Goal: Information Seeking & Learning: Learn about a topic

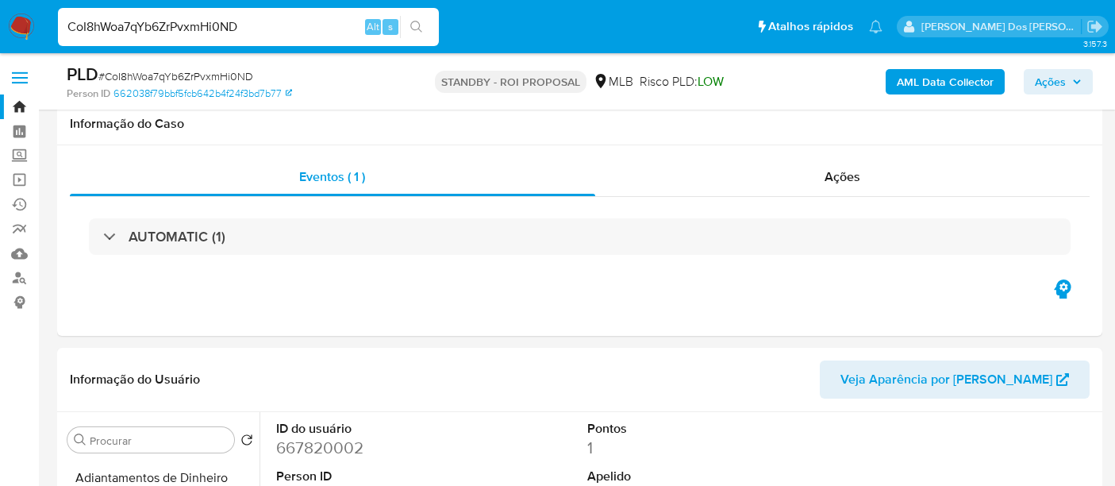
select select "10"
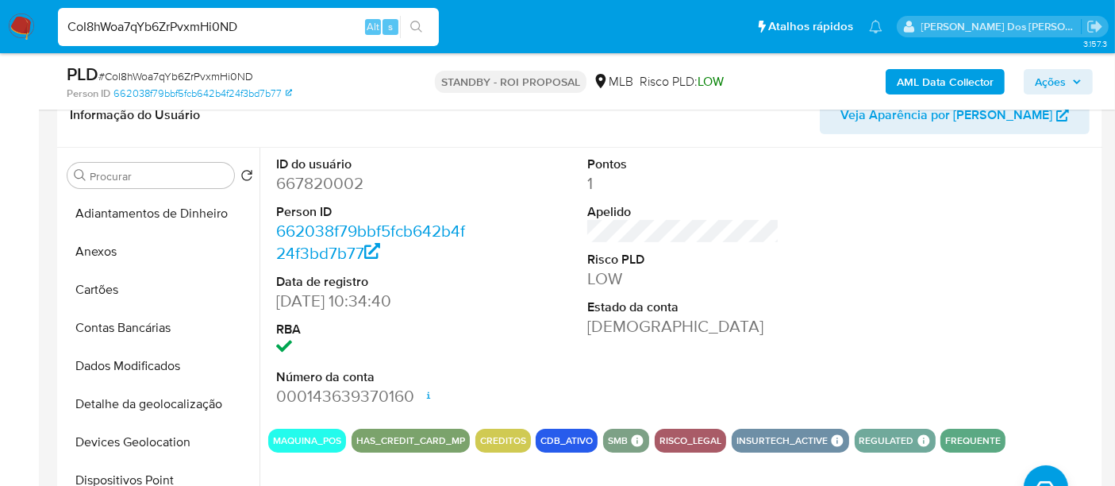
scroll to position [393, 0]
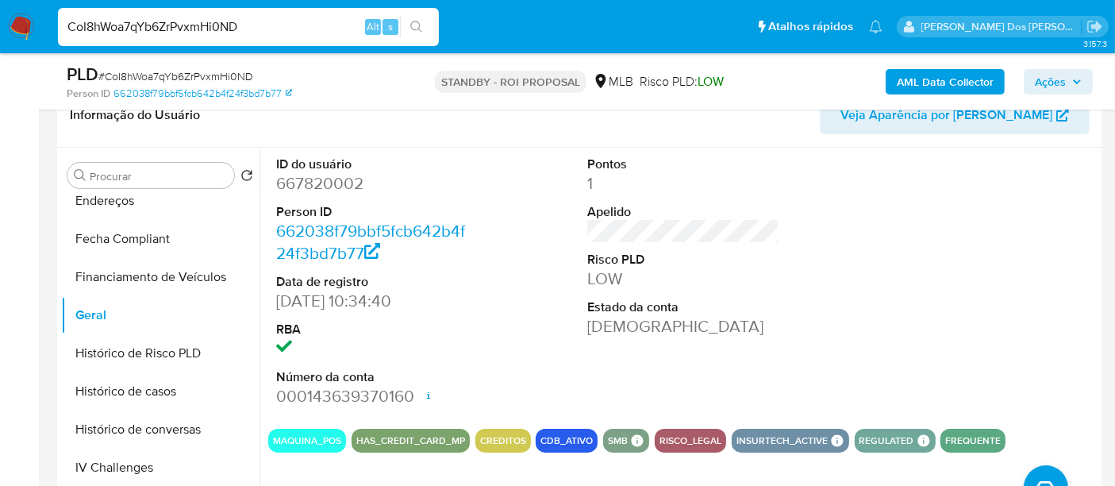
click at [224, 27] on input "CoI8hWoa7qYb6ZrPvxmHi0ND" at bounding box center [248, 27] width 381 height 21
paste input "ekmQlkOnoSVCHM4rMhuznUD7"
type input "ekmQlkOnoSVCHM4rMhuznUD7"
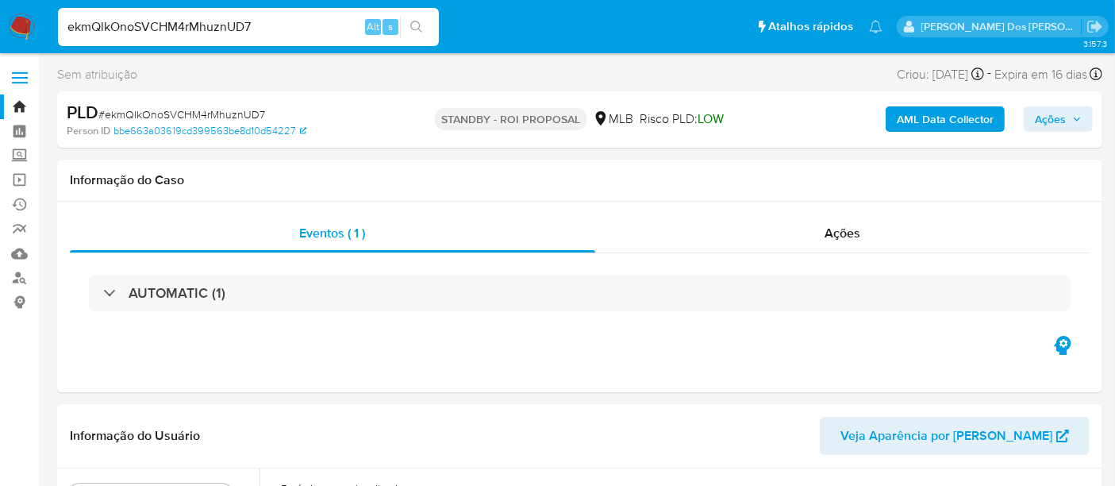
select select "10"
click at [169, 33] on input "ekmQlkOnoSVCHM4rMhuznUD7" at bounding box center [248, 27] width 381 height 21
click at [168, 33] on input "ekmQlkOnoSVCHM4rMhuznUD7" at bounding box center [248, 27] width 381 height 21
paste input "aySeDmW7w0UxXoyhR03mjavX"
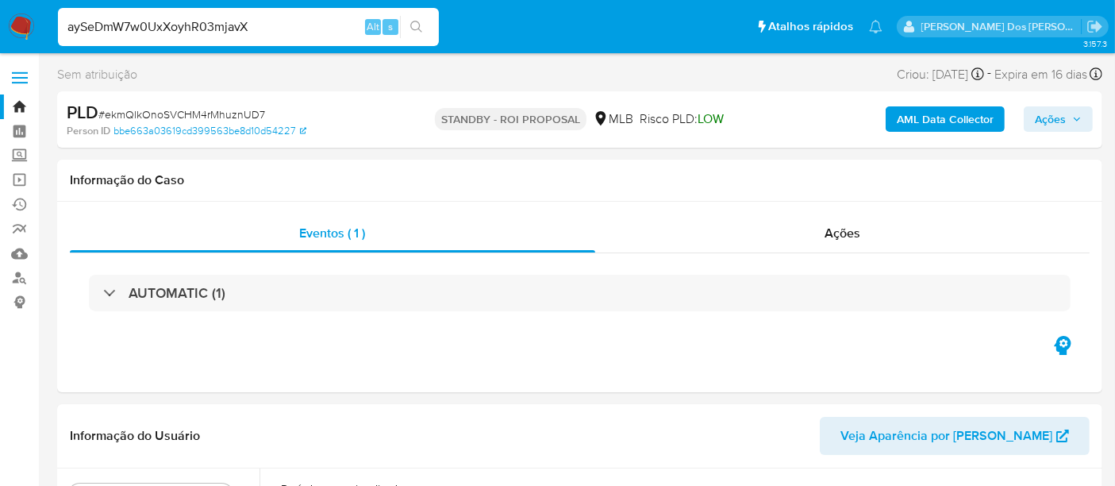
type input "aySeDmW7w0UxXoyhR03mjavX"
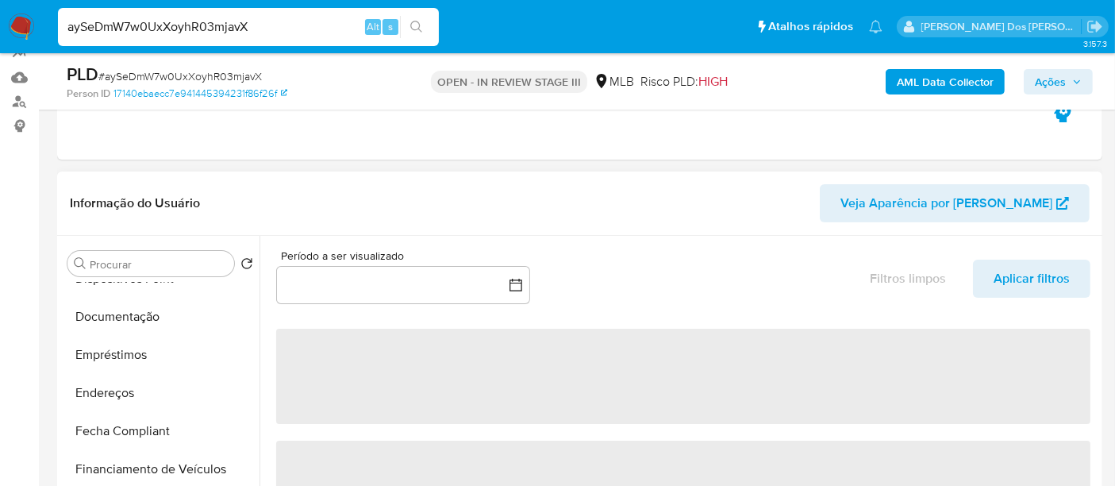
scroll to position [352, 0]
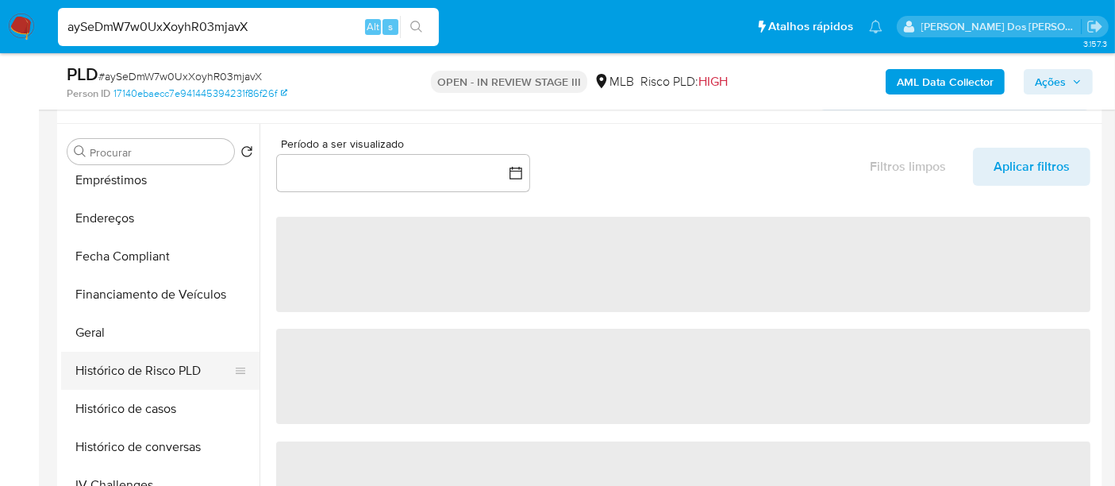
select select "10"
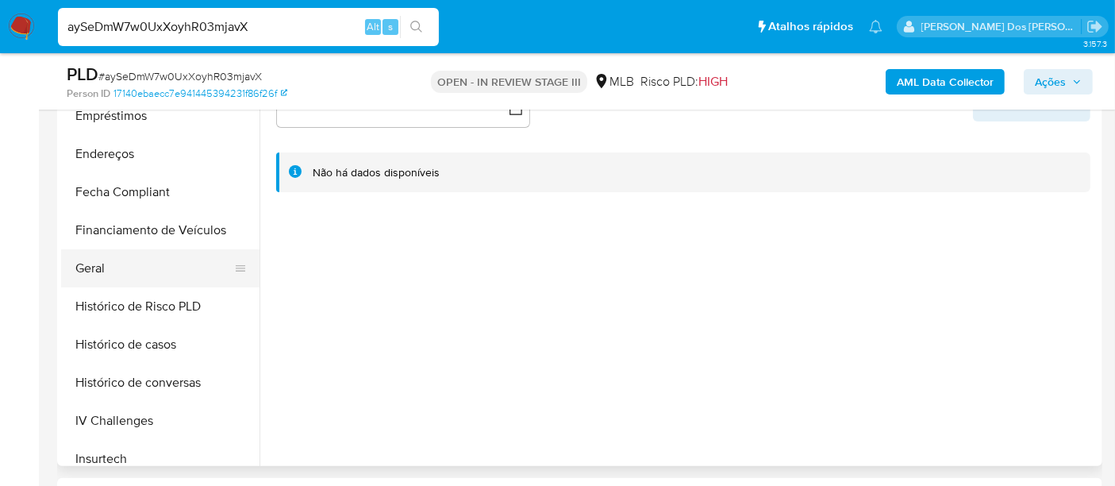
click at [82, 269] on button "Geral" at bounding box center [154, 268] width 186 height 38
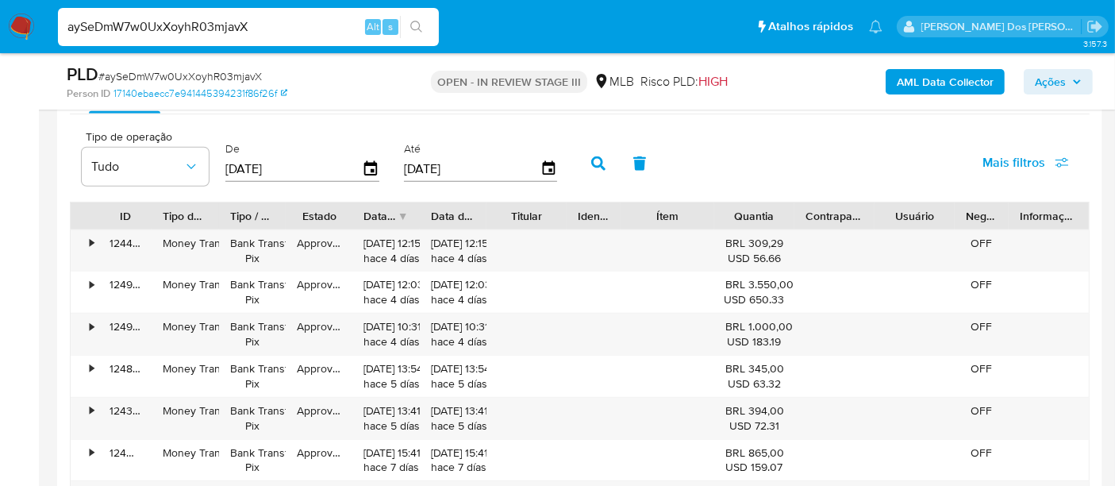
scroll to position [1587, 0]
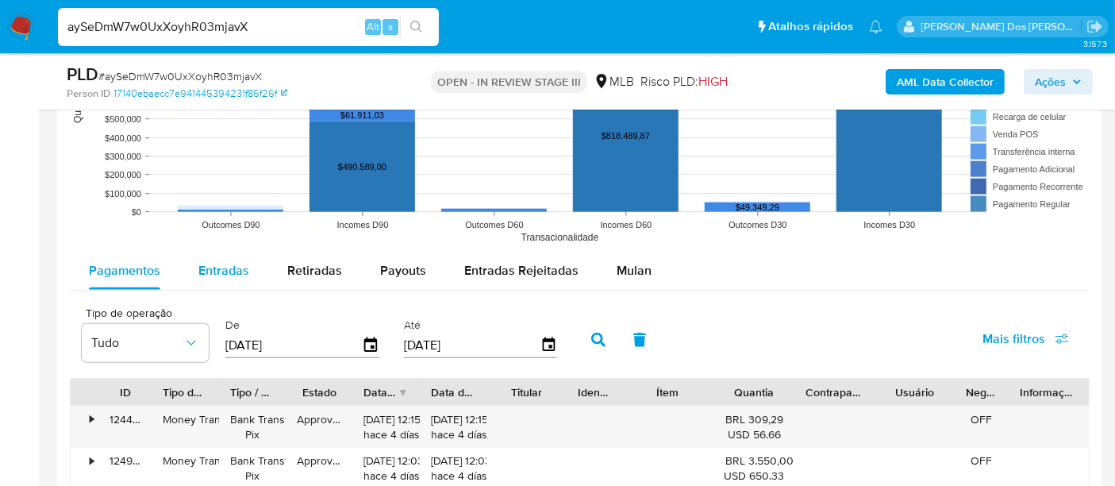
click at [232, 272] on span "Entradas" at bounding box center [223, 270] width 51 height 18
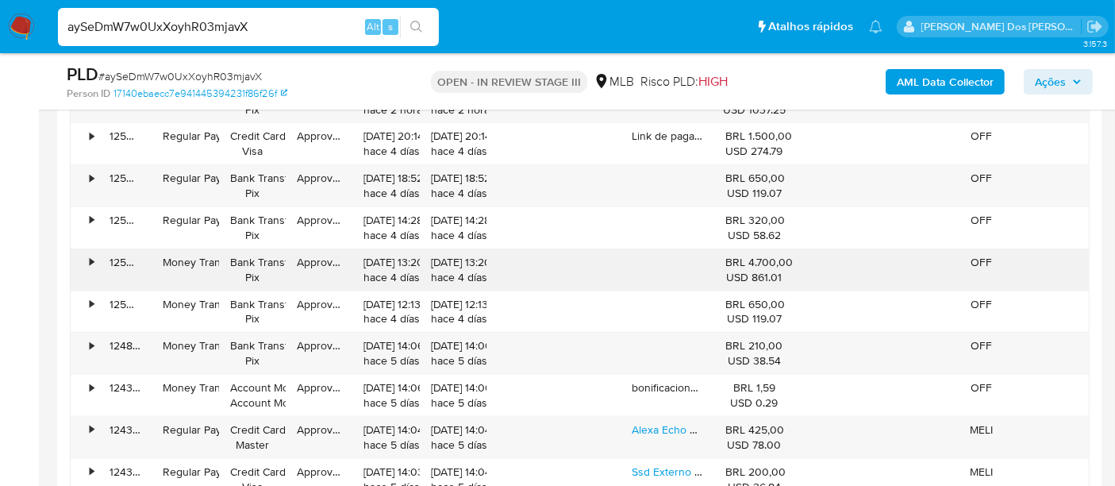
scroll to position [1939, 0]
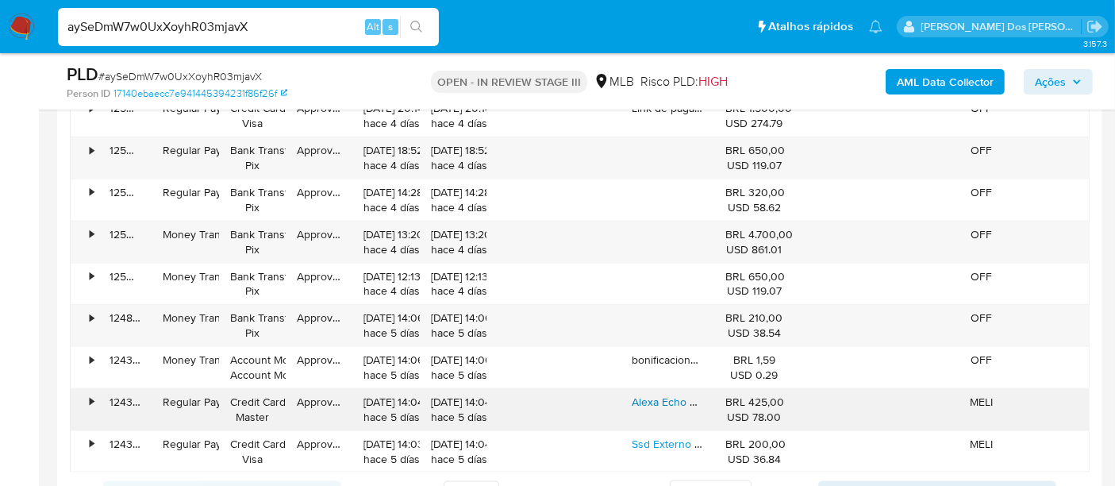
click at [655, 397] on link "Alexa Echo 5 Geração Dot Melhor Som Echo Cor Branco" at bounding box center [795, 401] width 327 height 16
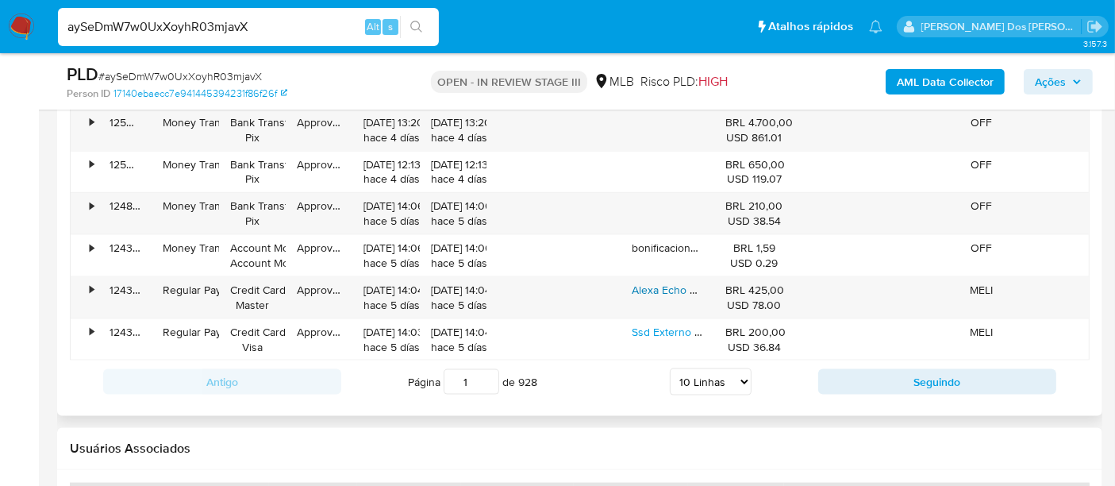
scroll to position [2115, 0]
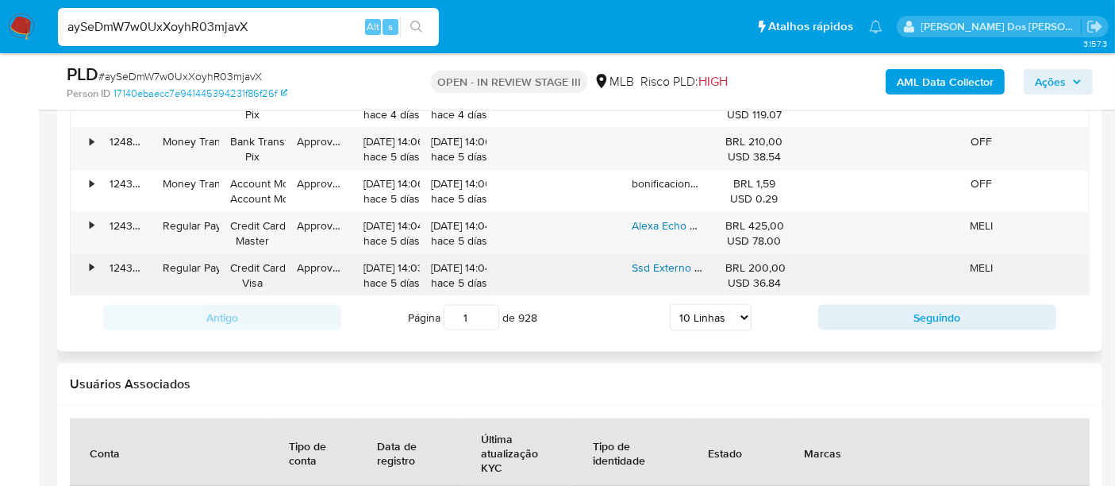
click at [652, 267] on link "Ssd Externo Portátil 1tb Interface Usb 3.2 Sandisk Sdssde30-1t00 Velocidade De …" at bounding box center [895, 267] width 527 height 16
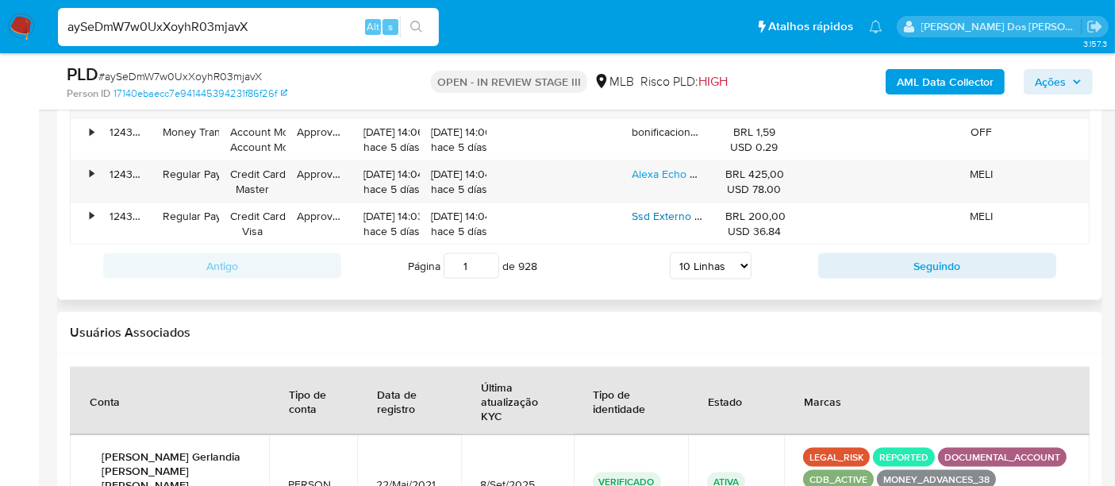
scroll to position [2203, 0]
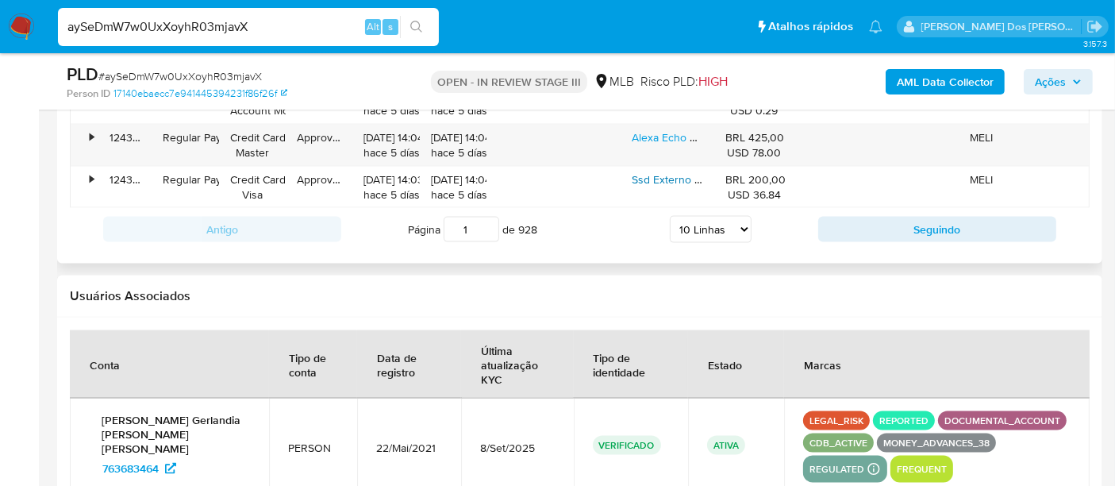
drag, startPoint x: 737, startPoint y: 223, endPoint x: 739, endPoint y: 232, distance: 8.9
click at [737, 223] on select "5 Linhas 10 Linhas 20 Linhas 25 Linhas 50 Linhas 100 Linhas" at bounding box center [711, 229] width 82 height 27
select select "100"
click at [670, 216] on select "5 Linhas 10 Linhas 20 Linhas 25 Linhas 50 Linhas 100 Linhas" at bounding box center [711, 229] width 82 height 27
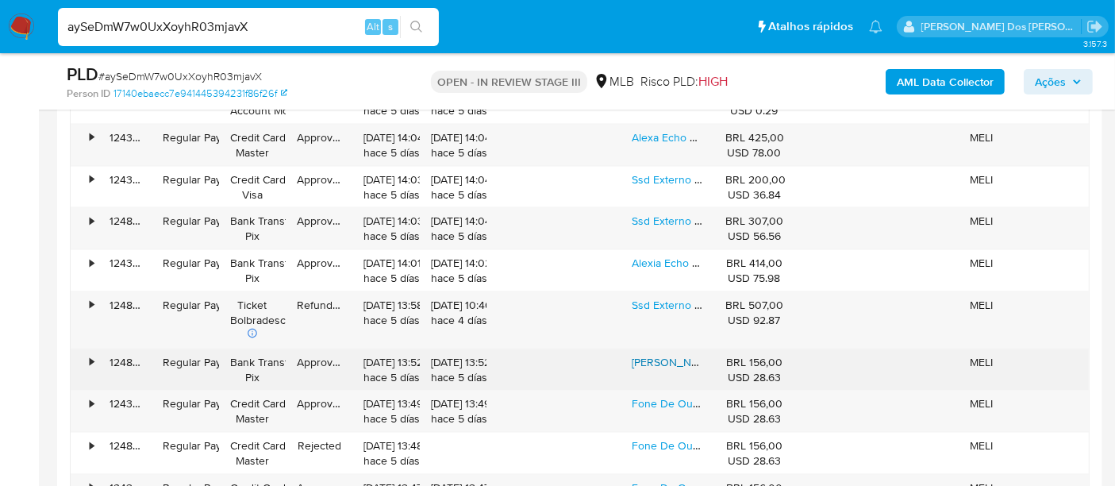
click at [657, 354] on link "Fones De Ouvido Bluetooth Xiaomi Redmi Buds 6 Lite Black Cor Preto" at bounding box center [831, 362] width 399 height 16
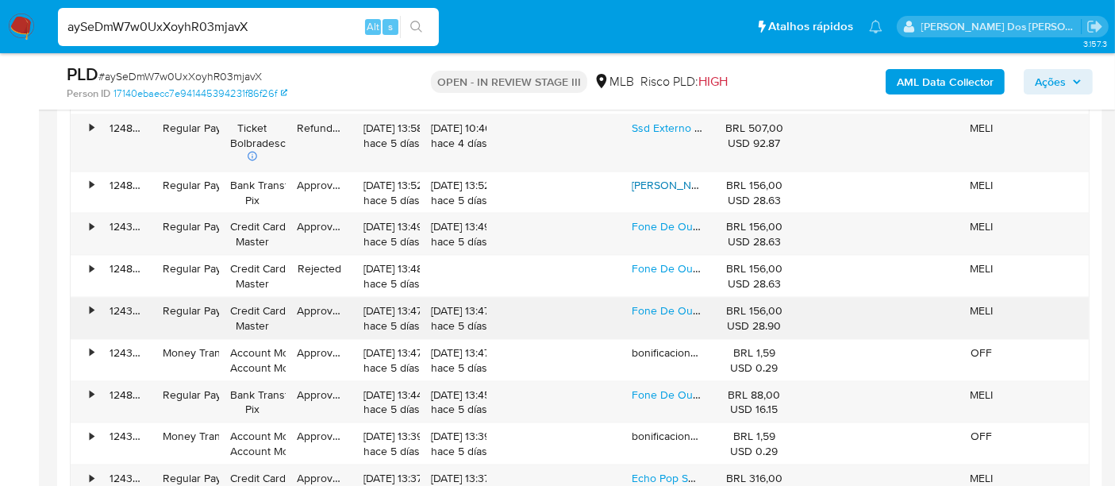
scroll to position [2556, 0]
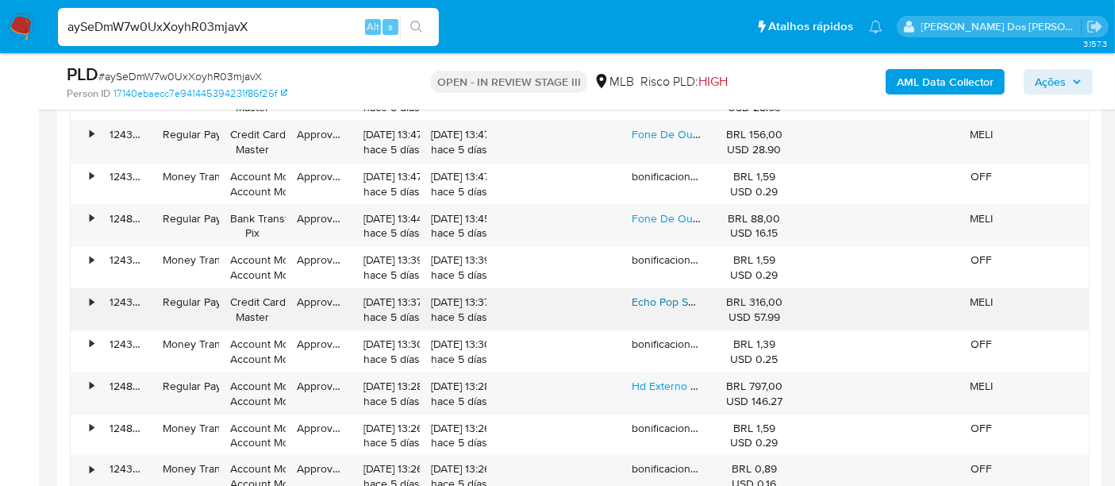
click at [656, 298] on link "Echo Pop Smart Speaker Amazon Cor Preto Alexa C2h4r9" at bounding box center [774, 302] width 284 height 16
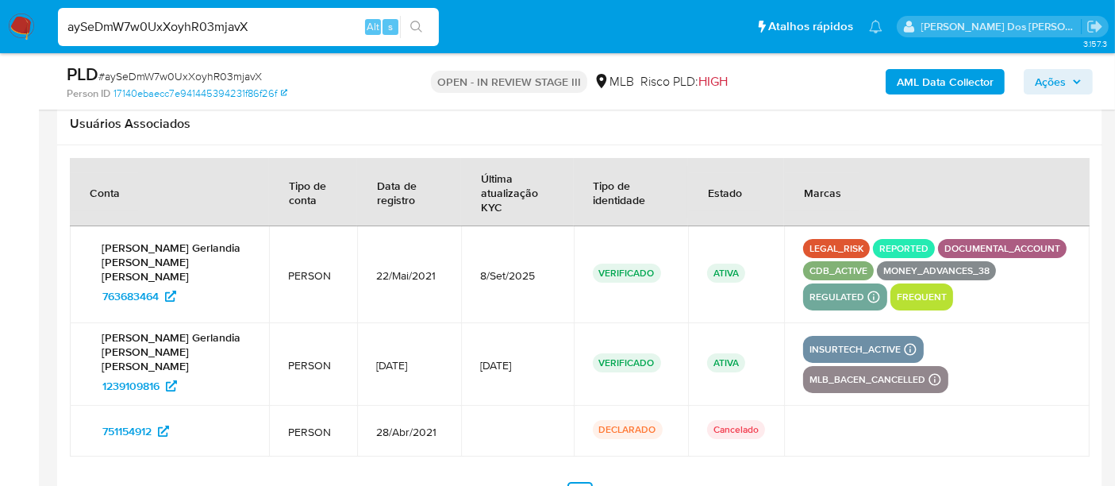
scroll to position [6192, 0]
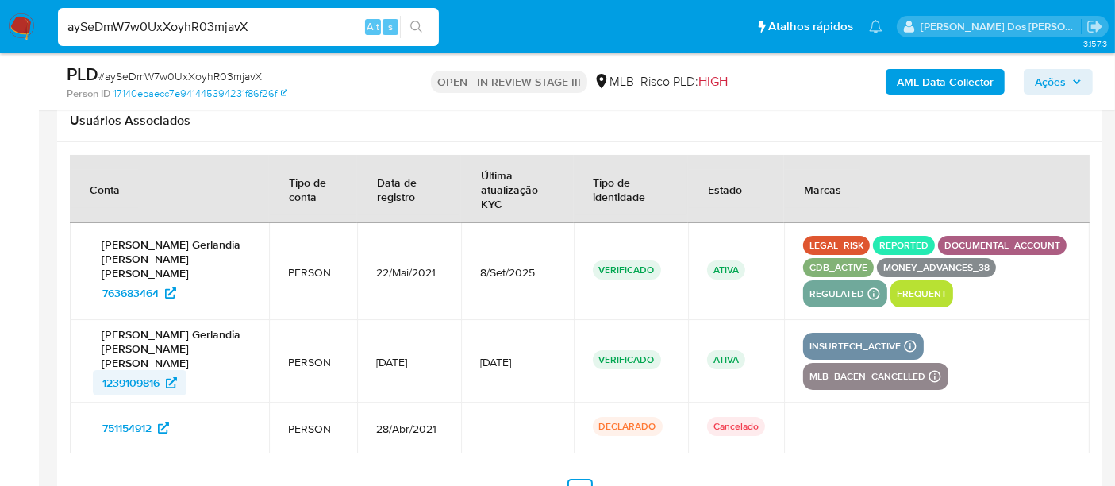
click at [126, 370] on span "1239109816" at bounding box center [130, 382] width 57 height 25
click at [202, 33] on input "aySeDmW7w0UxXoyhR03mjavX" at bounding box center [248, 27] width 381 height 21
paste input "ekmQlkOnoSVCHM4rMhuznUD7"
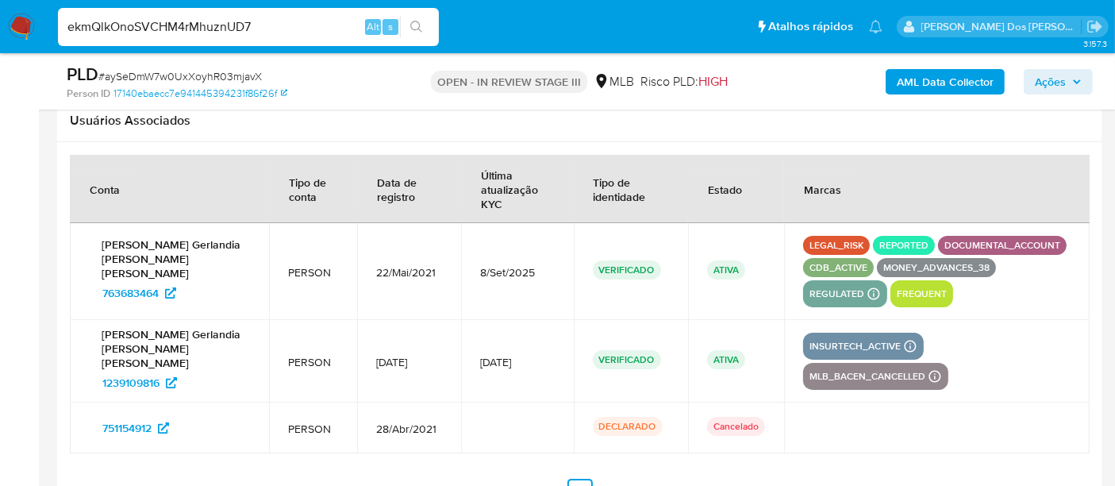
type input "ekmQlkOnoSVCHM4rMhuznUD7"
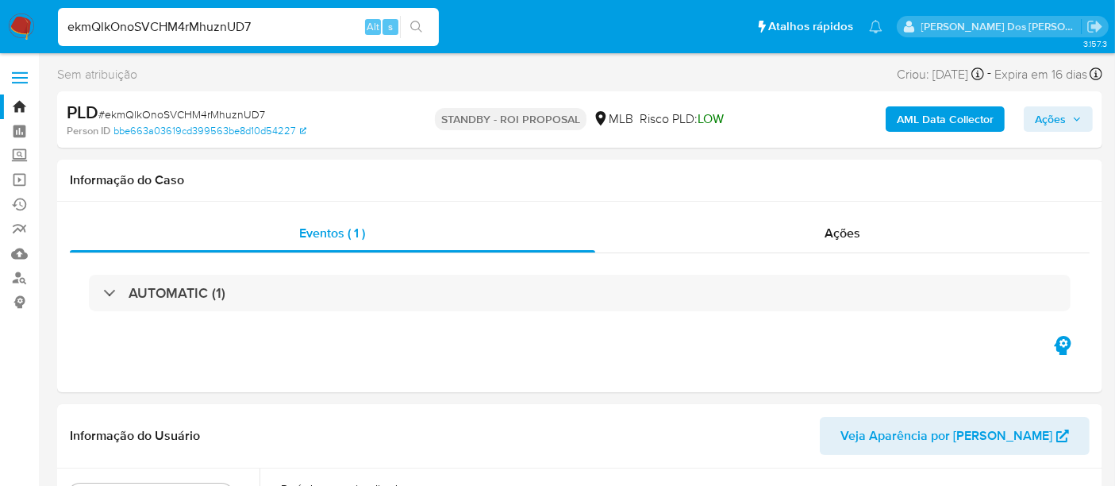
select select "10"
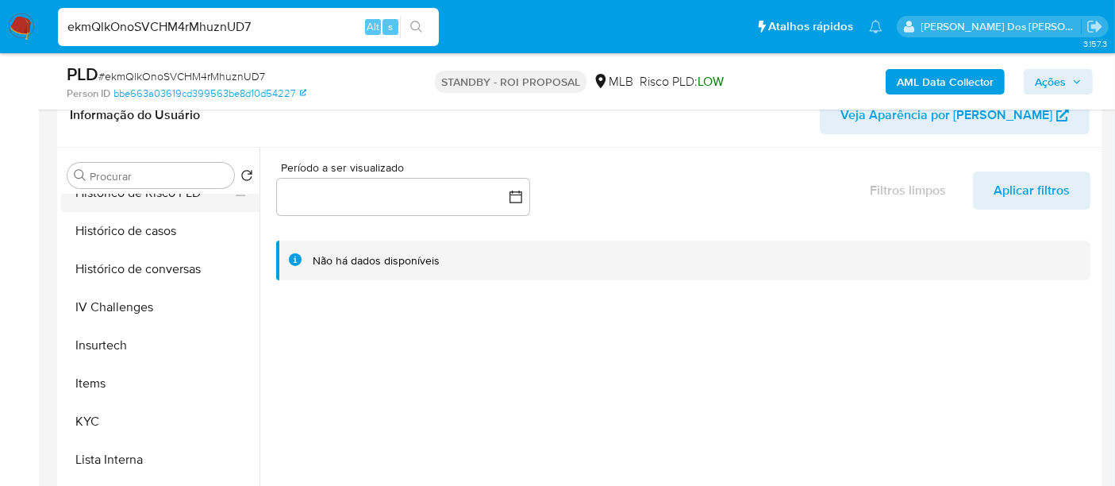
scroll to position [616, 0]
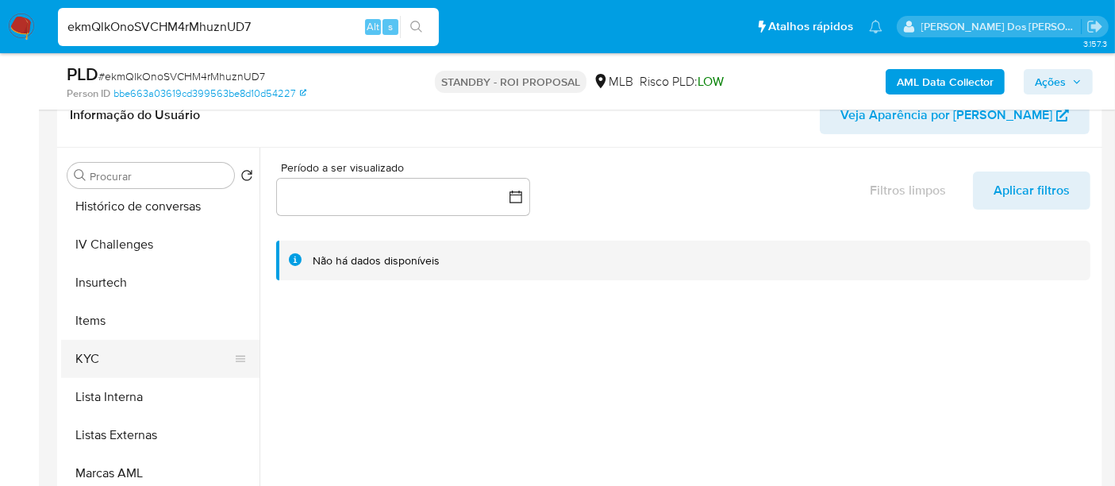
click at [105, 355] on button "KYC" at bounding box center [154, 359] width 186 height 38
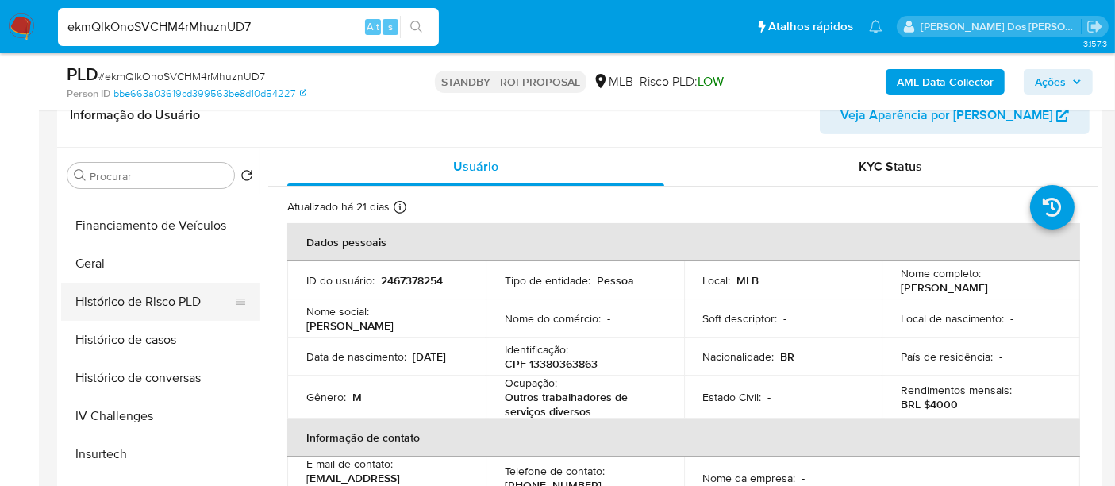
scroll to position [440, 0]
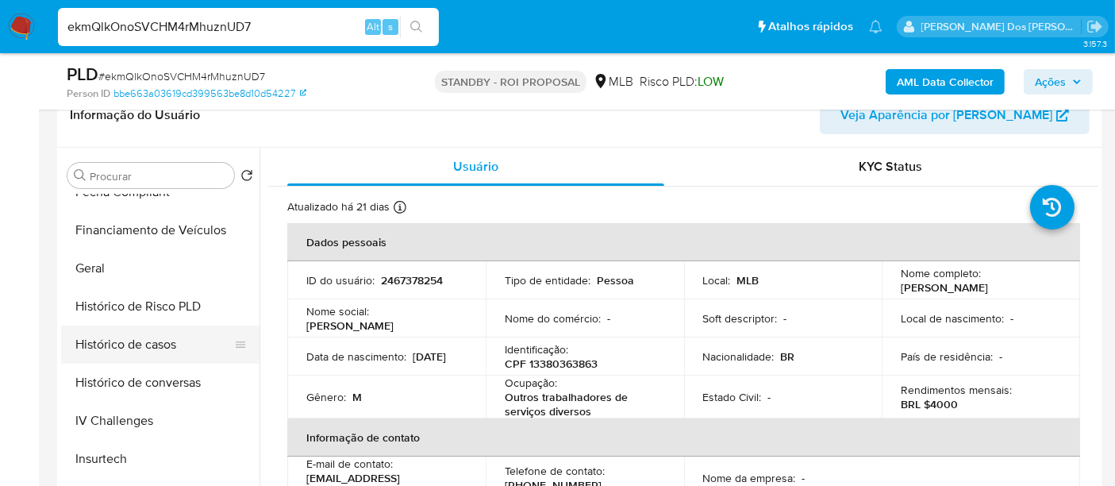
click at [122, 351] on button "Histórico de casos" at bounding box center [154, 344] width 186 height 38
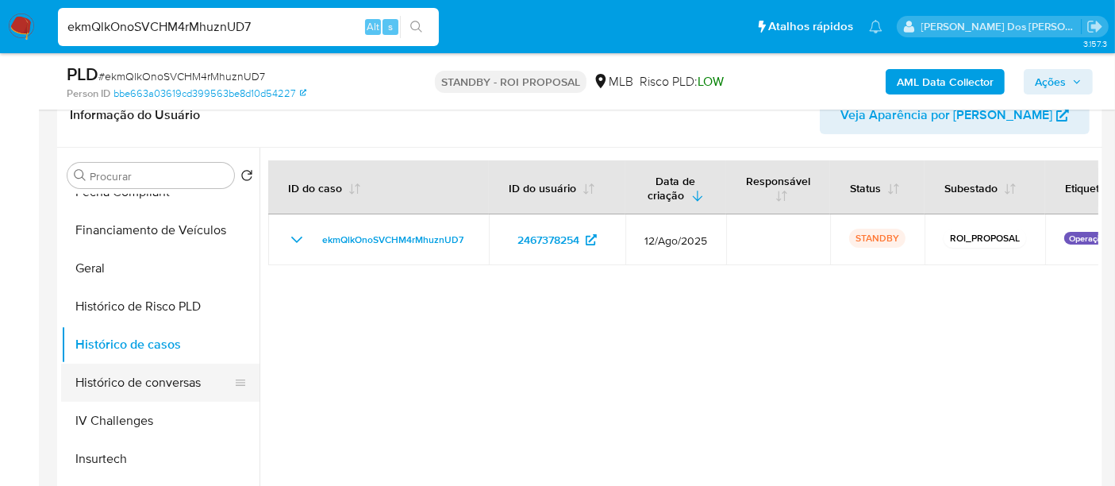
scroll to position [176, 0]
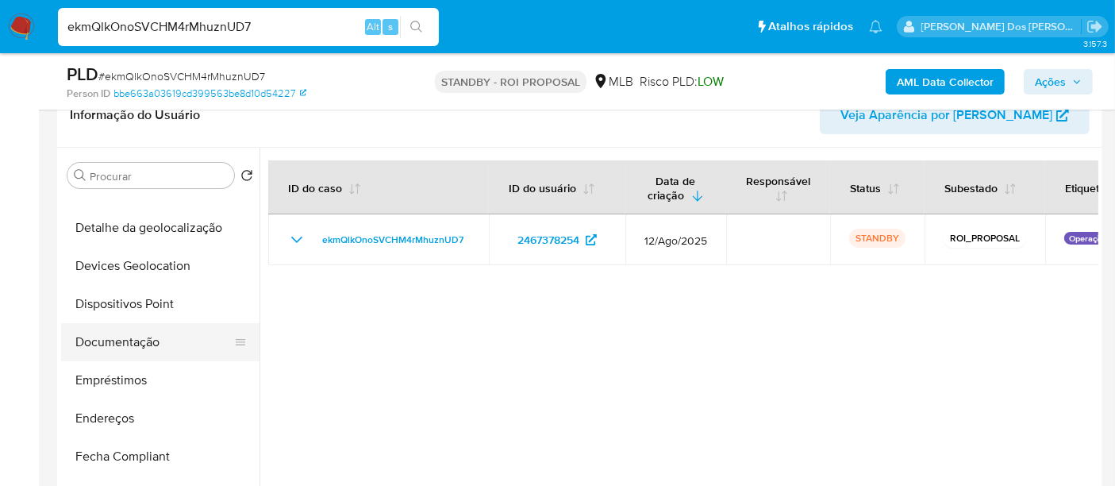
click at [127, 344] on button "Documentação" at bounding box center [154, 342] width 186 height 38
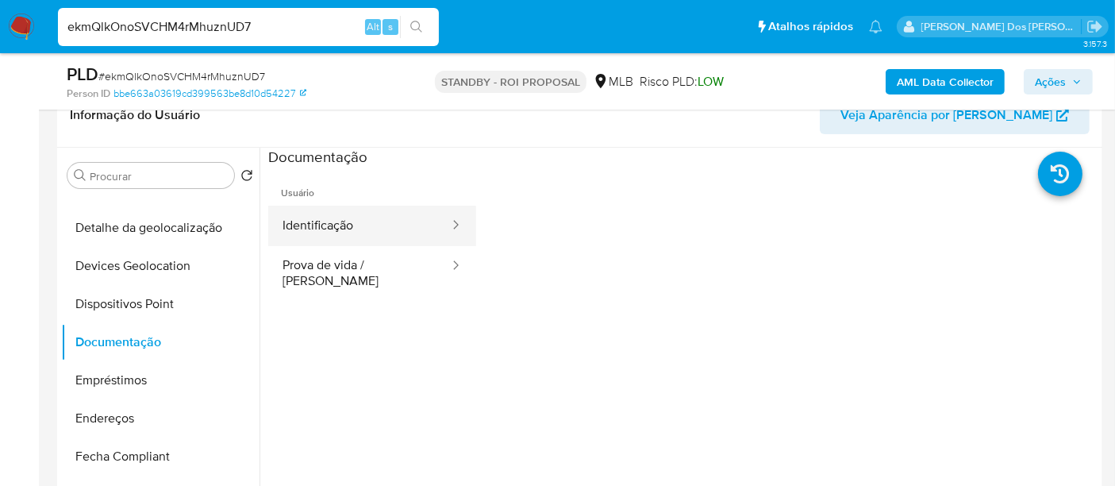
click at [326, 228] on button "Identificação" at bounding box center [359, 225] width 182 height 40
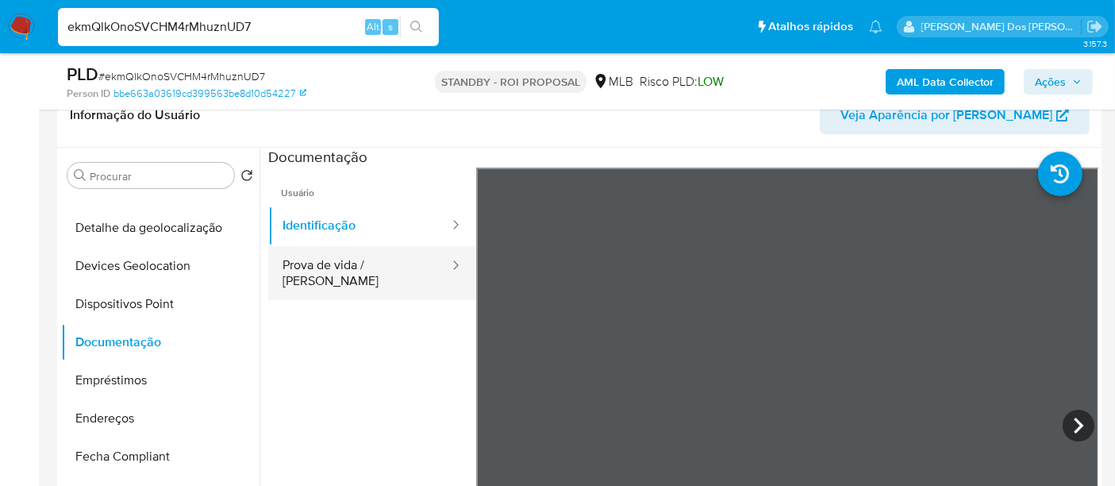
click at [324, 268] on button "Prova de vida / Selfie" at bounding box center [359, 273] width 182 height 54
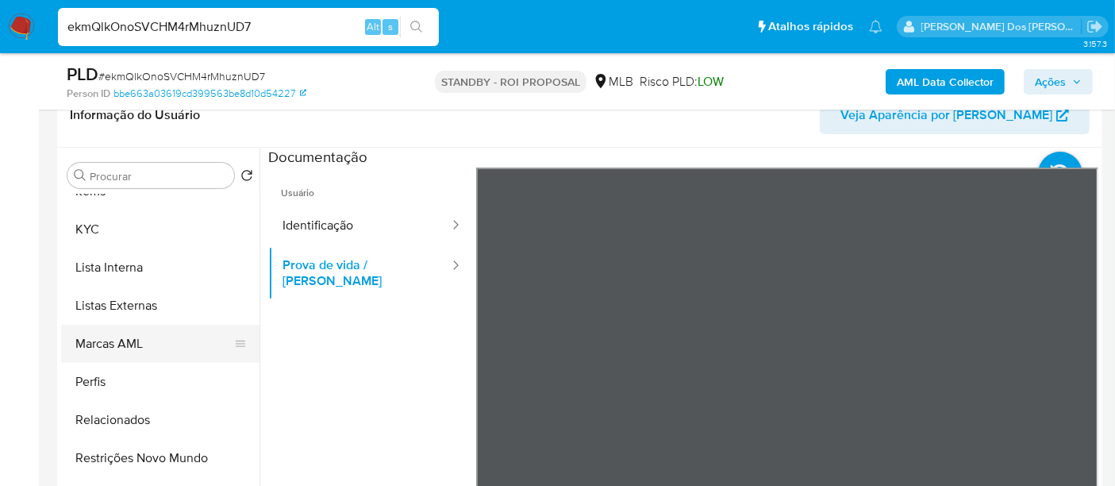
scroll to position [352, 0]
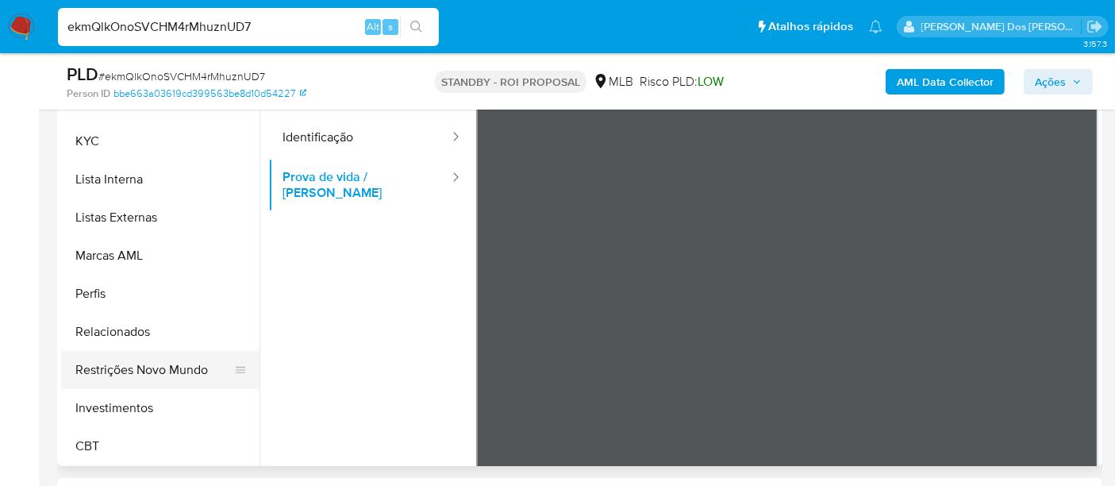
click at [148, 369] on button "Restrições Novo Mundo" at bounding box center [154, 370] width 186 height 38
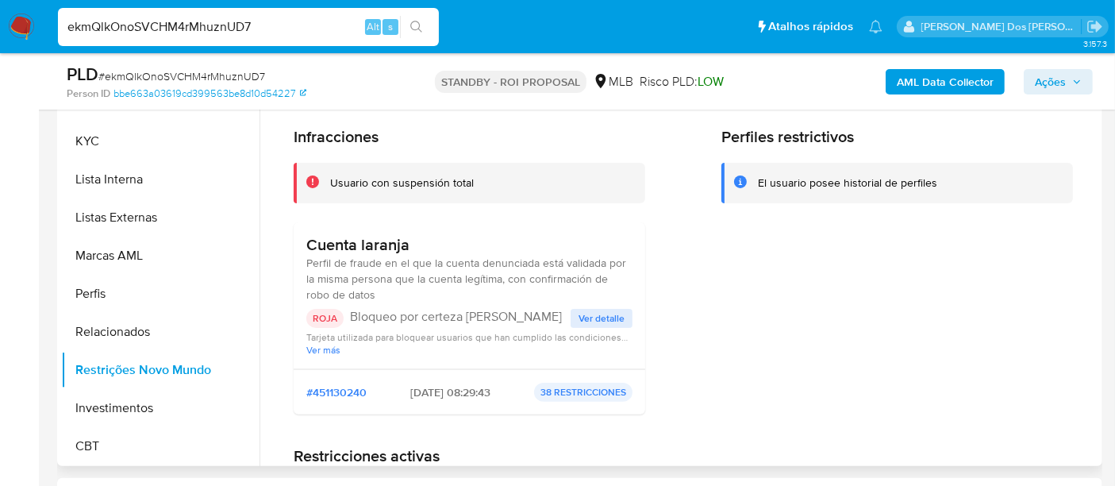
click at [607, 318] on span "Ver detalle" at bounding box center [601, 318] width 46 height 16
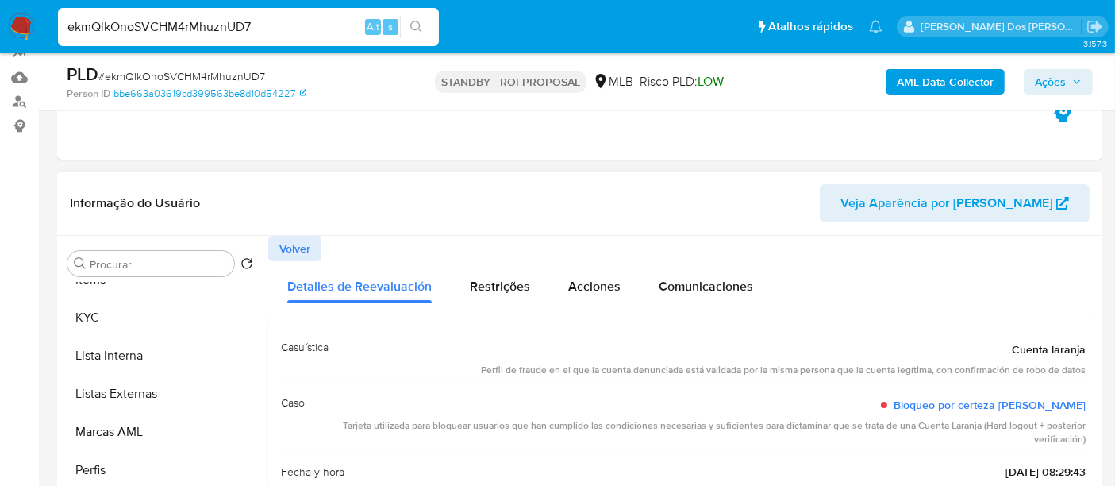
click at [299, 240] on span "Volver" at bounding box center [294, 248] width 31 height 22
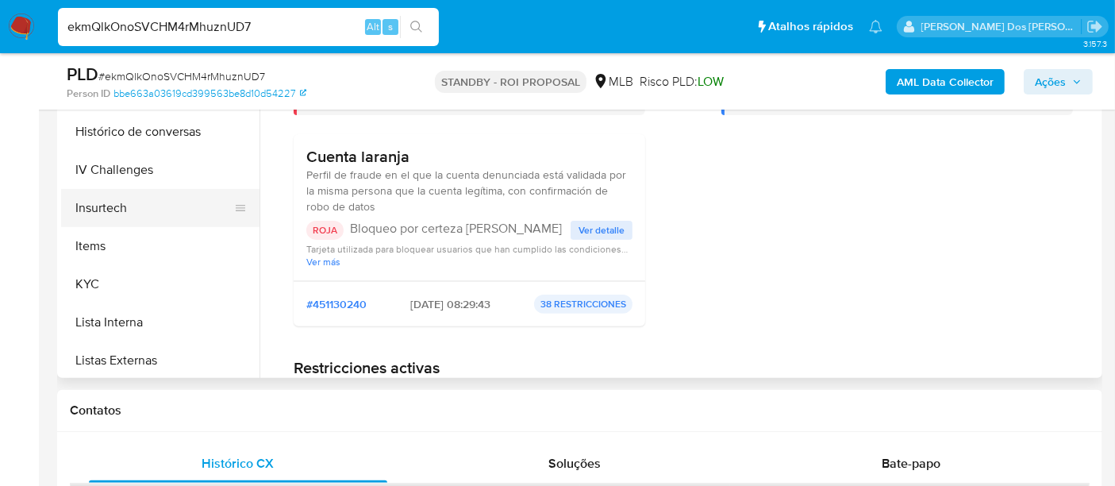
scroll to position [393, 0]
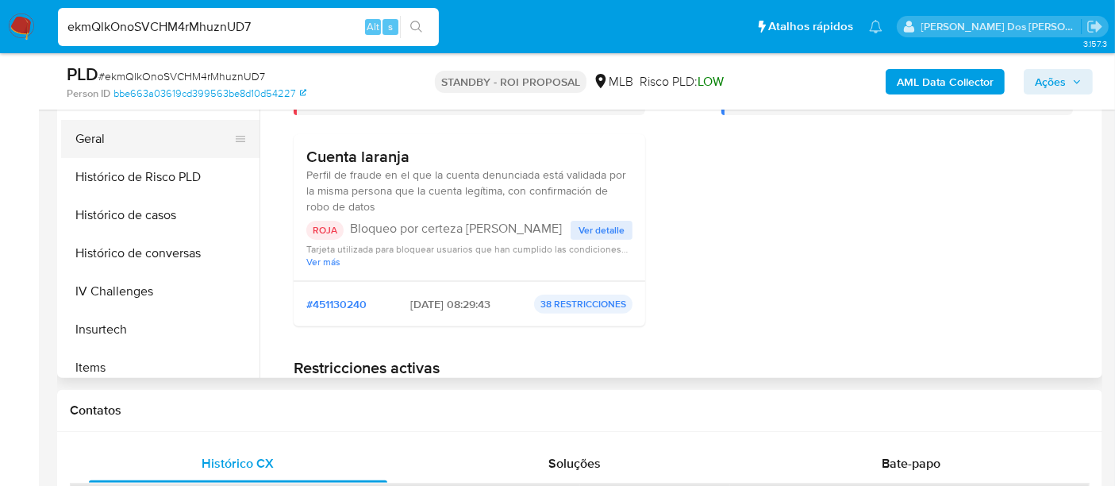
click at [81, 143] on button "Geral" at bounding box center [154, 139] width 186 height 38
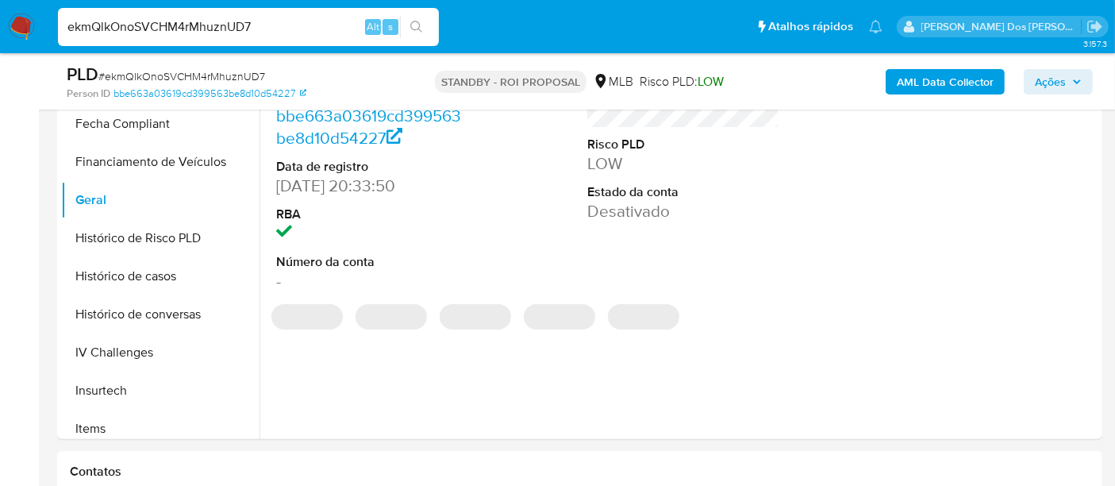
scroll to position [352, 0]
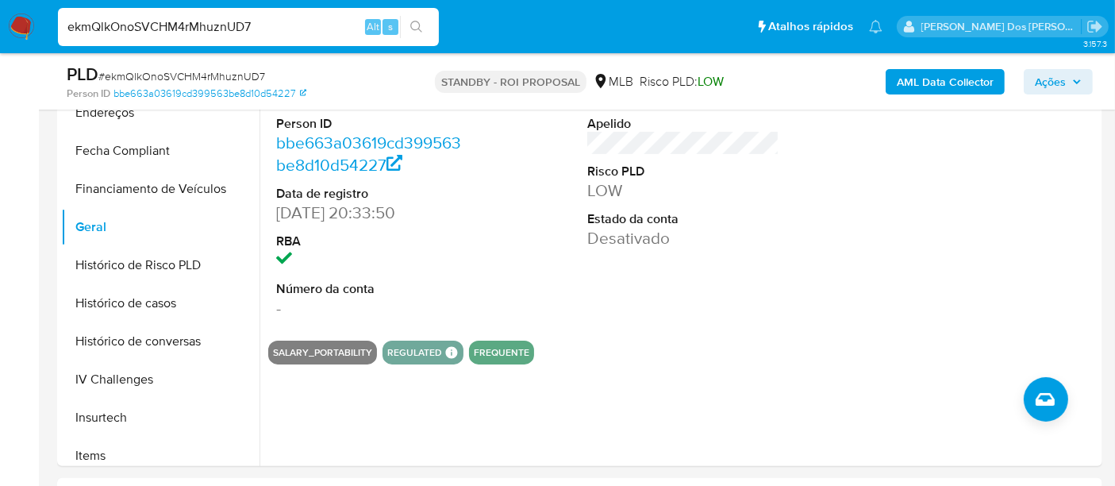
click at [223, 27] on input "ekmQlkOnoSVCHM4rMhuznUD7" at bounding box center [248, 27] width 381 height 21
paste input "Q0urH1oZ80GIjPFZgQytWg7z"
type input "Q0urH1oZ80GIjPFZgQytWg7z"
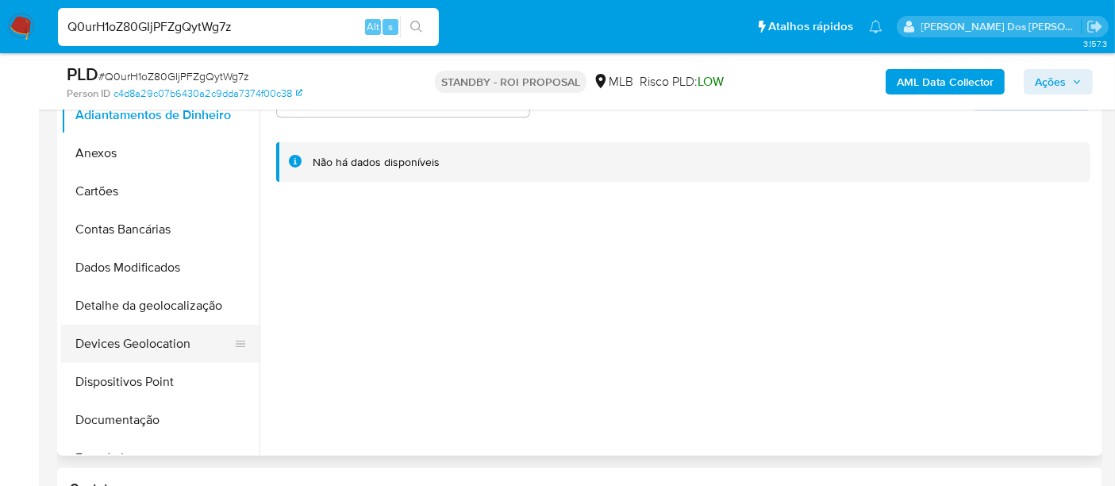
scroll to position [440, 0]
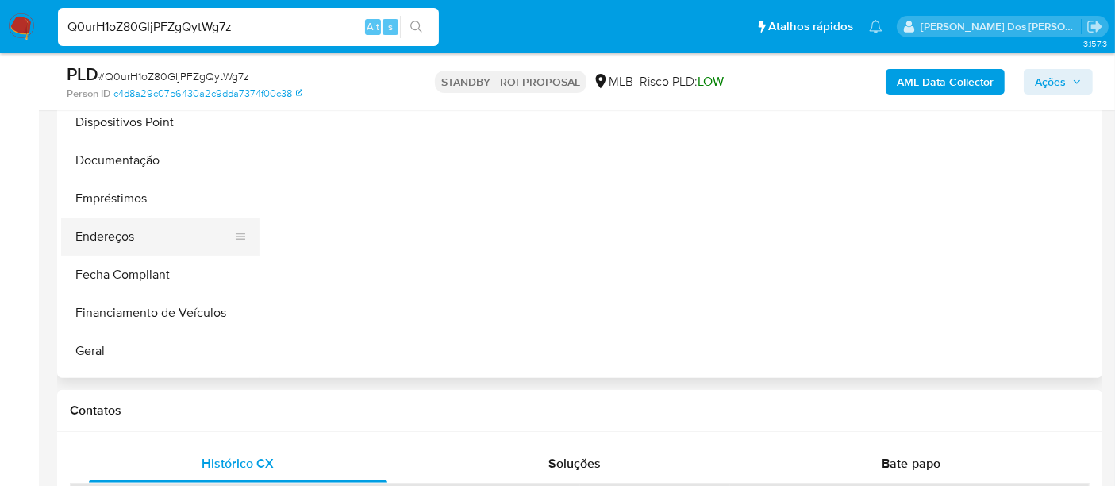
select select "10"
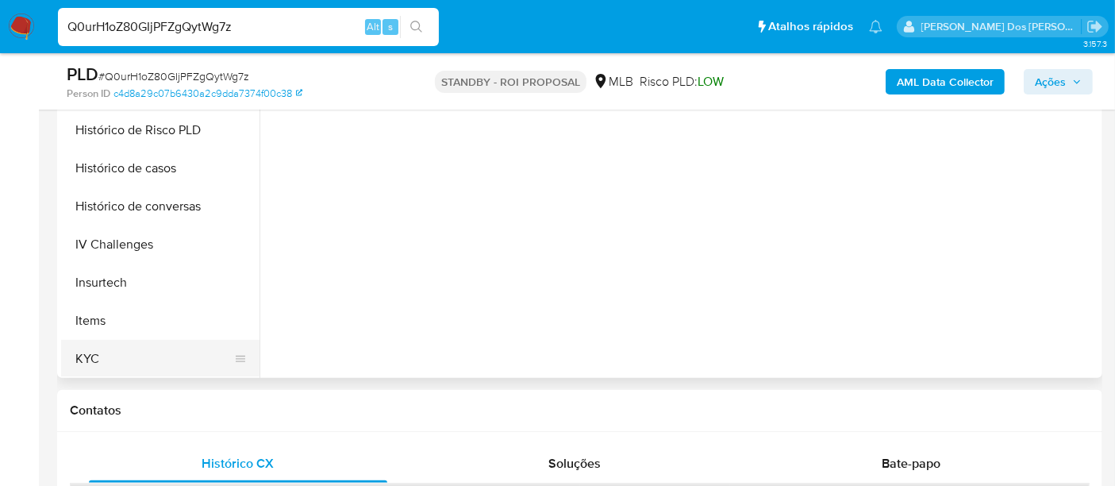
scroll to position [528, 0]
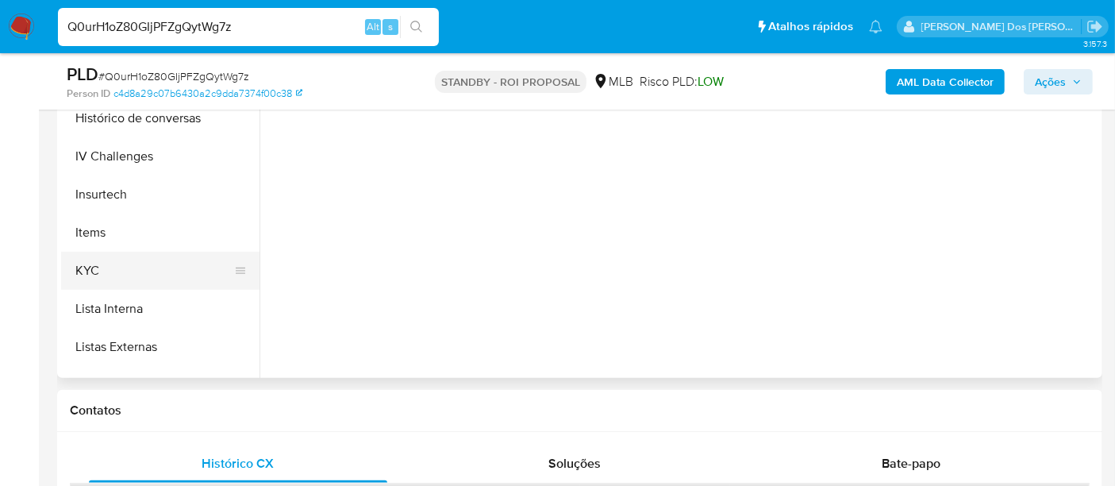
click at [95, 263] on button "KYC" at bounding box center [154, 270] width 186 height 38
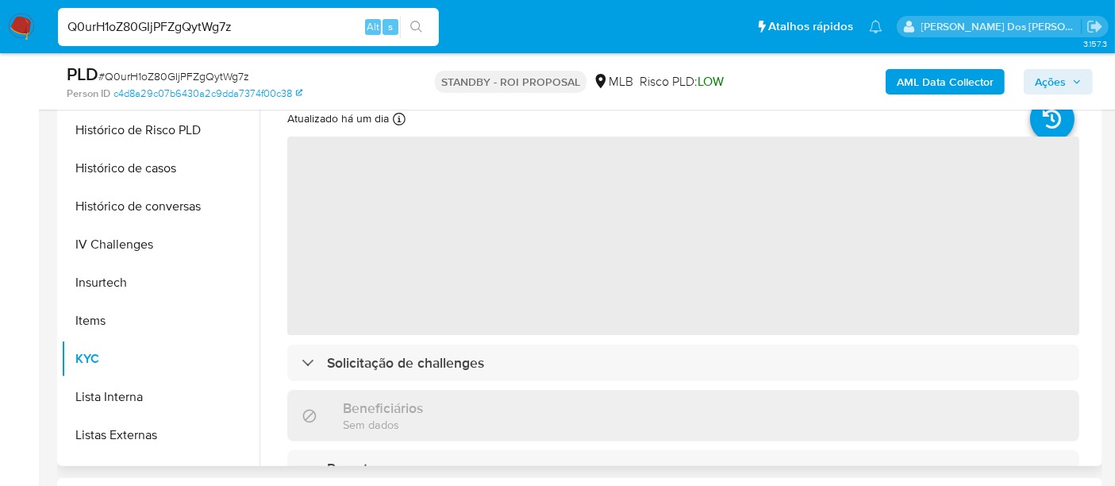
scroll to position [264, 0]
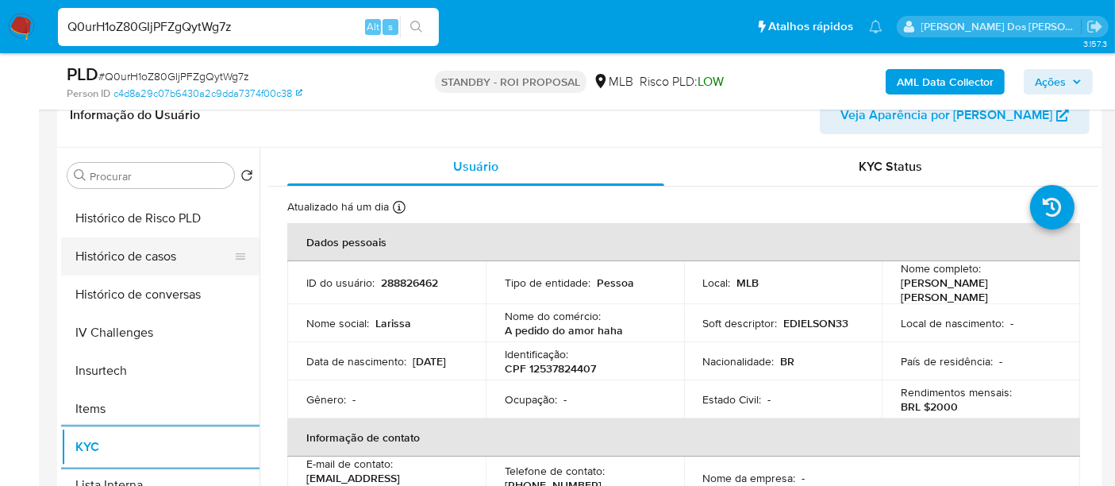
click at [149, 256] on button "Histórico de casos" at bounding box center [154, 256] width 186 height 38
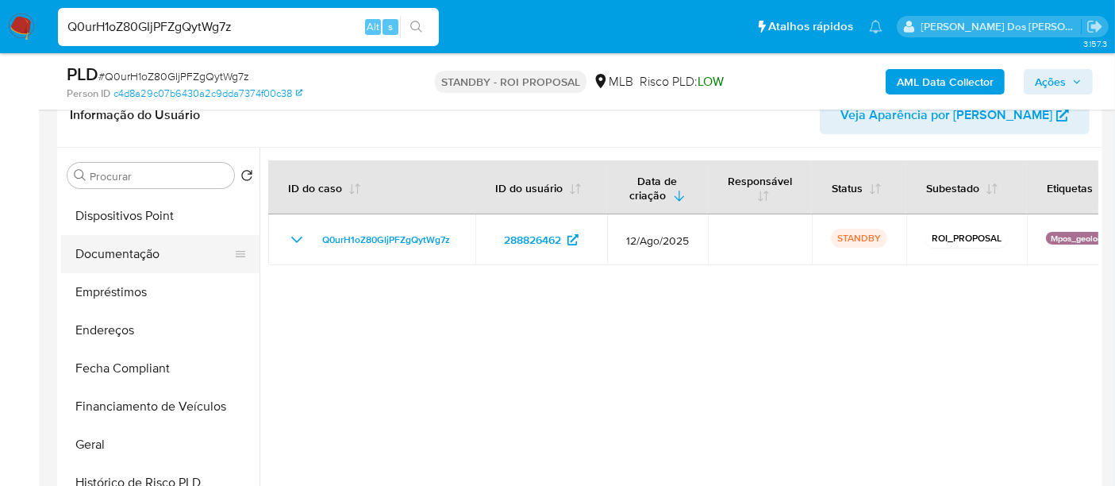
click at [113, 255] on button "Documentação" at bounding box center [154, 254] width 186 height 38
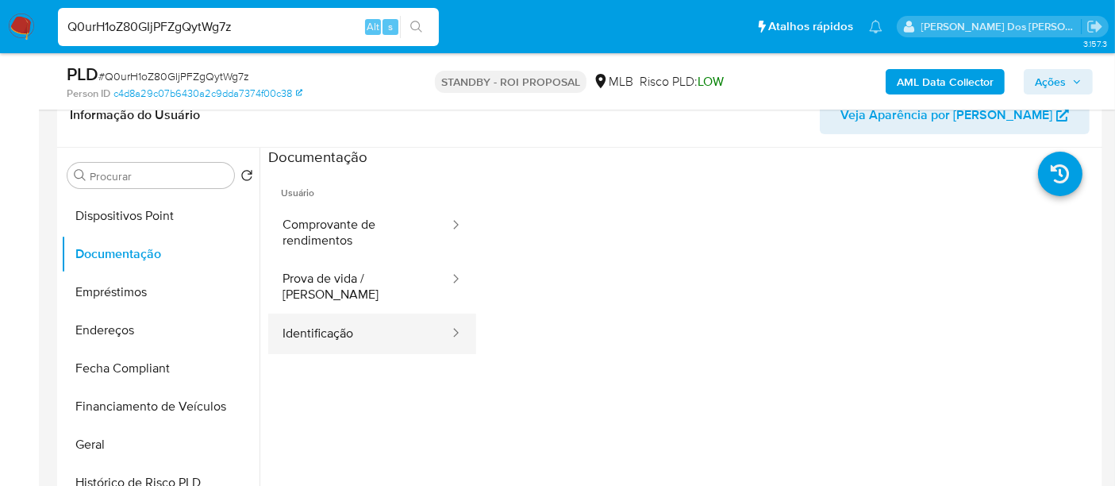
click at [301, 319] on button "Identificação" at bounding box center [359, 333] width 182 height 40
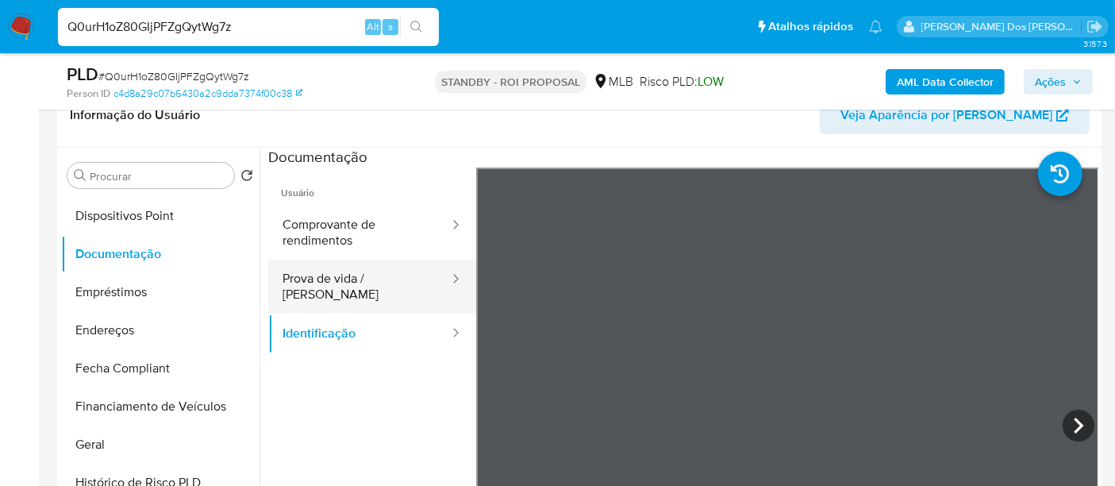
click at [351, 274] on button "Prova de vida / Selfie" at bounding box center [359, 286] width 182 height 54
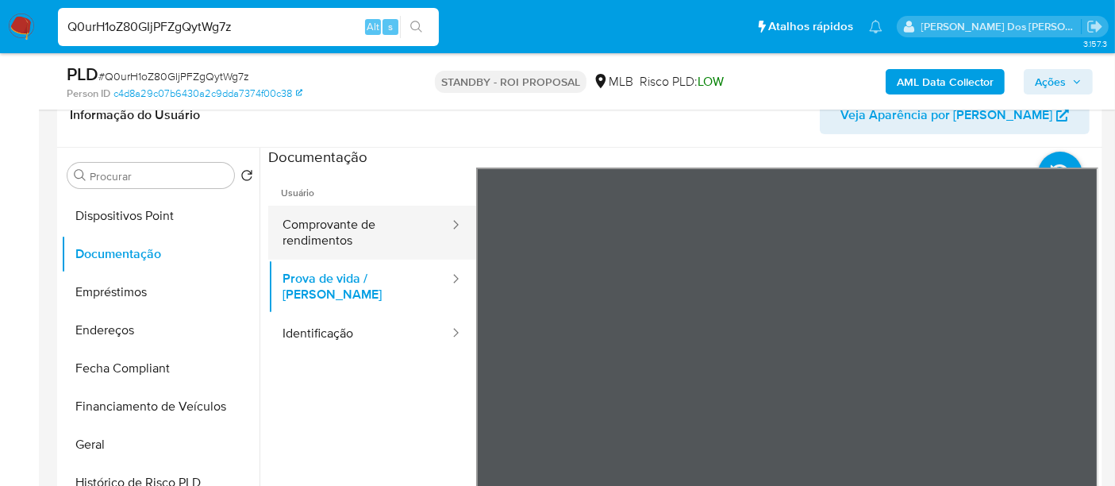
click at [349, 248] on button "Comprovante de rendimentos" at bounding box center [359, 232] width 182 height 54
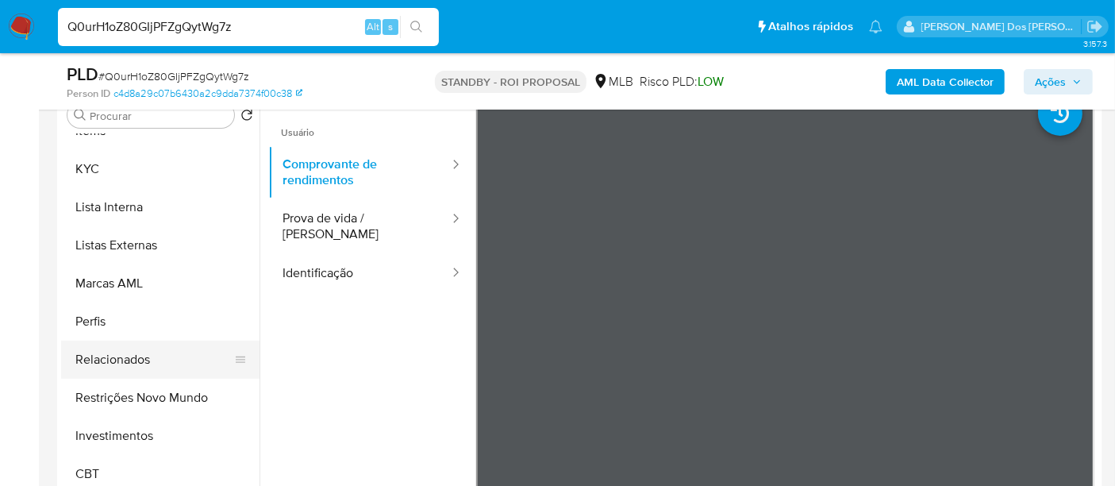
scroll to position [352, 0]
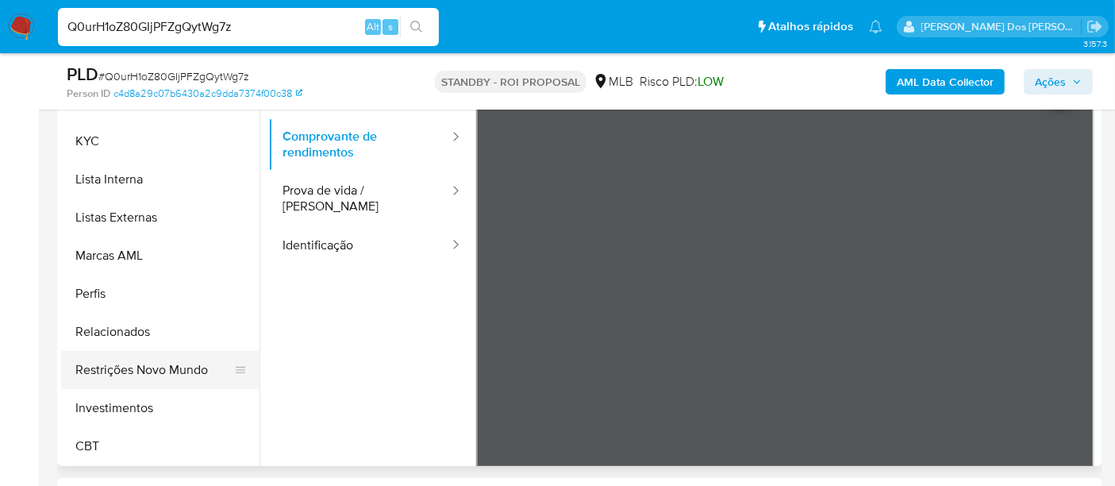
click at [152, 365] on button "Restrições Novo Mundo" at bounding box center [154, 370] width 186 height 38
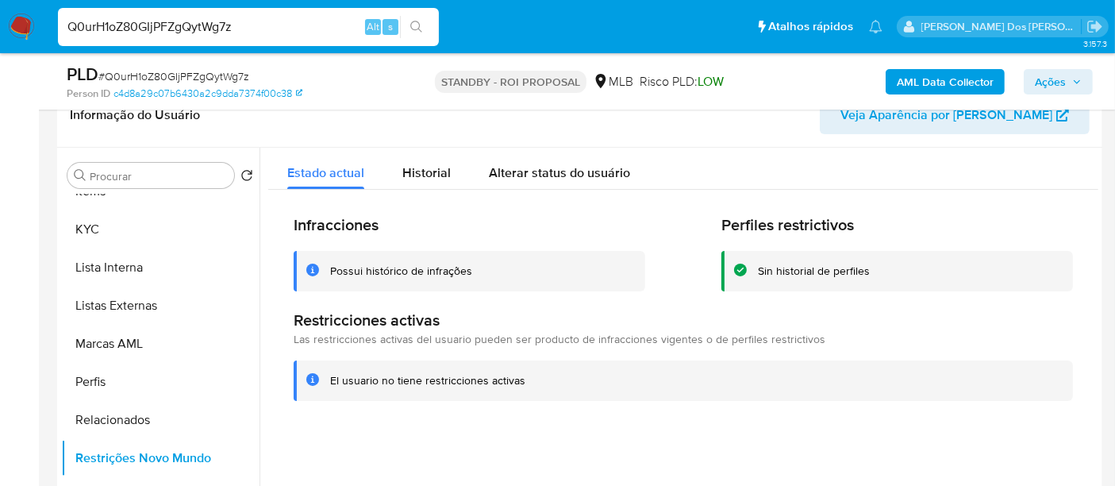
scroll to position [393, 0]
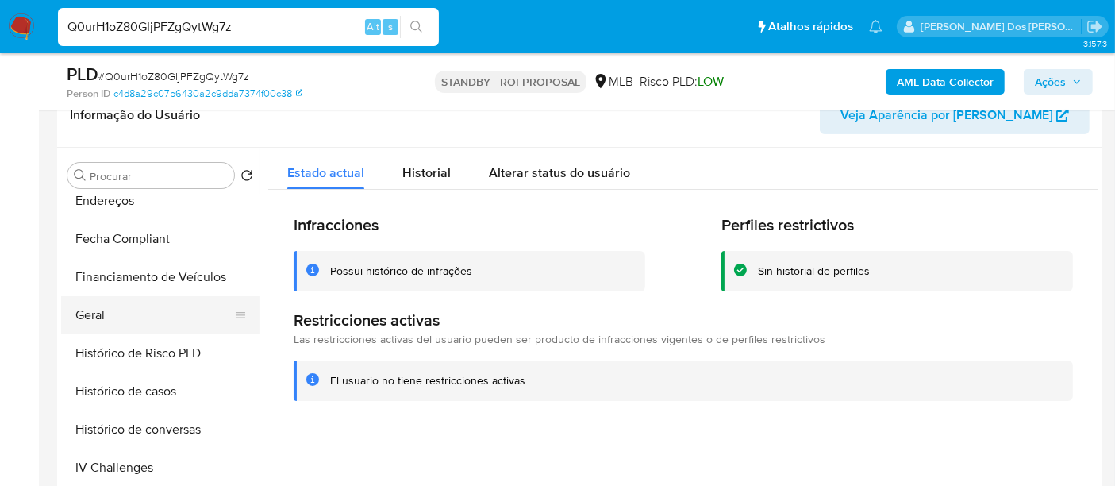
click at [99, 311] on button "Geral" at bounding box center [154, 315] width 186 height 38
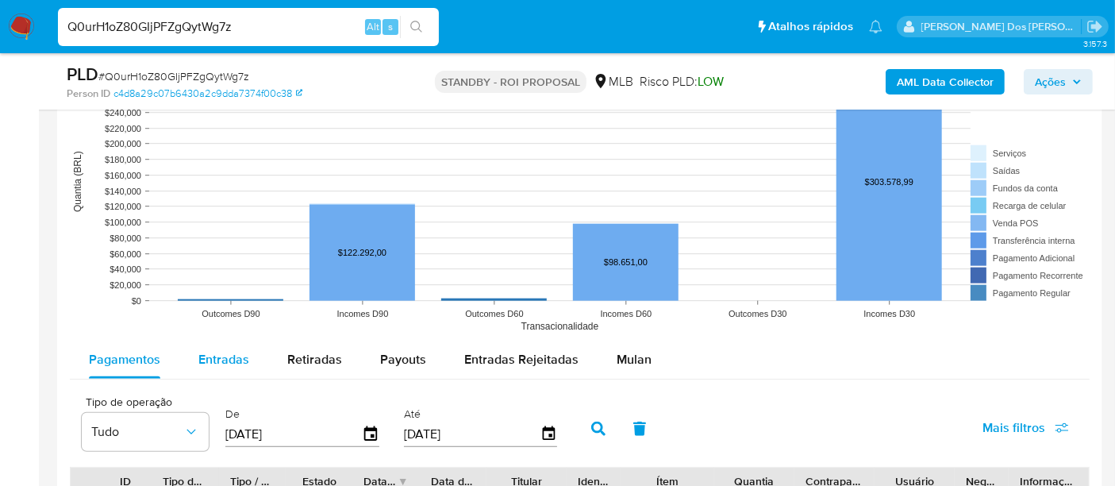
click at [224, 353] on span "Entradas" at bounding box center [223, 359] width 51 height 18
select select "10"
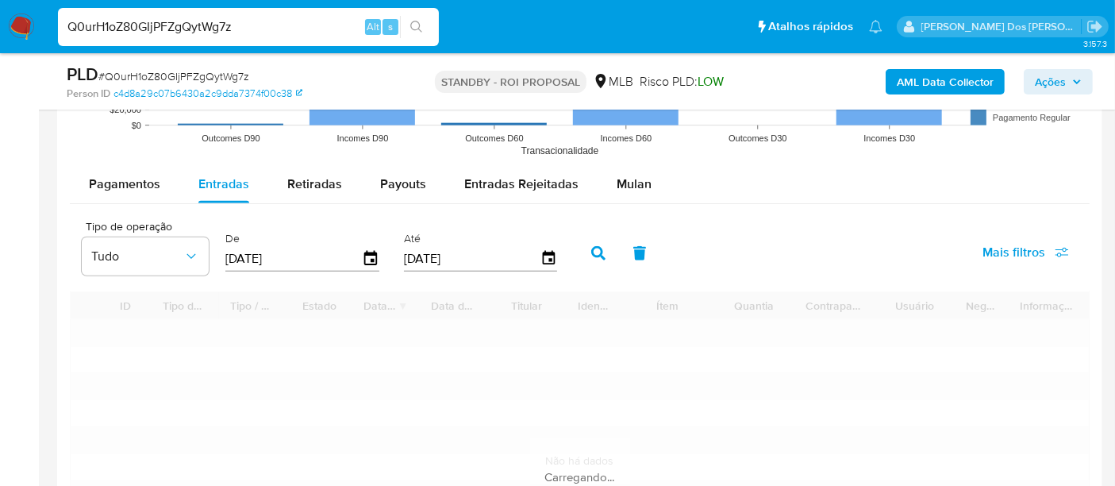
scroll to position [1675, 0]
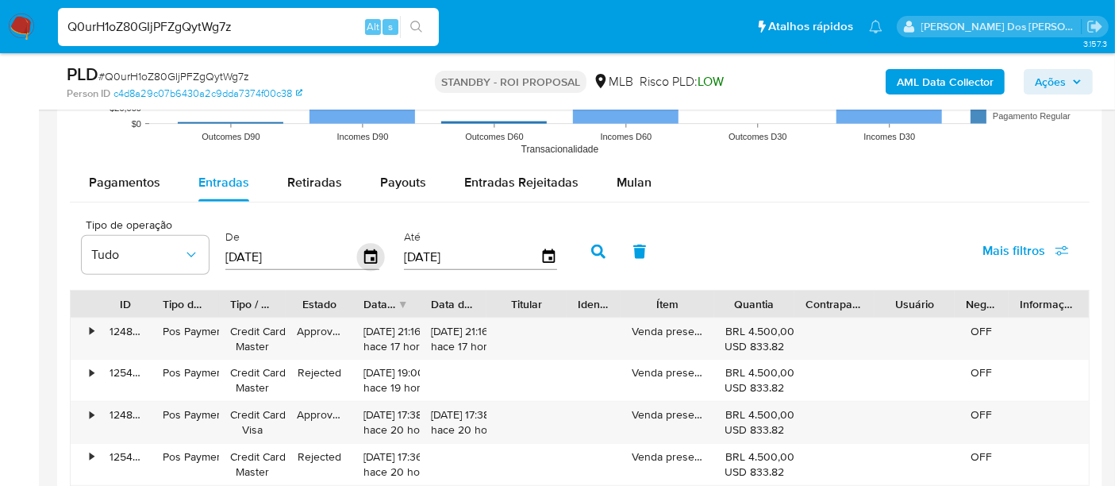
click at [359, 253] on icon "button" at bounding box center [371, 258] width 28 height 28
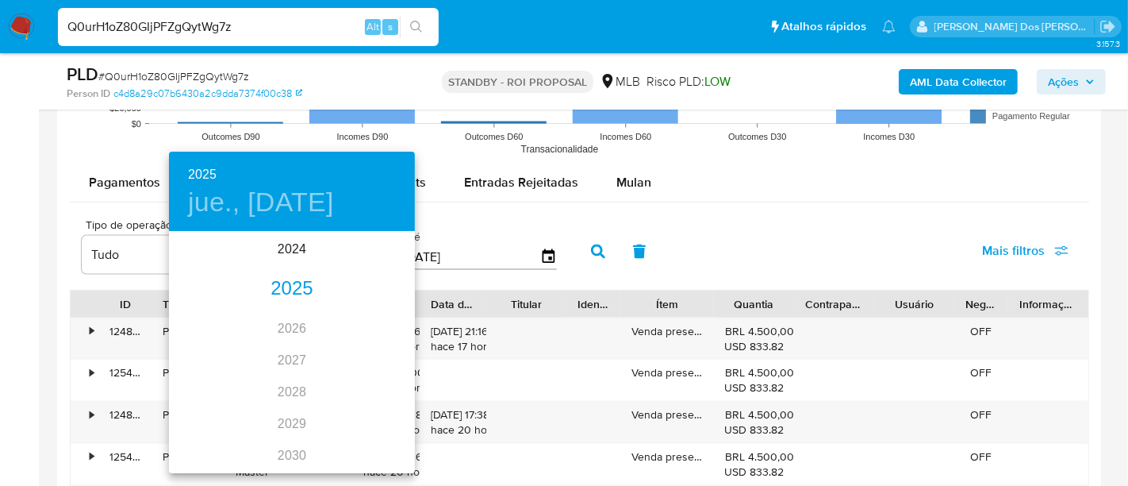
click at [285, 294] on div "2025" at bounding box center [292, 289] width 246 height 32
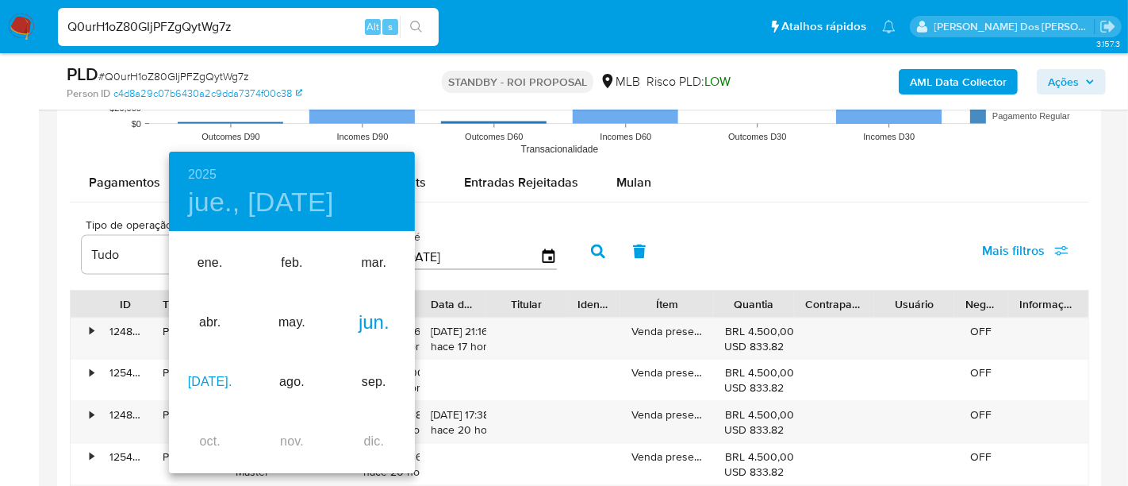
click at [208, 368] on div "jul." at bounding box center [210, 382] width 82 height 60
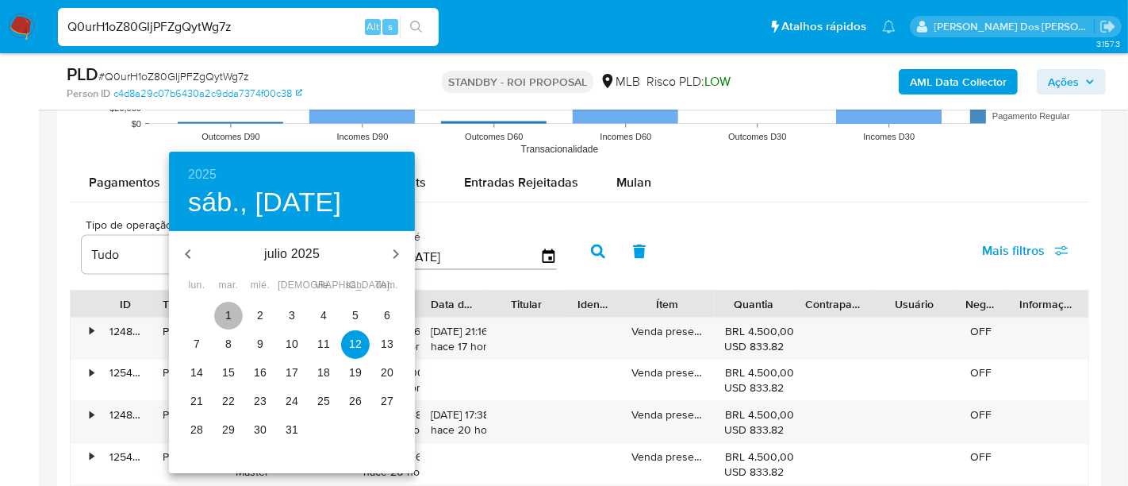
click at [226, 316] on p "1" at bounding box center [228, 315] width 6 height 16
type input "01/07/2025"
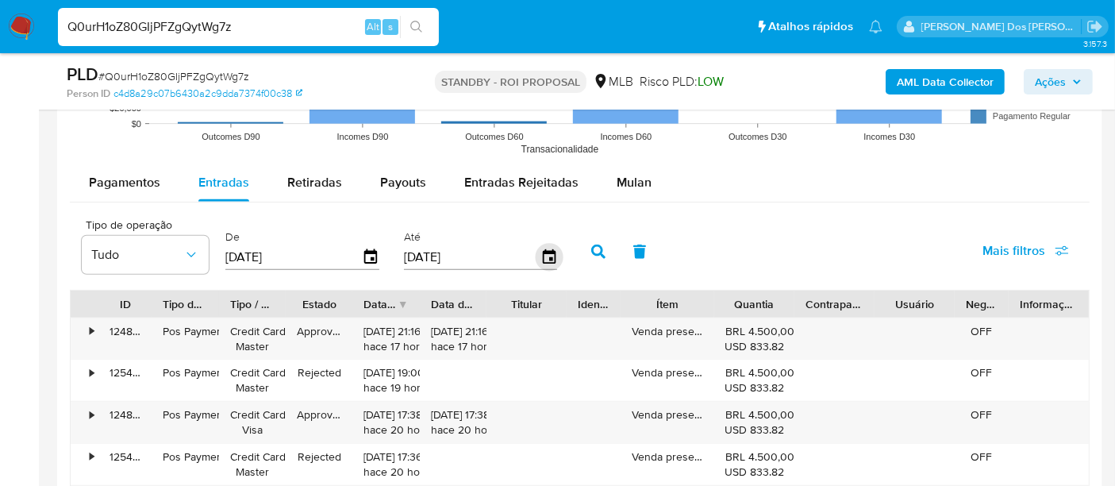
click at [543, 256] on icon "button" at bounding box center [548, 256] width 13 height 14
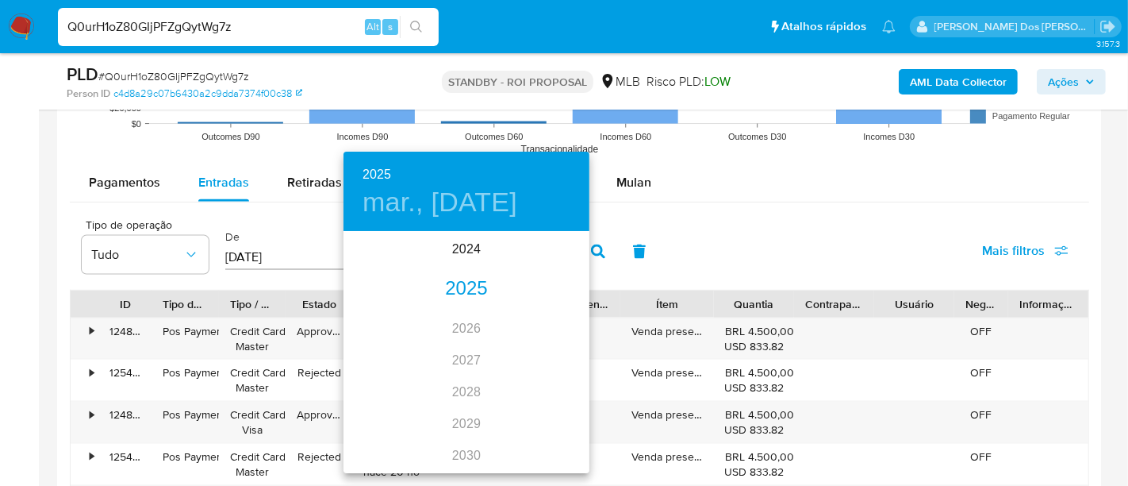
click at [472, 294] on div "2025" at bounding box center [467, 289] width 246 height 32
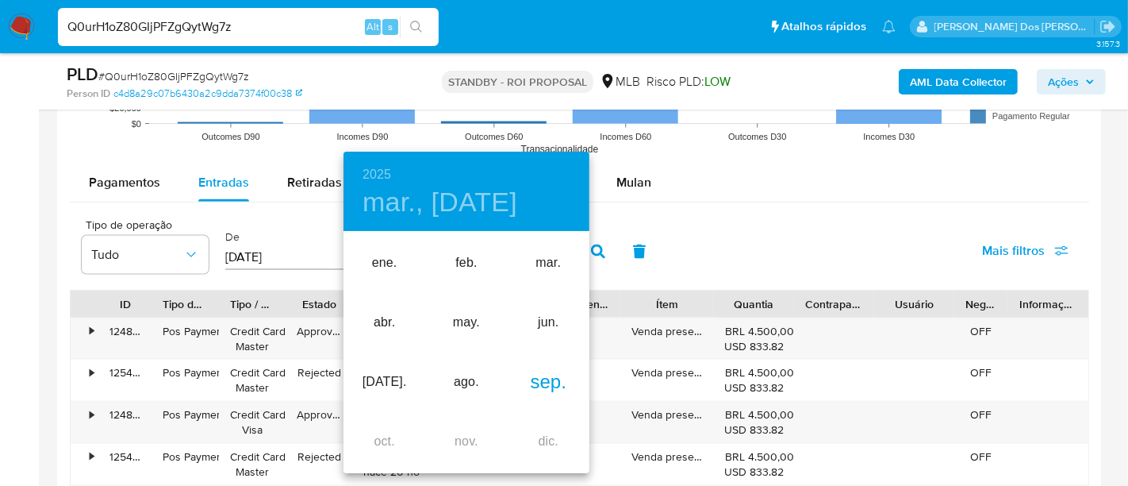
click at [534, 381] on div "sep." at bounding box center [549, 382] width 82 height 60
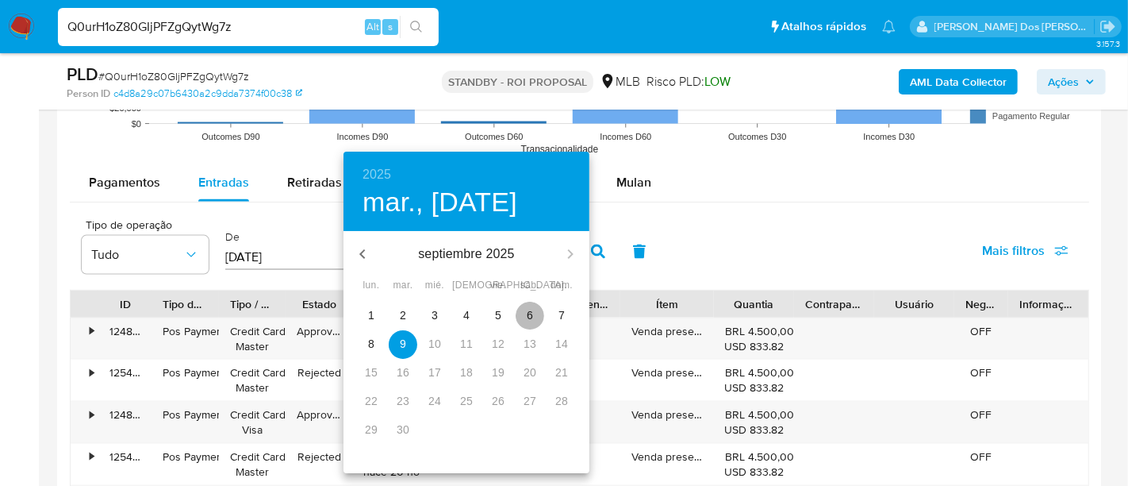
click at [524, 311] on span "6" at bounding box center [530, 315] width 29 height 16
type input "06/09/2025"
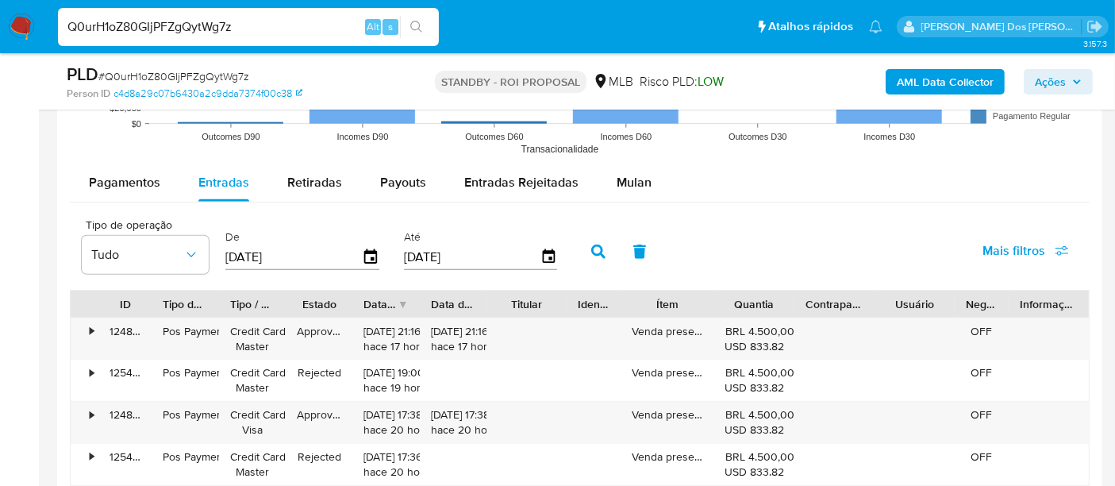
click at [981, 250] on button "Mais filtros" at bounding box center [1026, 251] width 128 height 38
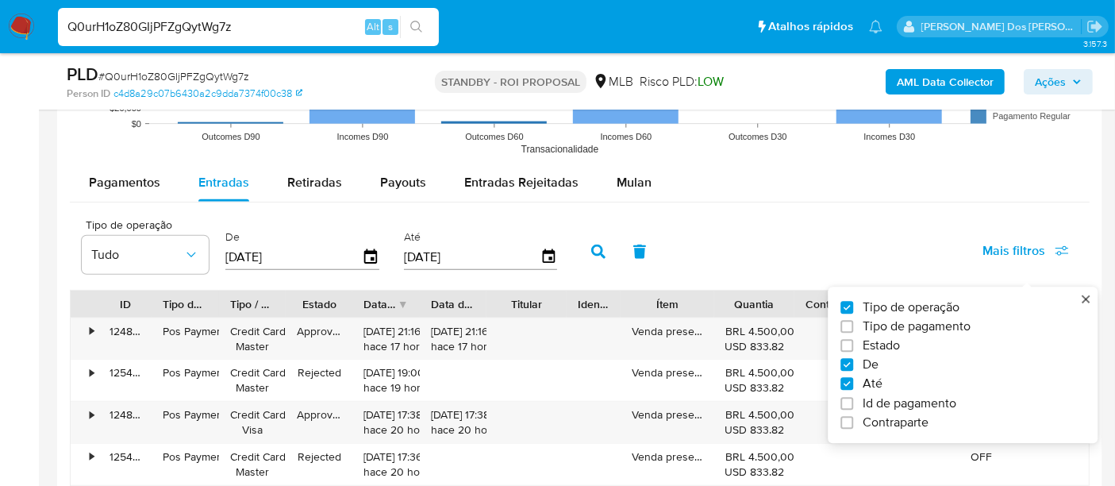
click at [887, 343] on span "Estado" at bounding box center [880, 346] width 37 height 16
click at [853, 343] on input "Estado" at bounding box center [846, 346] width 13 height 13
checkbox input "true"
type input "01/07/2025"
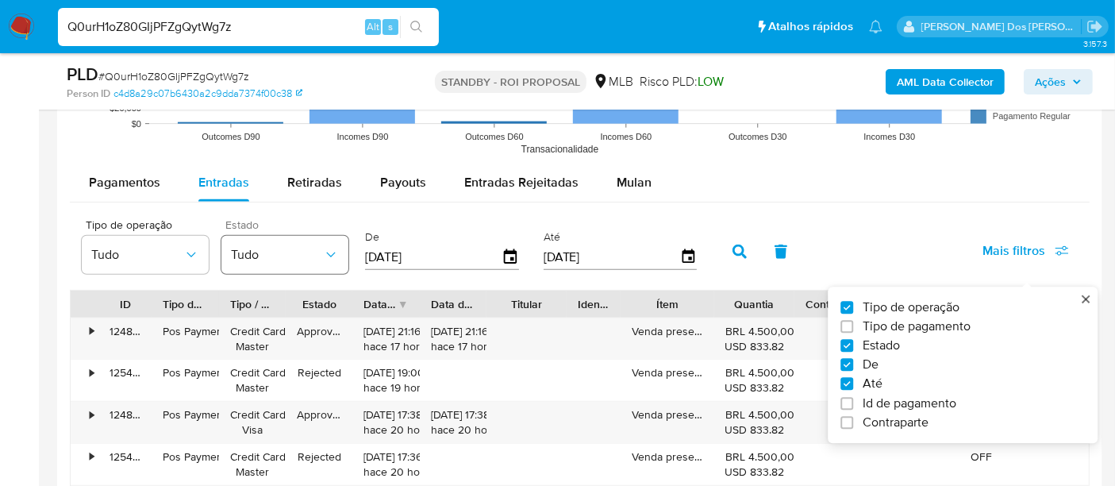
click at [274, 250] on span "Tudo" at bounding box center [277, 255] width 92 height 16
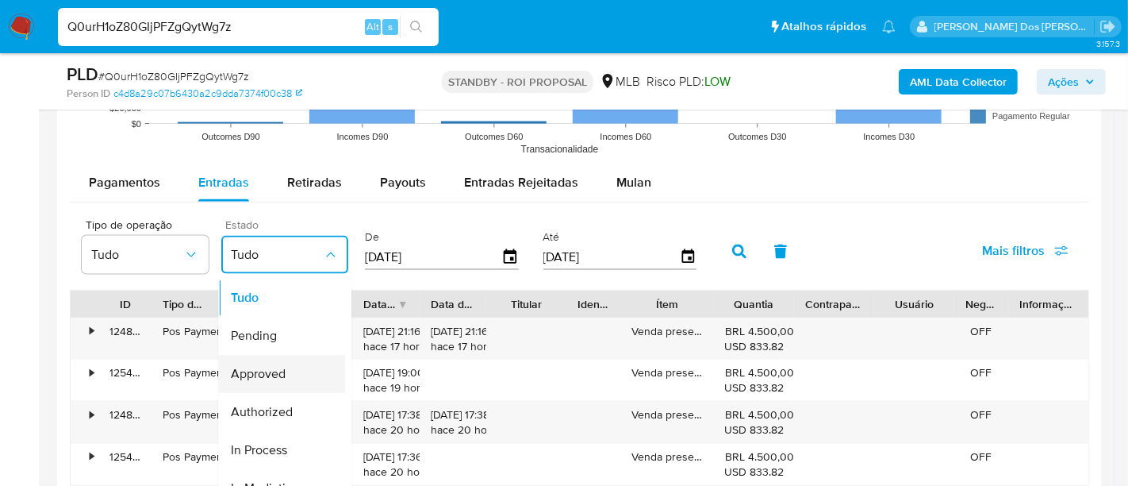
click at [290, 368] on div "Approved" at bounding box center [277, 374] width 92 height 38
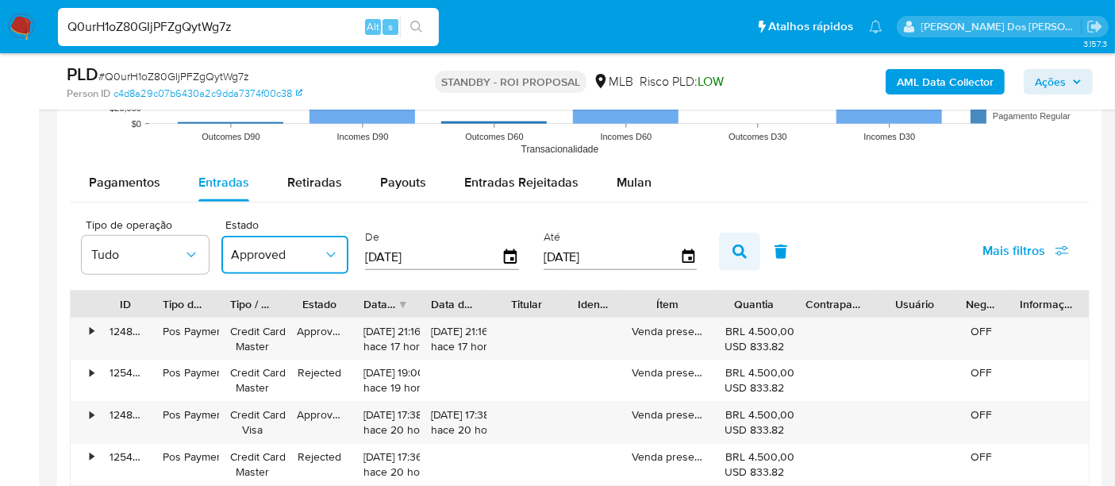
click at [732, 249] on icon "button" at bounding box center [739, 251] width 14 height 14
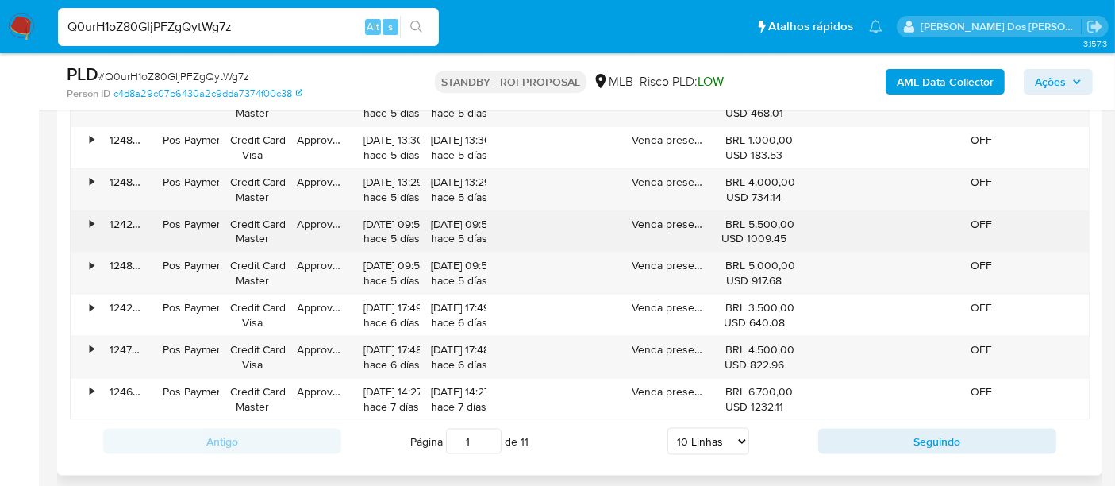
scroll to position [2027, 0]
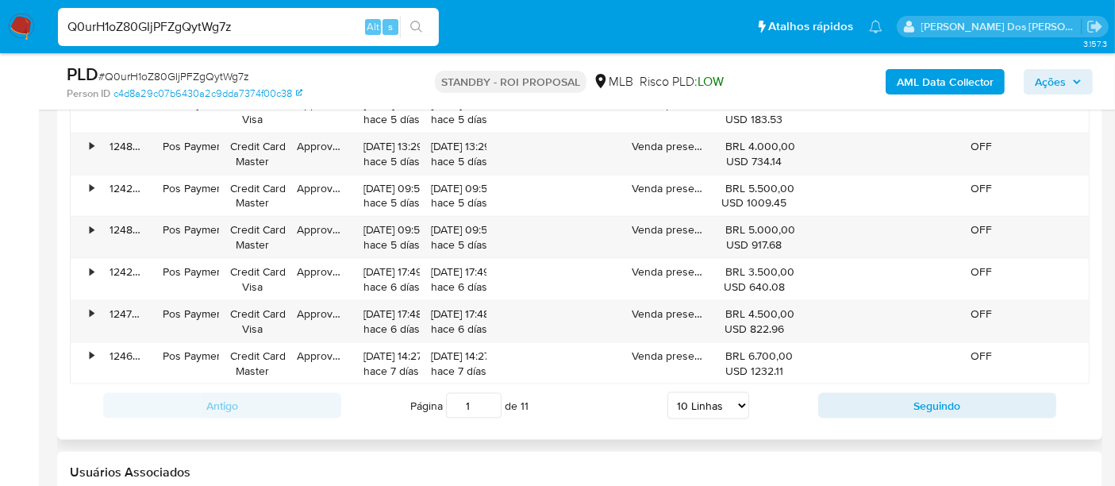
click at [716, 393] on select "5 Linhas 10 Linhas 20 Linhas 25 Linhas 50 Linhas 100 Linhas" at bounding box center [708, 405] width 82 height 27
click at [712, 399] on select "5 Linhas 10 Linhas 20 Linhas 25 Linhas 50 Linhas 100 Linhas" at bounding box center [708, 405] width 82 height 27
select select "100"
click at [667, 392] on select "5 Linhas 10 Linhas 20 Linhas 25 Linhas 50 Linhas 100 Linhas" at bounding box center [708, 405] width 82 height 27
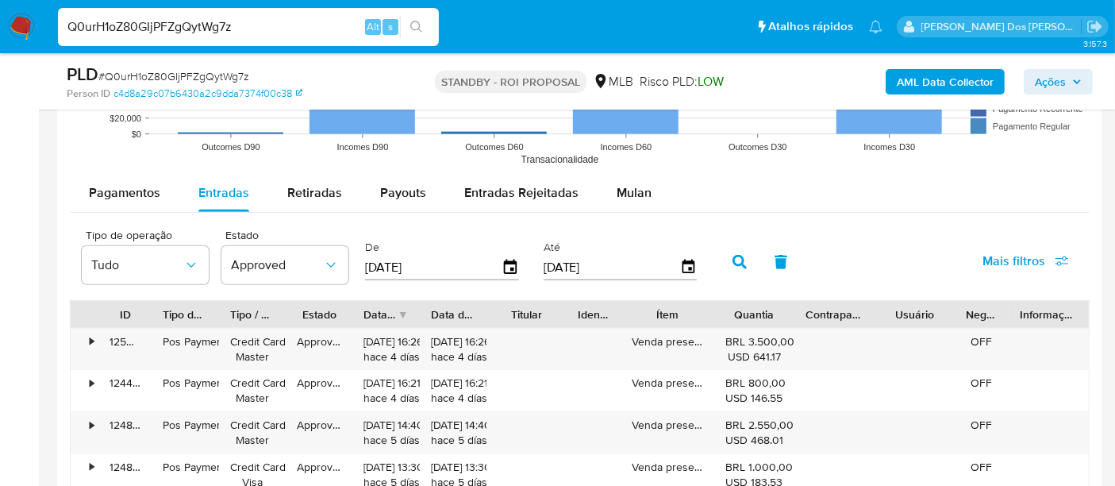
scroll to position [1587, 0]
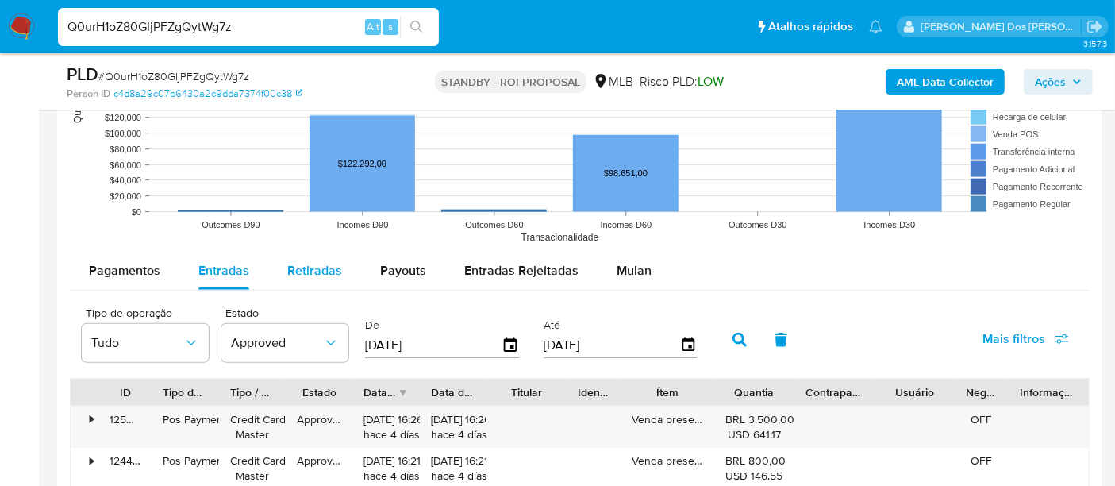
click at [126, 268] on span "Pagamentos" at bounding box center [124, 270] width 71 height 18
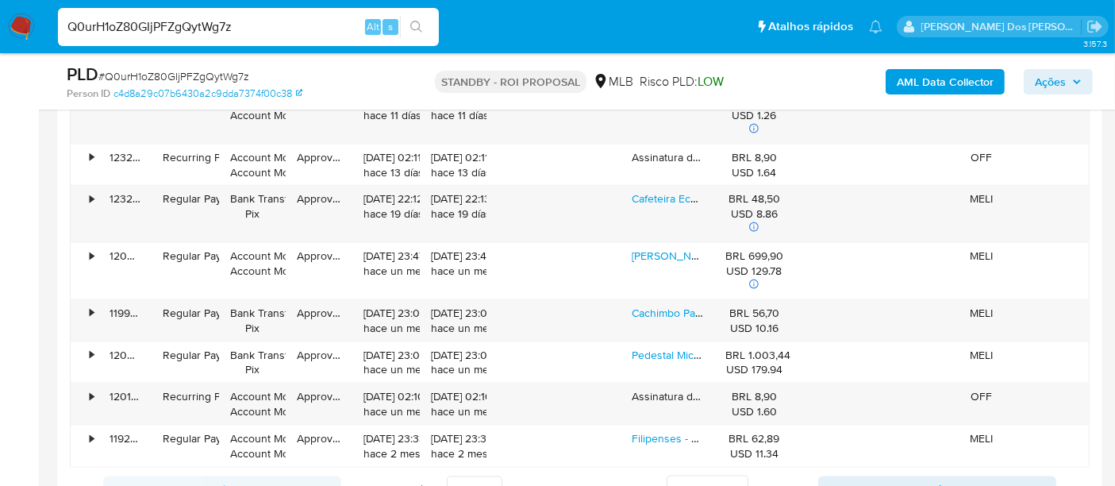
scroll to position [2115, 0]
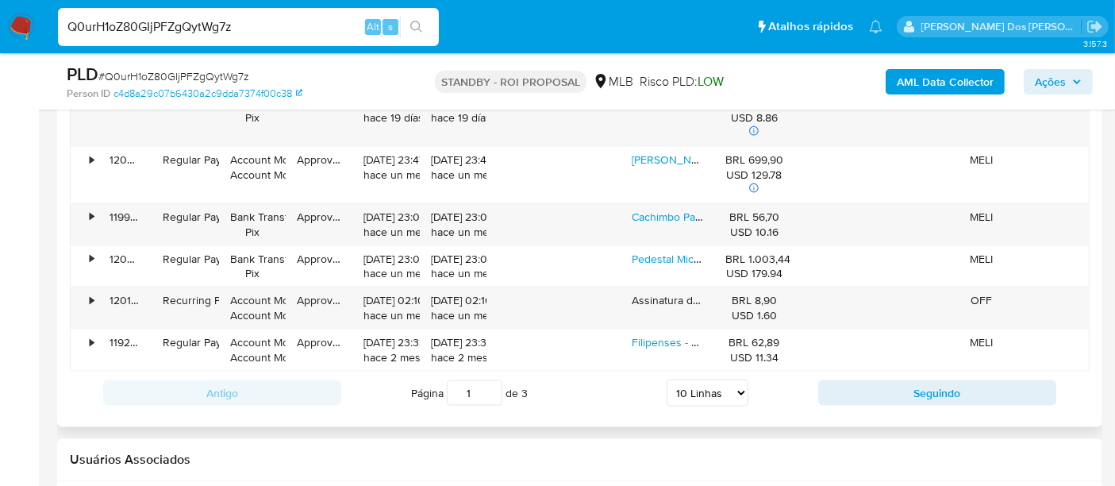
click at [714, 379] on select "5 Linhas 10 Linhas 20 Linhas 25 Linhas 50 Linhas 100 Linhas" at bounding box center [707, 392] width 82 height 27
select select "100"
click at [667, 379] on select "5 Linhas 10 Linhas 20 Linhas 25 Linhas 50 Linhas 100 Linhas" at bounding box center [707, 392] width 82 height 27
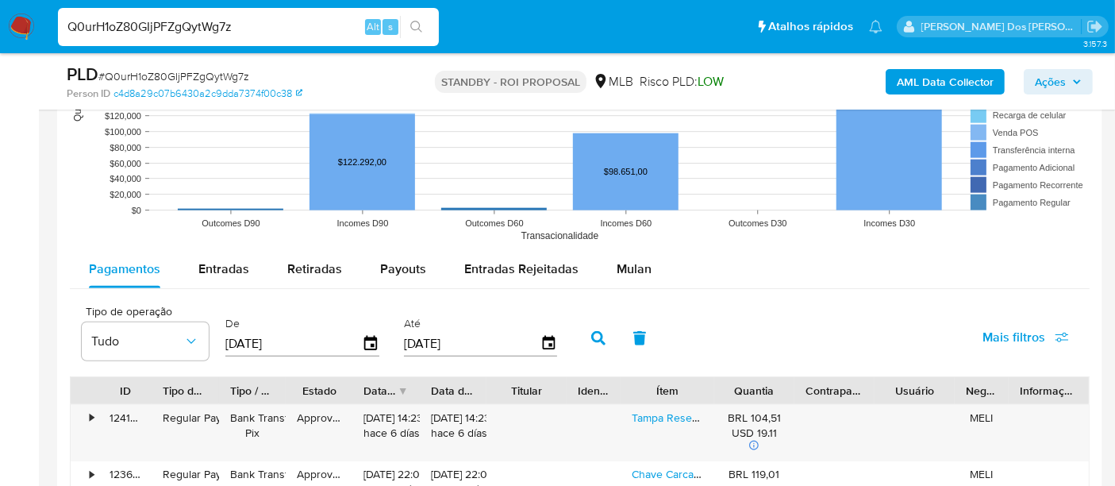
scroll to position [1587, 0]
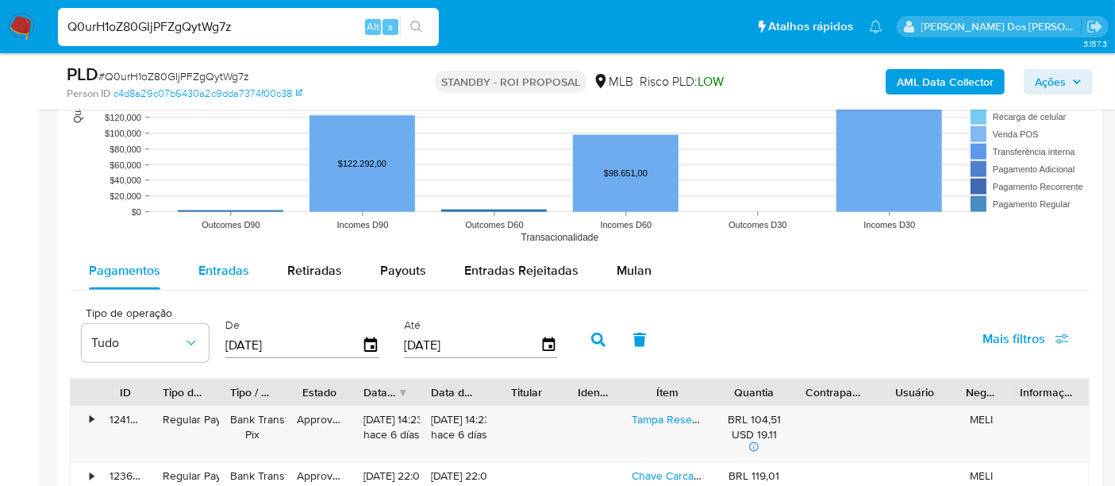
click at [219, 263] on span "Entradas" at bounding box center [223, 270] width 51 height 18
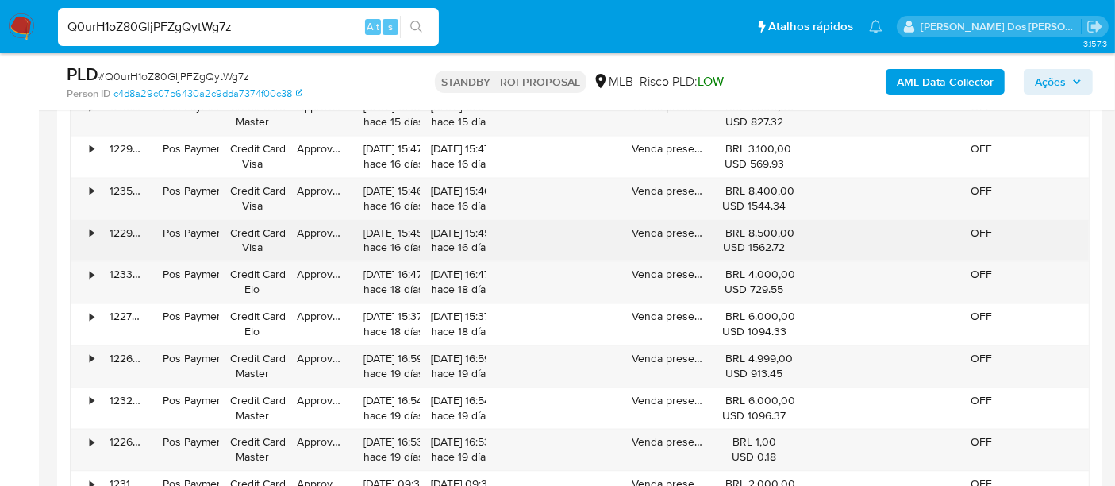
scroll to position [3350, 0]
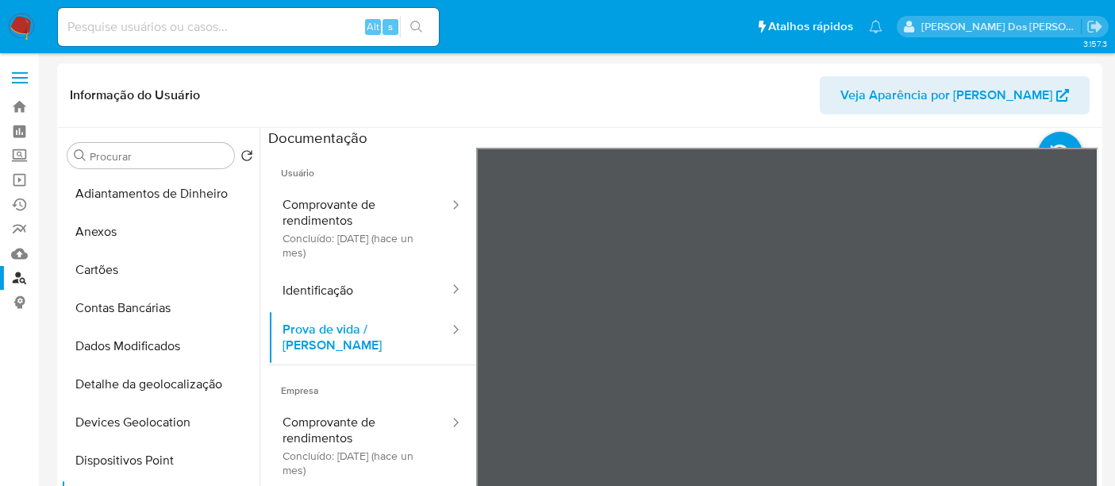
select select "10"
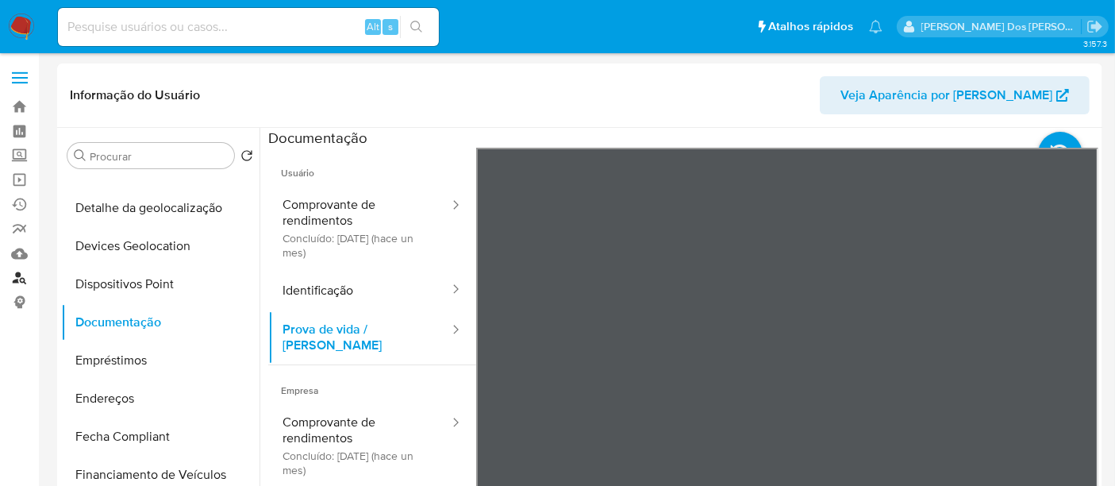
drag, startPoint x: 20, startPoint y: 275, endPoint x: 29, endPoint y: 273, distance: 9.8
click at [20, 276] on link "Localizador de pessoas" at bounding box center [94, 278] width 189 height 25
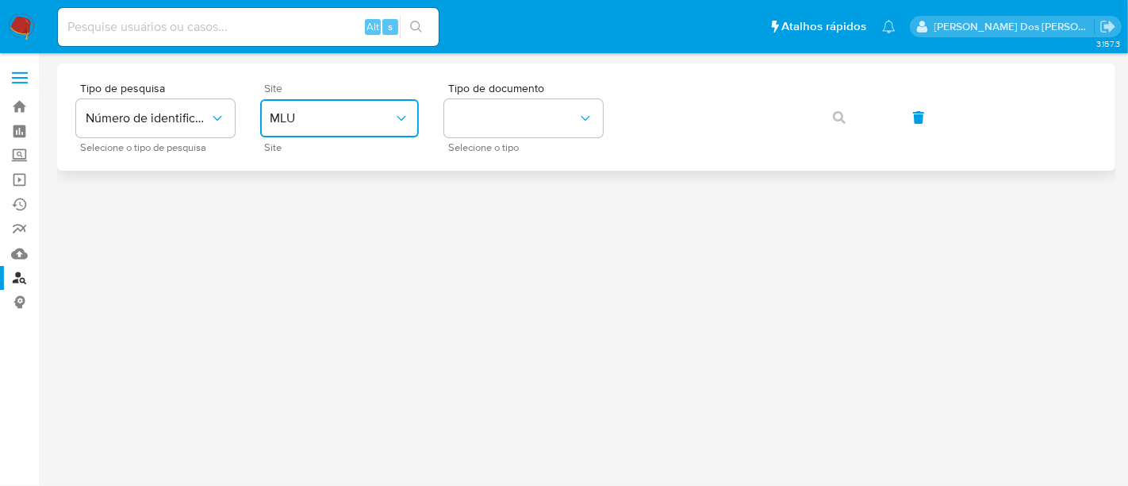
click at [321, 115] on span "MLU" at bounding box center [332, 118] width 124 height 16
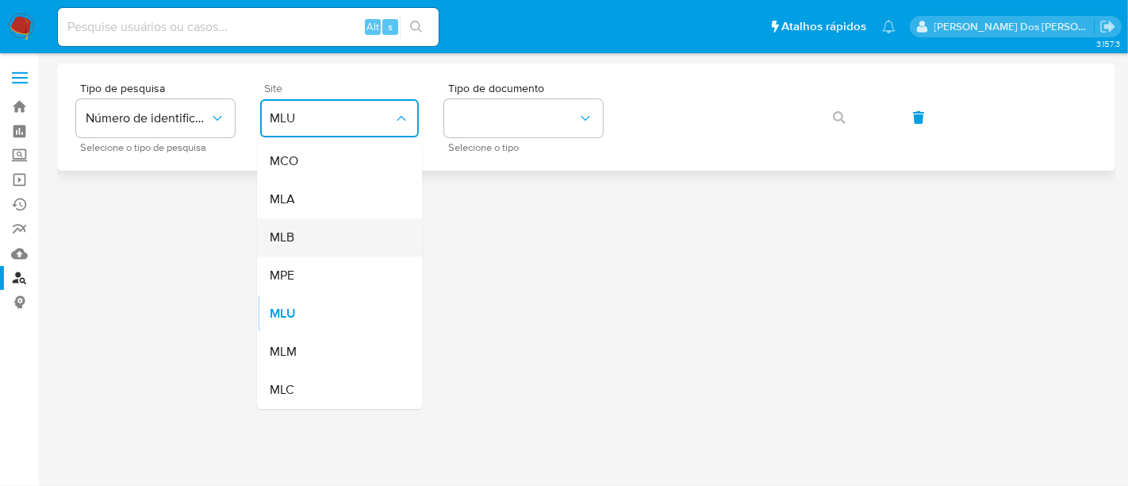
click at [318, 236] on div "MLB" at bounding box center [335, 237] width 130 height 38
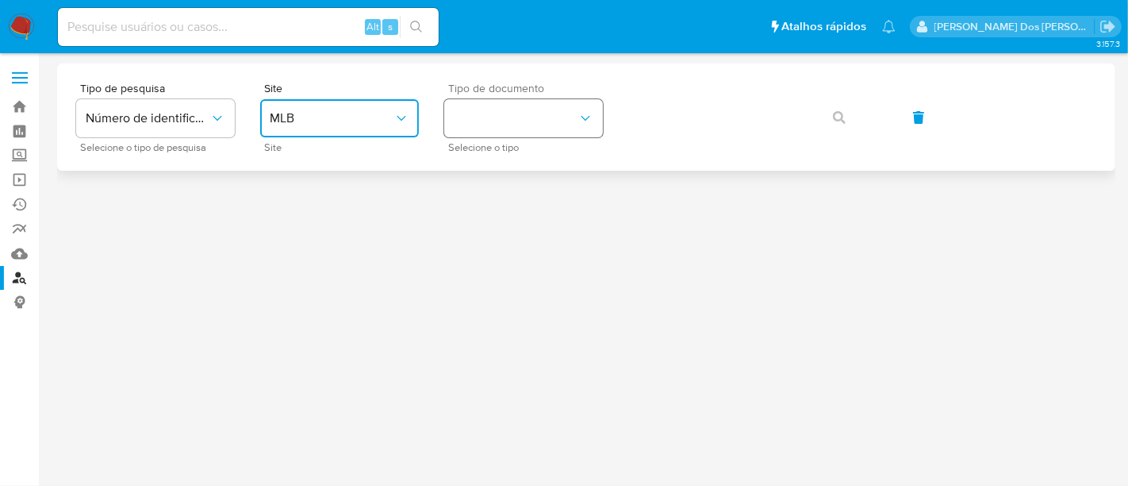
click at [524, 119] on button "identificationType" at bounding box center [523, 118] width 159 height 38
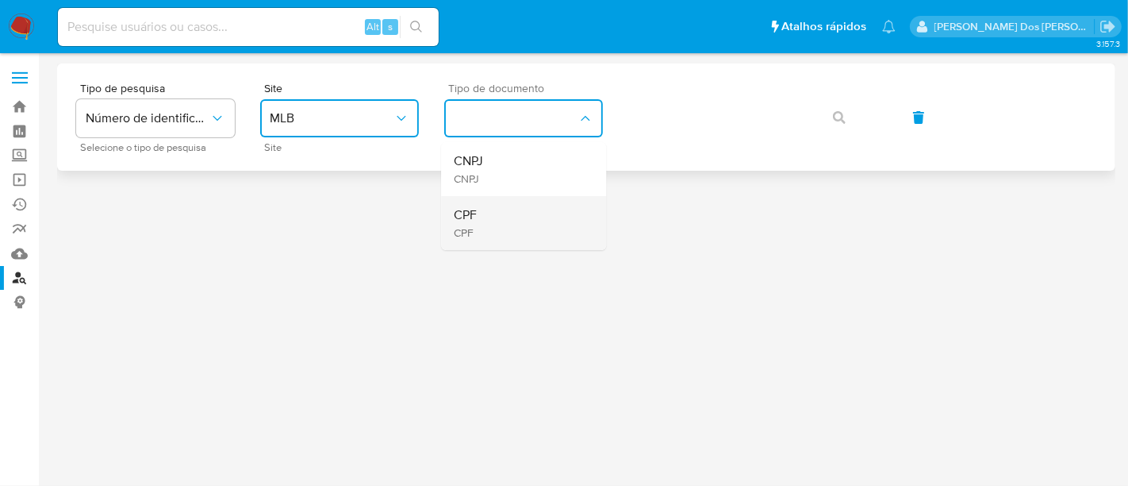
click at [505, 213] on div "CPF CPF" at bounding box center [519, 223] width 130 height 54
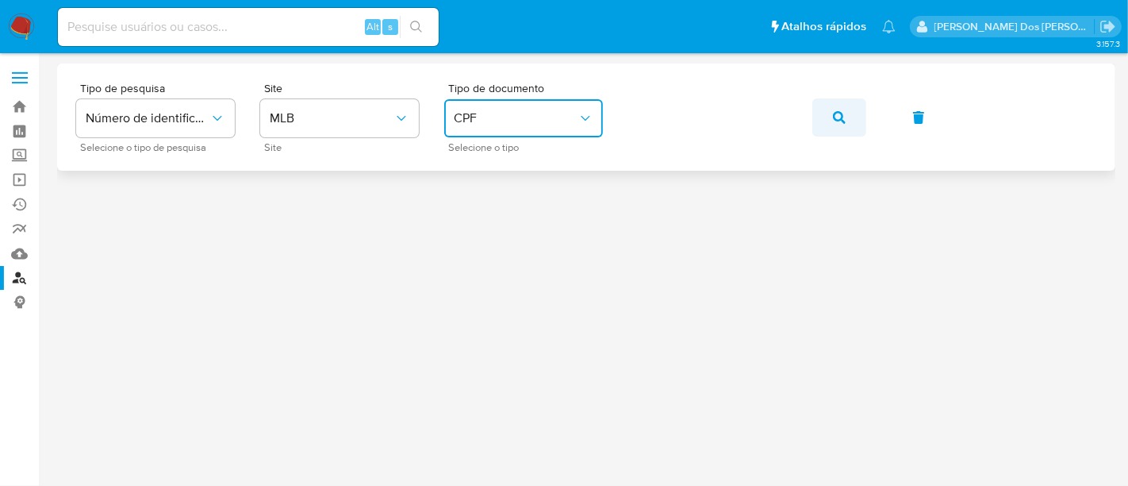
click at [836, 117] on icon "button" at bounding box center [839, 117] width 13 height 13
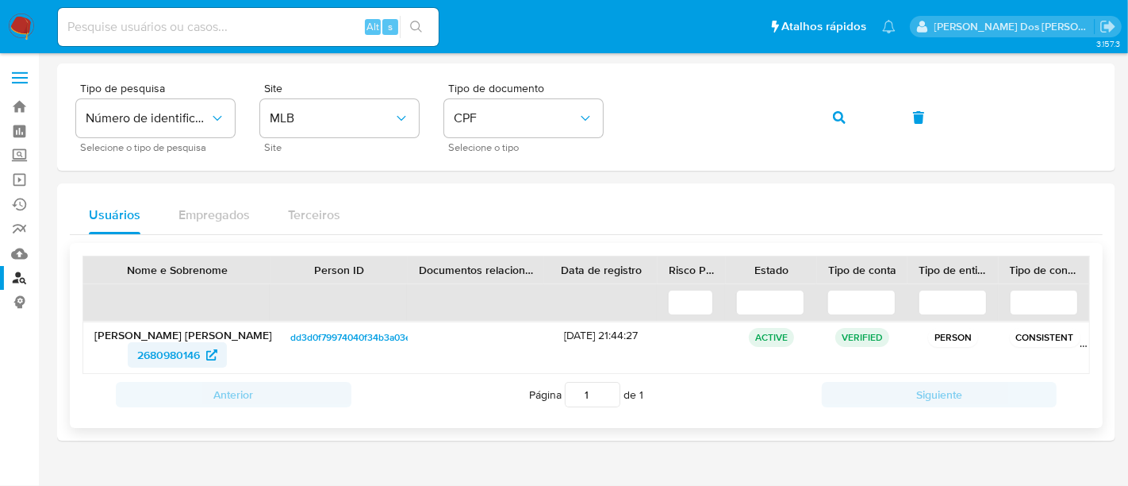
click at [159, 351] on span "2680980146" at bounding box center [168, 354] width 63 height 25
click at [496, 119] on span "CPF" at bounding box center [516, 118] width 124 height 16
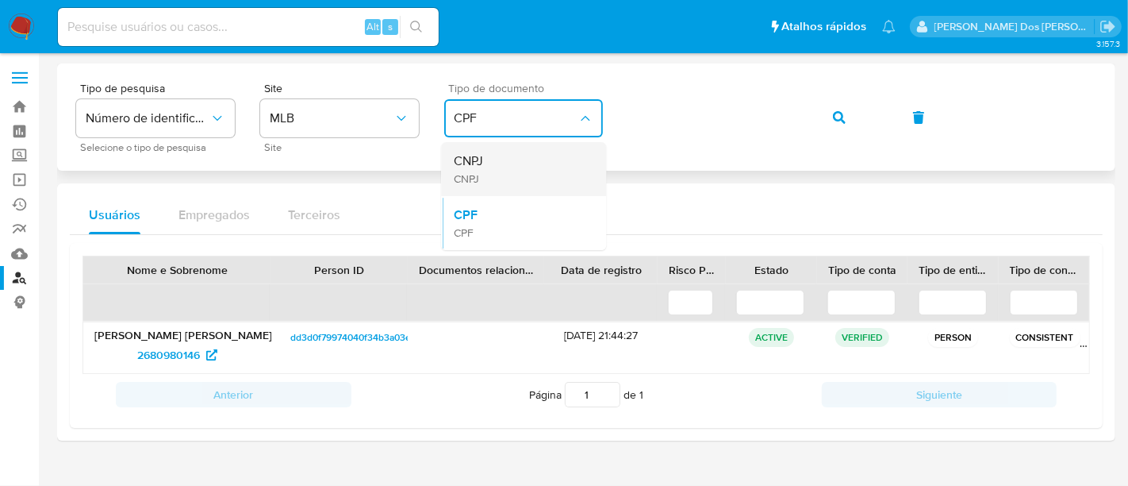
click at [481, 160] on span "CNPJ" at bounding box center [468, 161] width 29 height 16
click at [845, 115] on icon "button" at bounding box center [839, 117] width 13 height 13
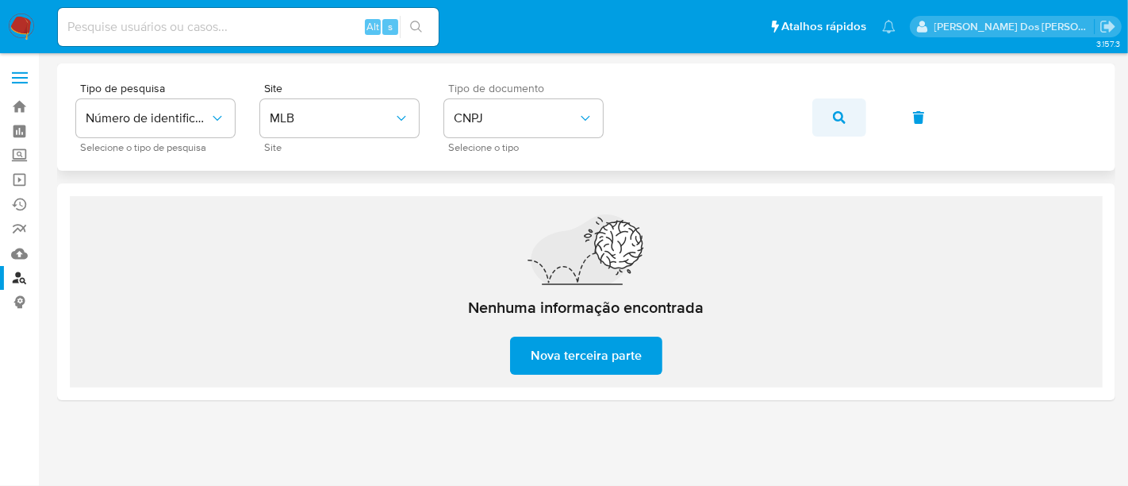
click at [822, 113] on button "button" at bounding box center [839, 117] width 54 height 38
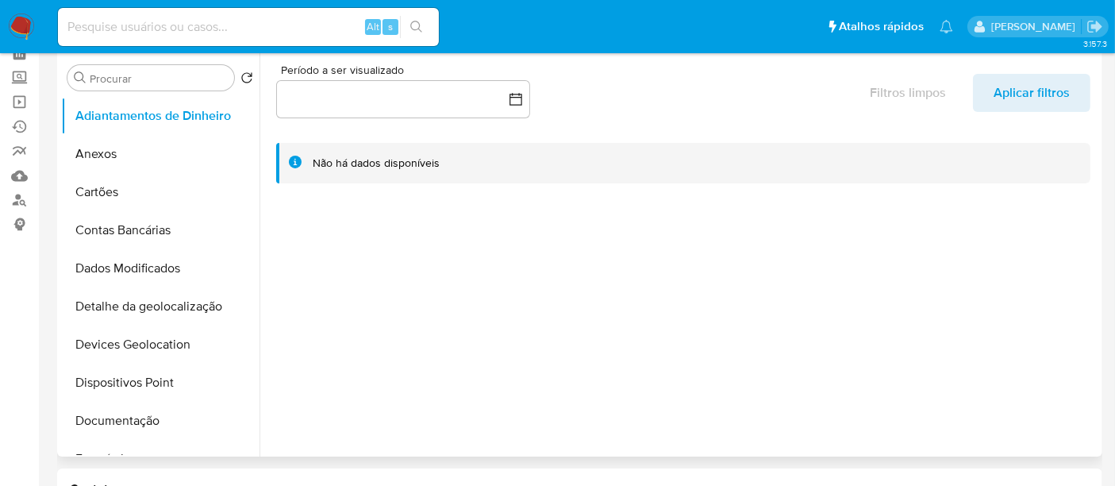
select select "10"
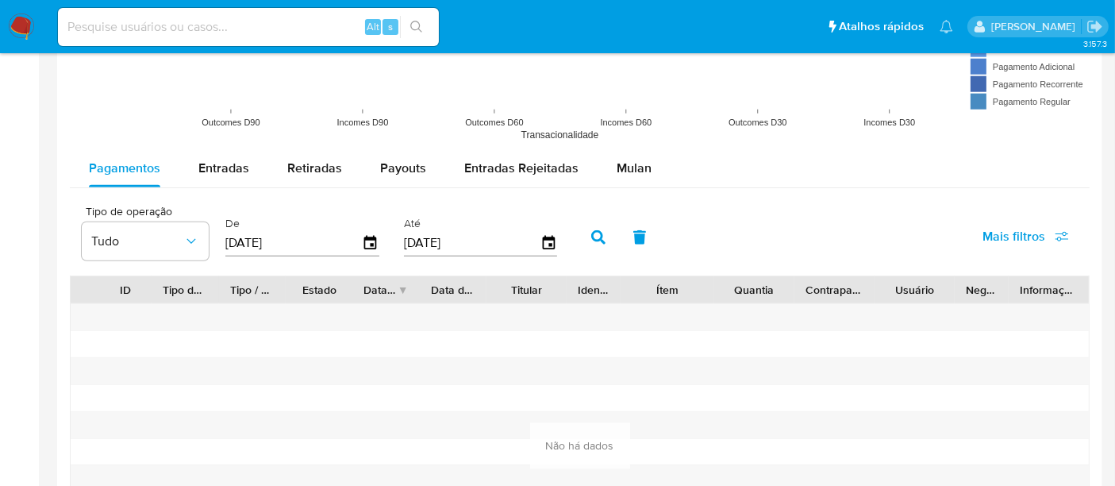
scroll to position [1410, 0]
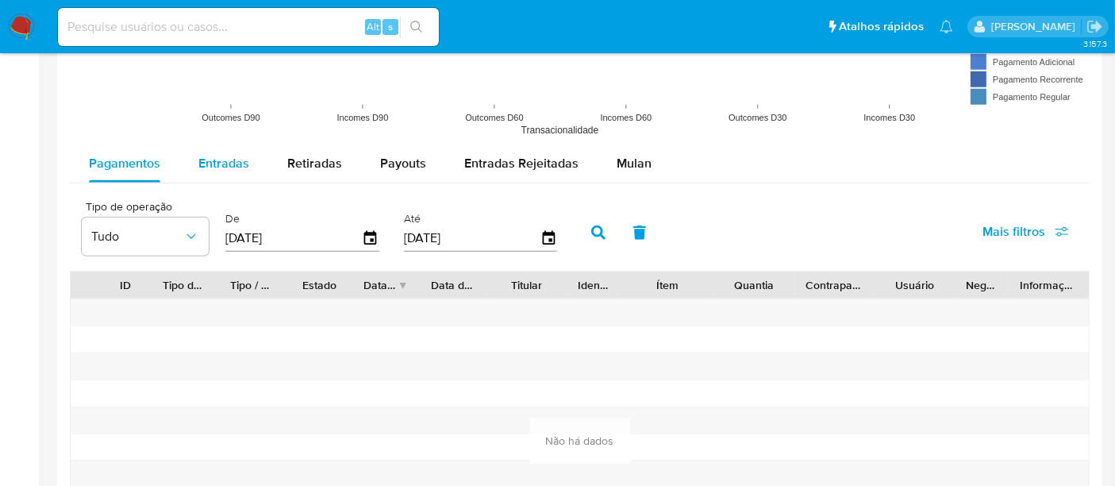
click at [226, 156] on span "Entradas" at bounding box center [223, 163] width 51 height 18
select select "10"
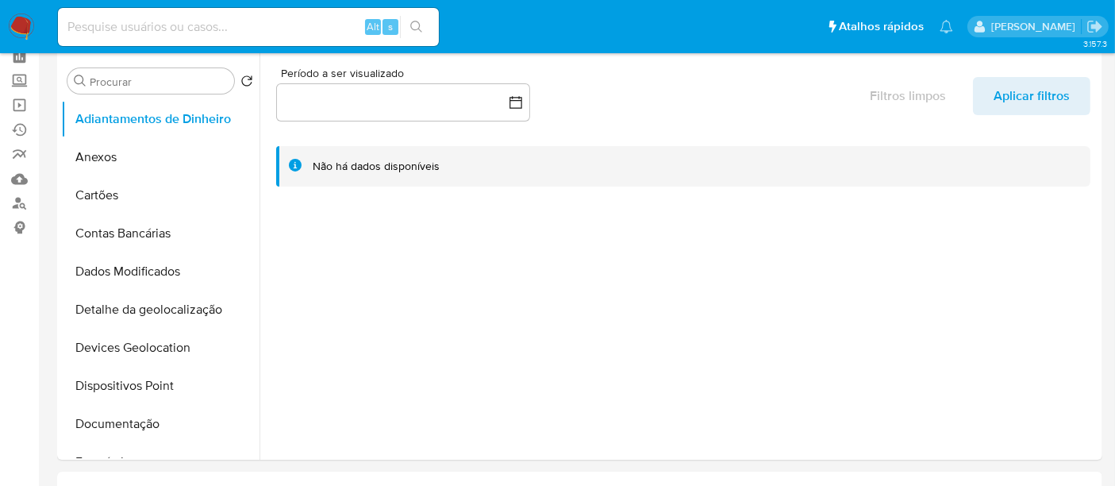
scroll to position [0, 0]
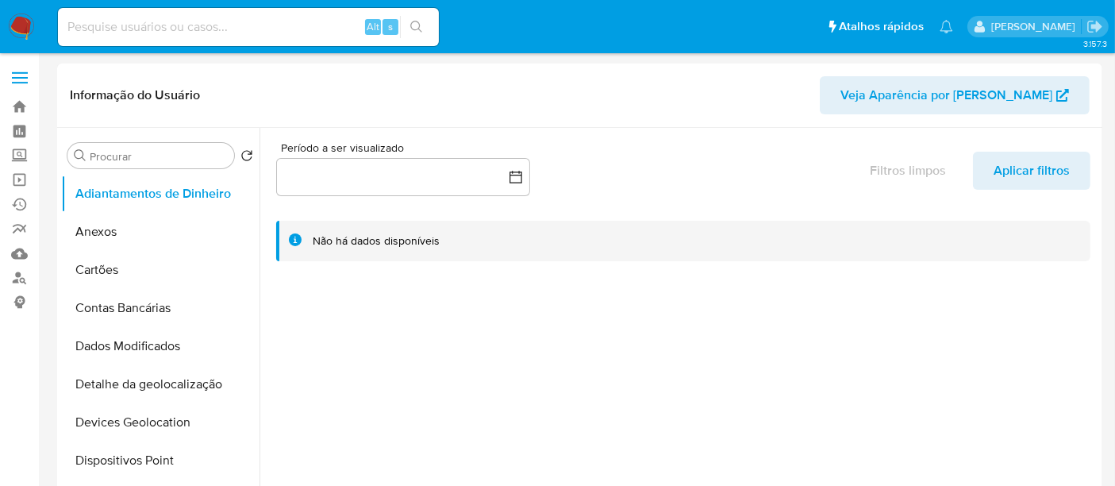
click at [171, 30] on input at bounding box center [248, 27] width 381 height 21
paste input "58.556.946/0001-19"
type input "58.556.946/0001-19"
click at [14, 271] on link "Localizador de pessoas" at bounding box center [94, 278] width 189 height 25
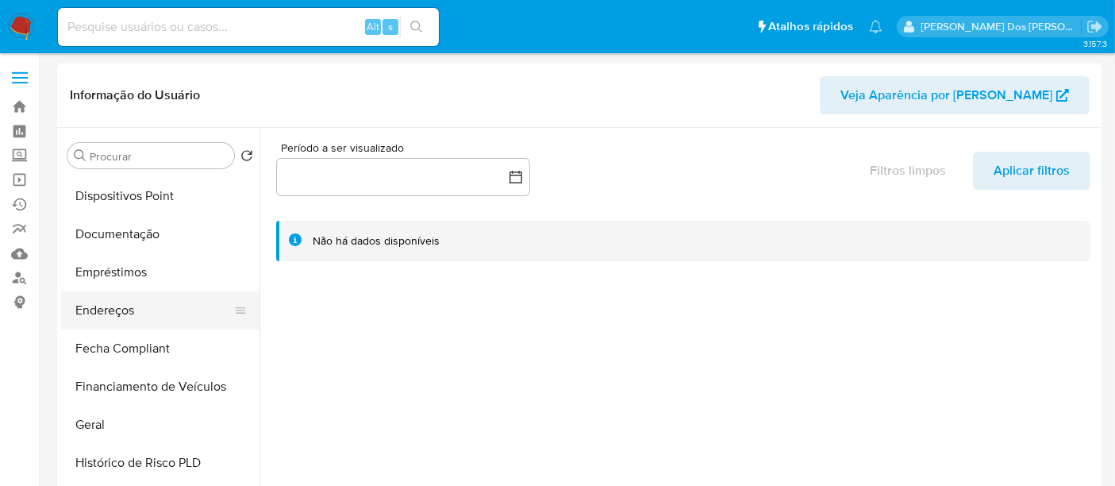
select select "10"
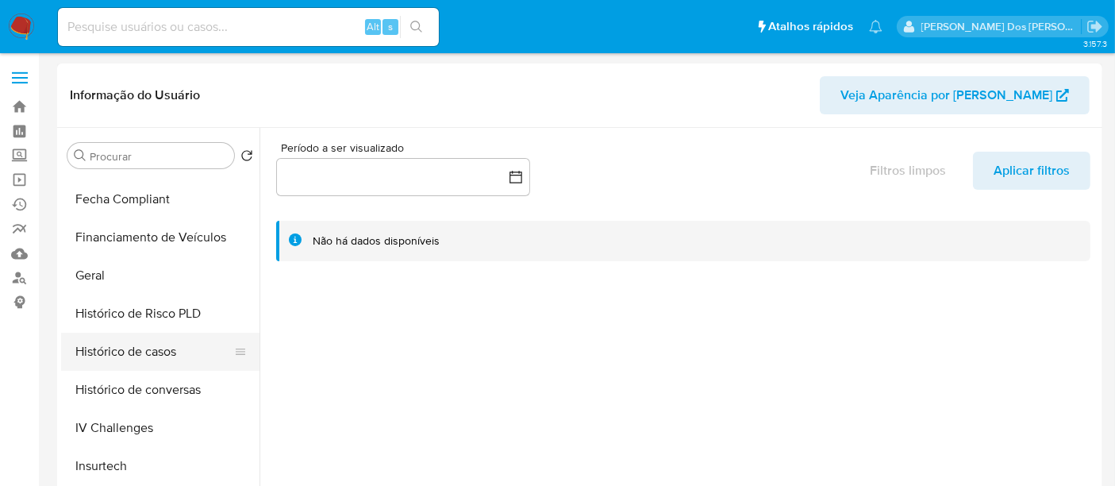
scroll to position [440, 0]
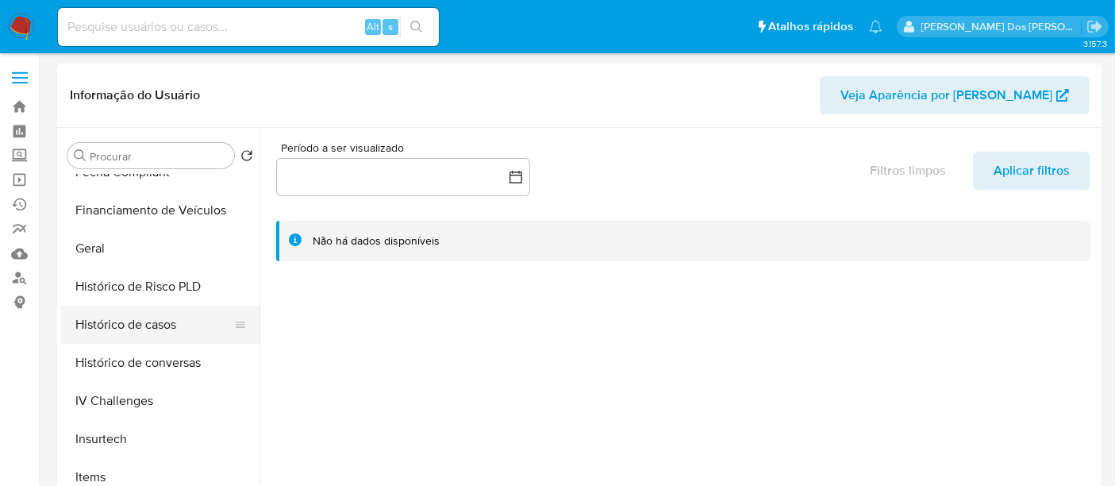
click at [163, 330] on button "Histórico de casos" at bounding box center [154, 324] width 186 height 38
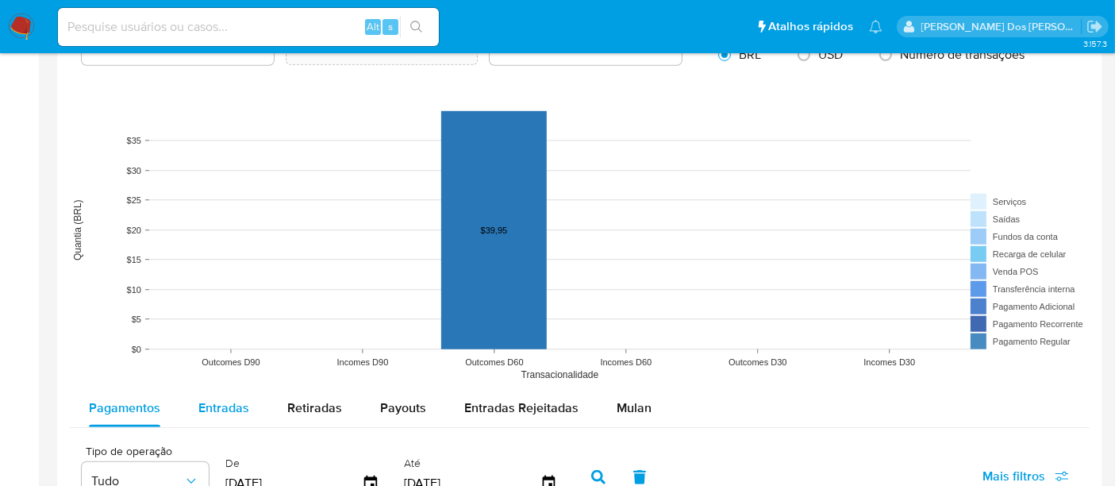
click at [231, 395] on div "Entradas" at bounding box center [223, 408] width 51 height 38
select select "10"
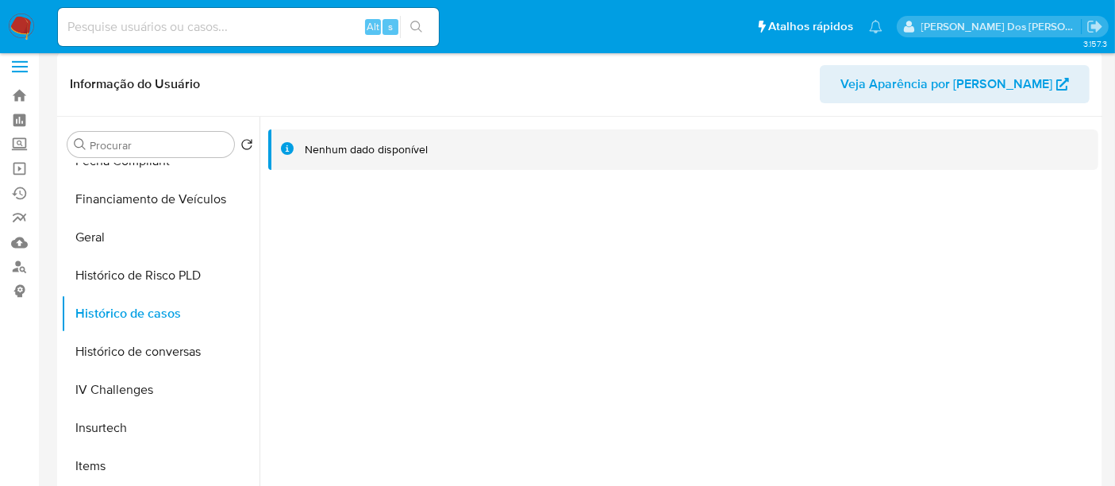
scroll to position [0, 0]
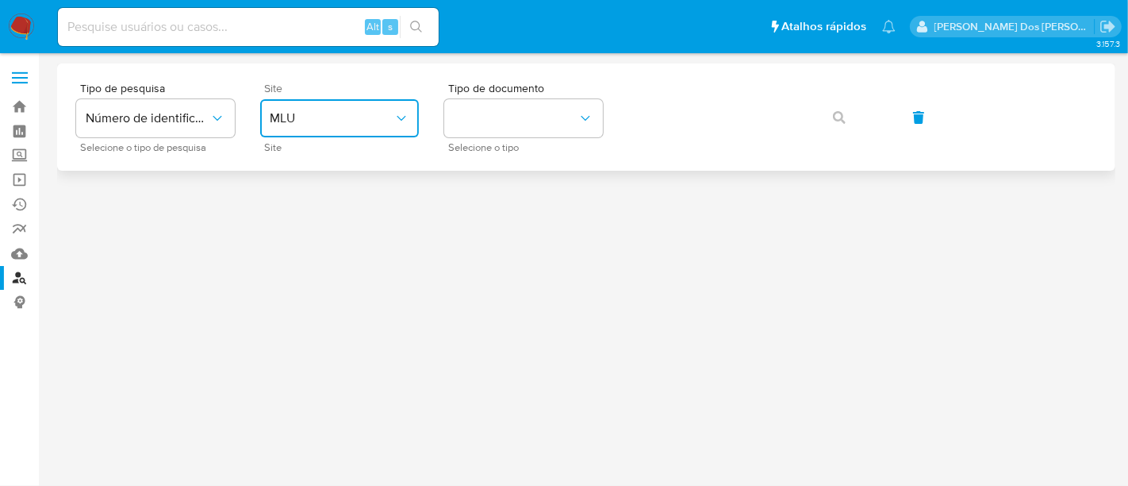
click at [401, 127] on button "MLU" at bounding box center [339, 118] width 159 height 38
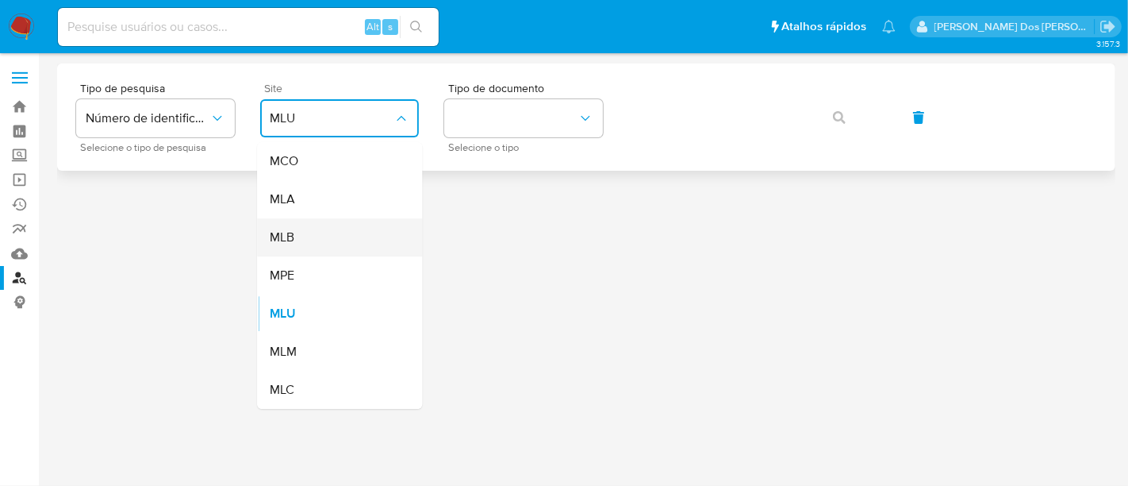
click at [347, 232] on div "MLB" at bounding box center [335, 237] width 130 height 38
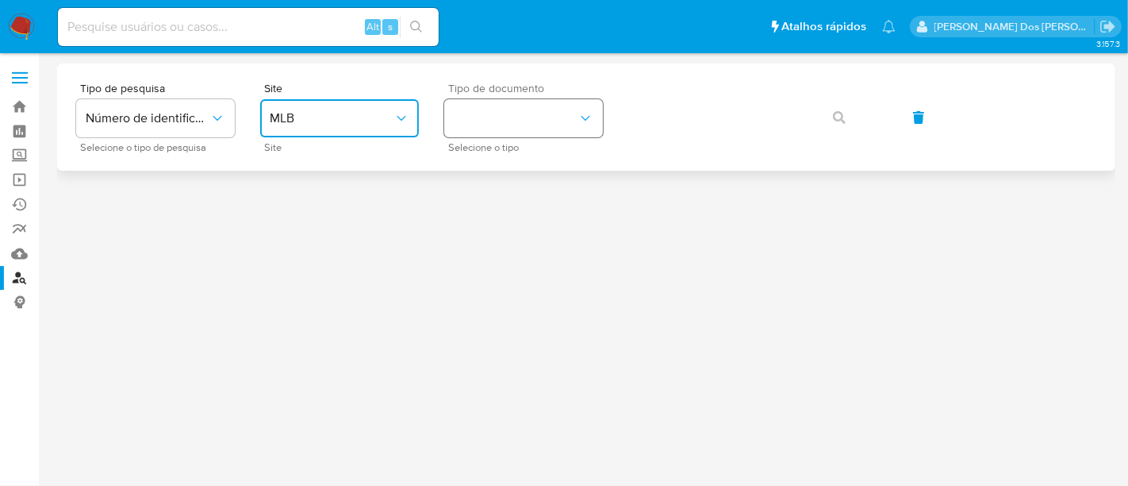
click at [535, 126] on button "identificationType" at bounding box center [523, 118] width 159 height 38
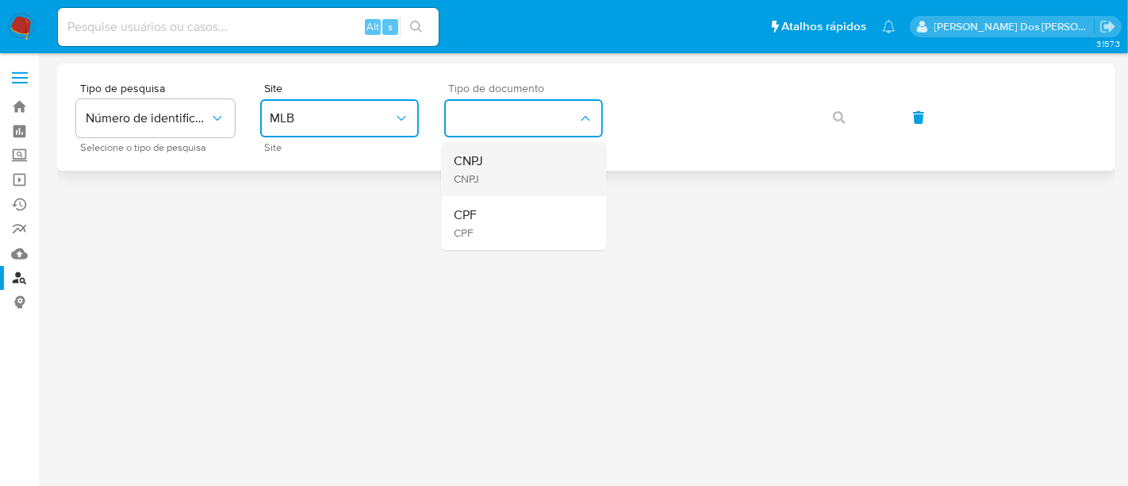
click at [518, 162] on div "CNPJ CNPJ" at bounding box center [519, 169] width 130 height 54
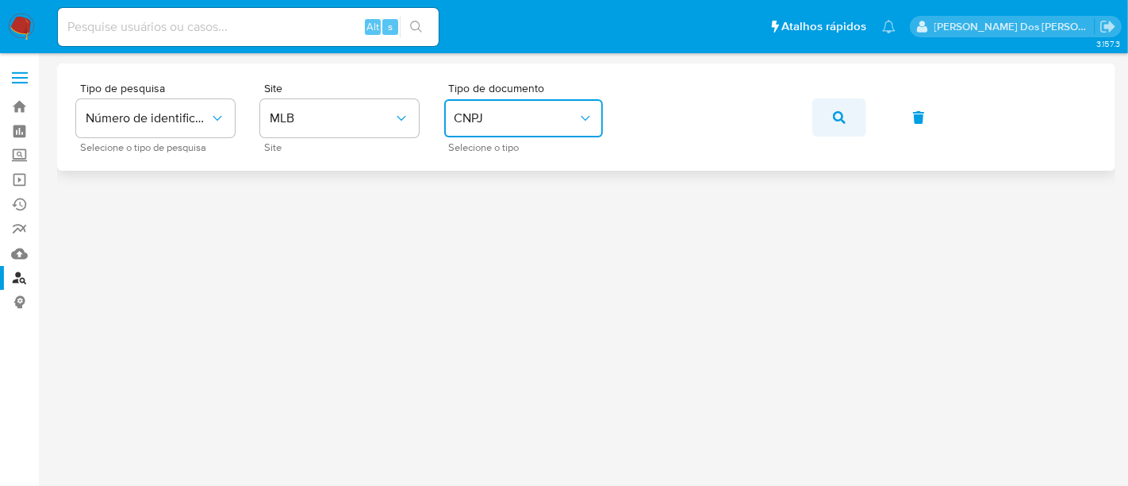
click at [831, 117] on button "button" at bounding box center [839, 117] width 54 height 38
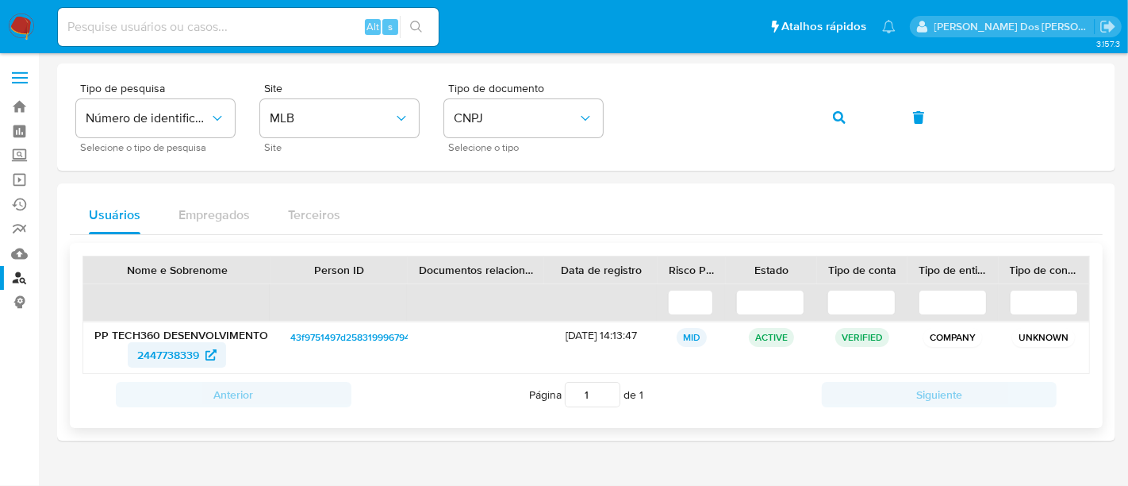
click at [156, 344] on span "2447738339" at bounding box center [168, 354] width 62 height 25
click at [213, 25] on input at bounding box center [248, 27] width 381 height 21
paste input "mokq7jDPy162dZcrdc9f6q2t"
type input "mokq7jDPy162dZcrdc9f6q2t"
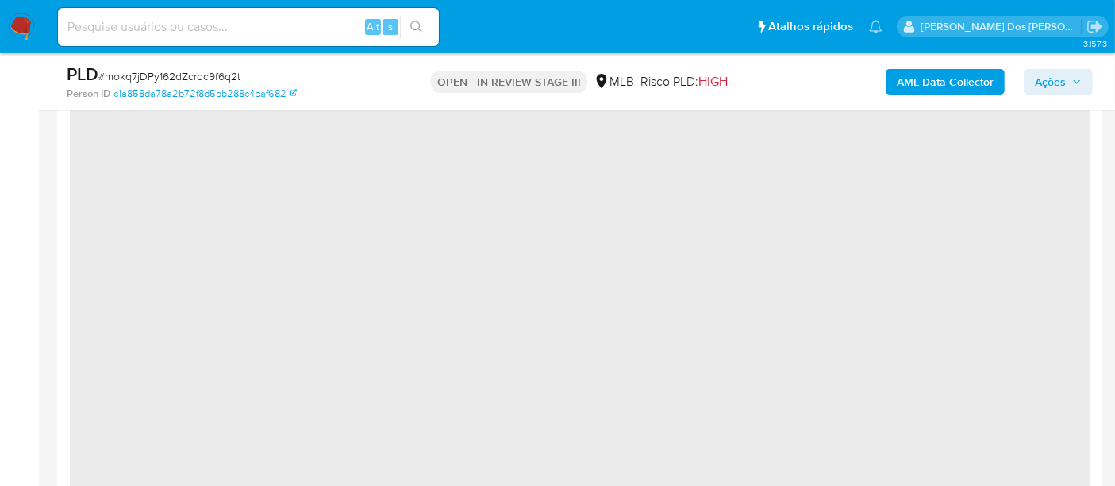
select select "10"
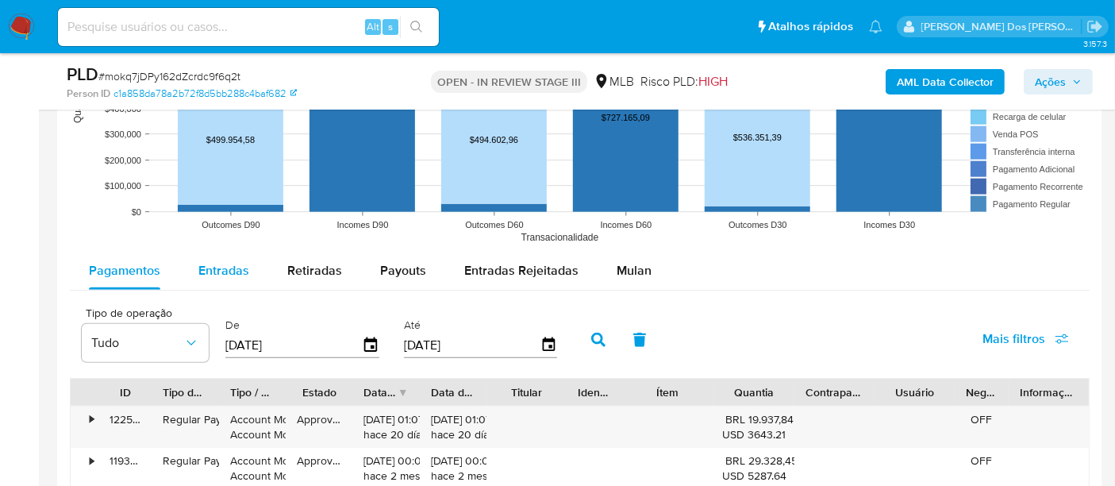
click at [224, 263] on span "Entradas" at bounding box center [223, 270] width 51 height 18
select select "10"
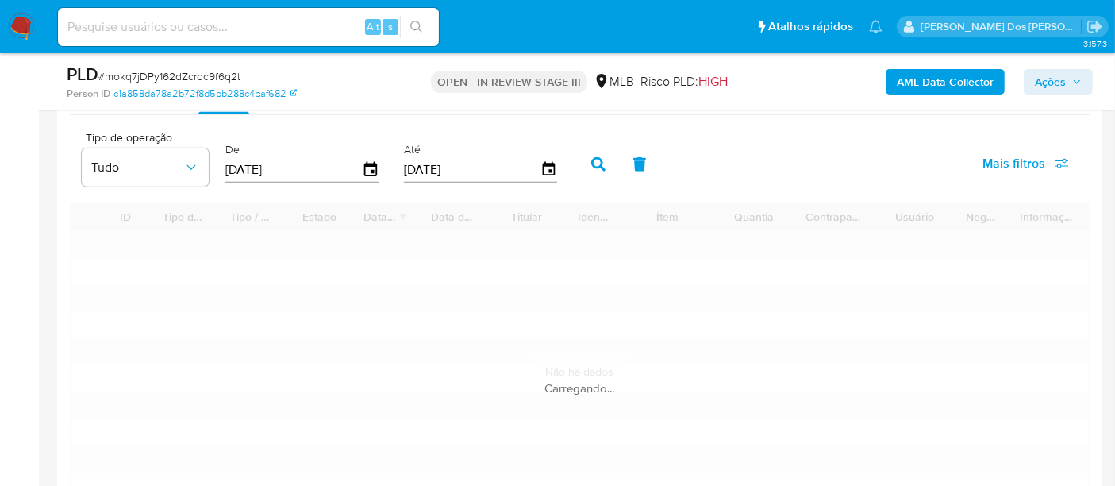
scroll to position [1851, 0]
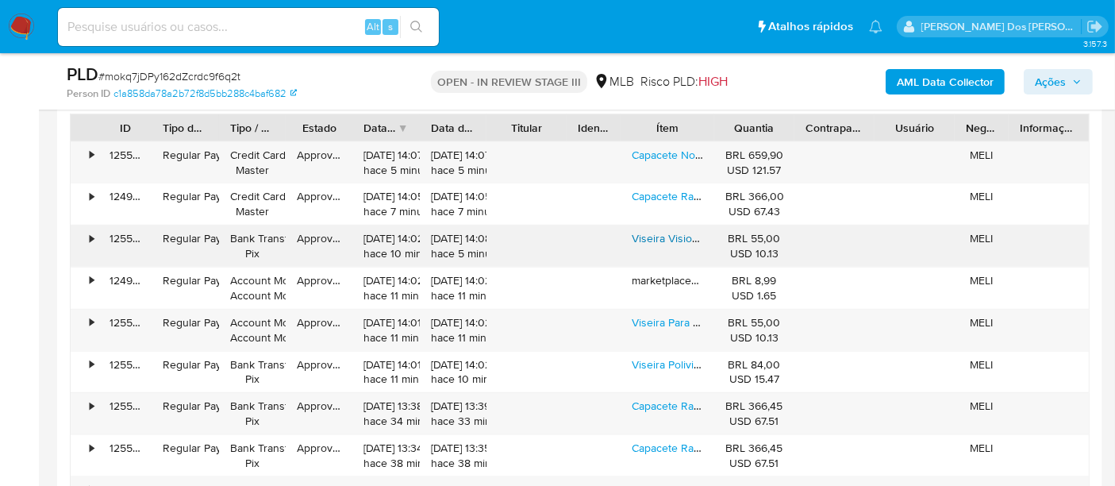
click at [639, 230] on link "Viseira Vision Capacete Norisk Ff391 / Razor Várias Cores**" at bounding box center [777, 238] width 291 height 16
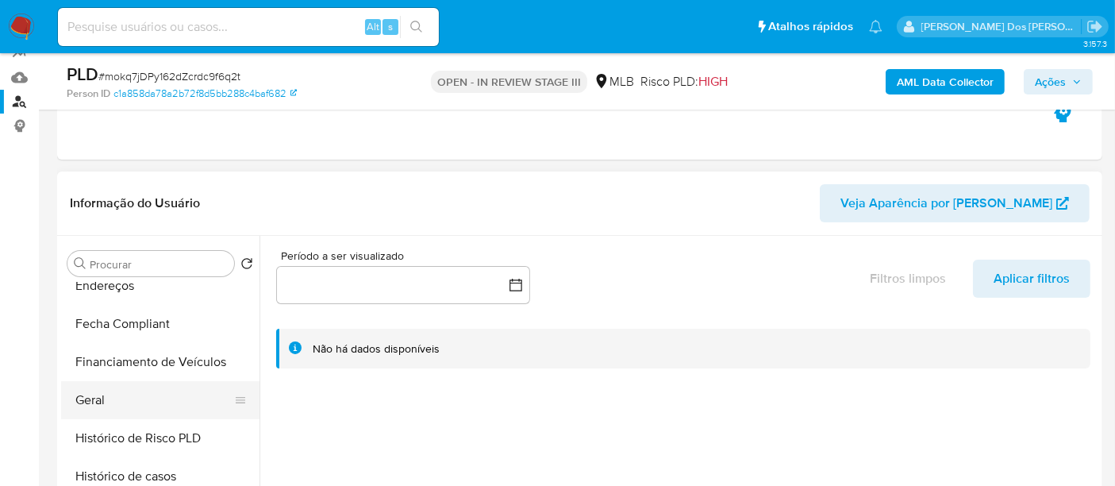
scroll to position [393, 0]
click at [104, 387] on button "Geral" at bounding box center [154, 403] width 186 height 38
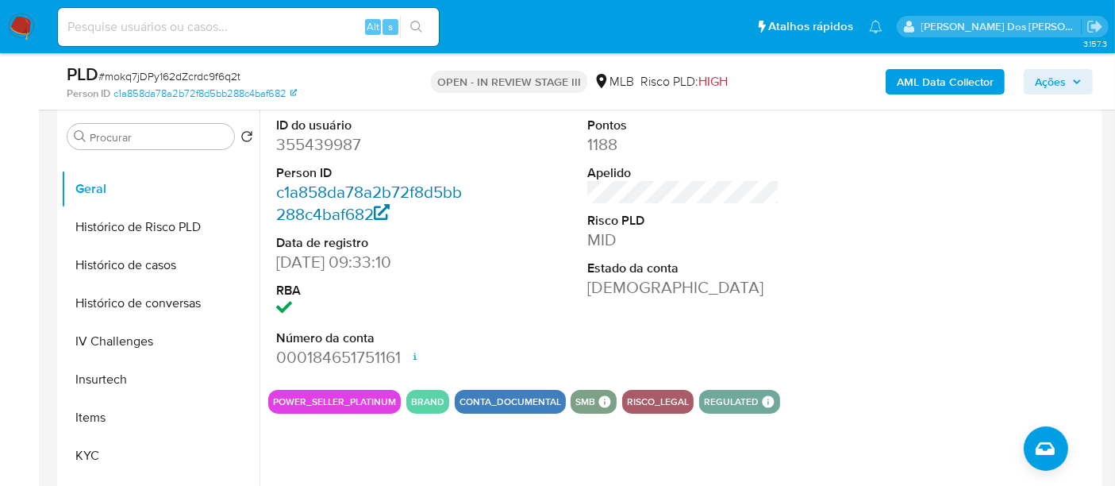
scroll to position [264, 0]
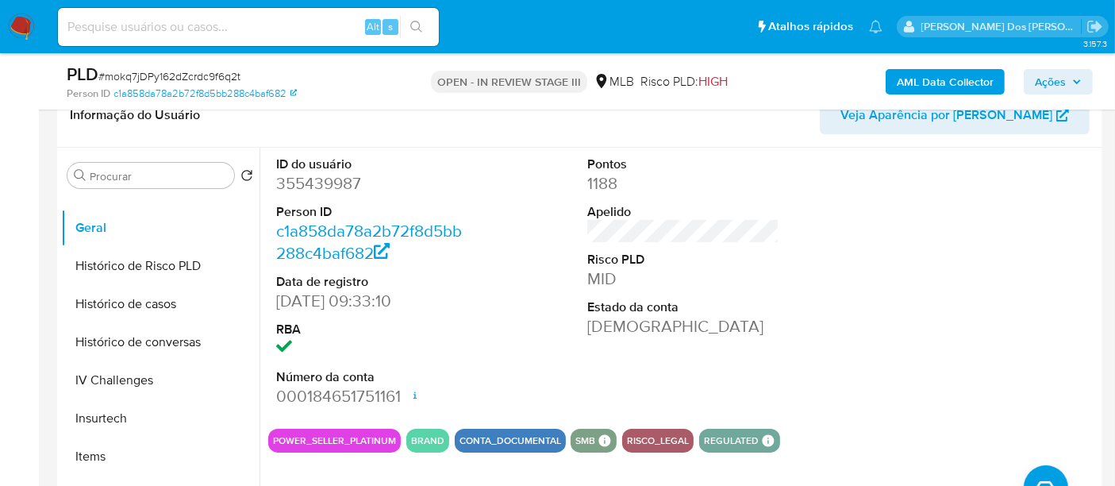
click at [317, 175] on dd "355439987" at bounding box center [372, 183] width 192 height 22
copy dd "355439987"
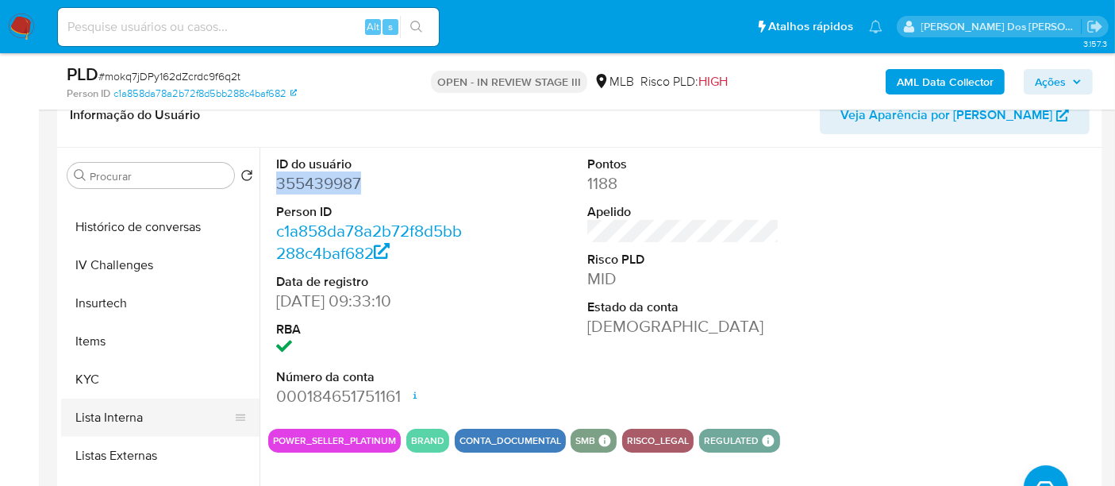
scroll to position [657, 0]
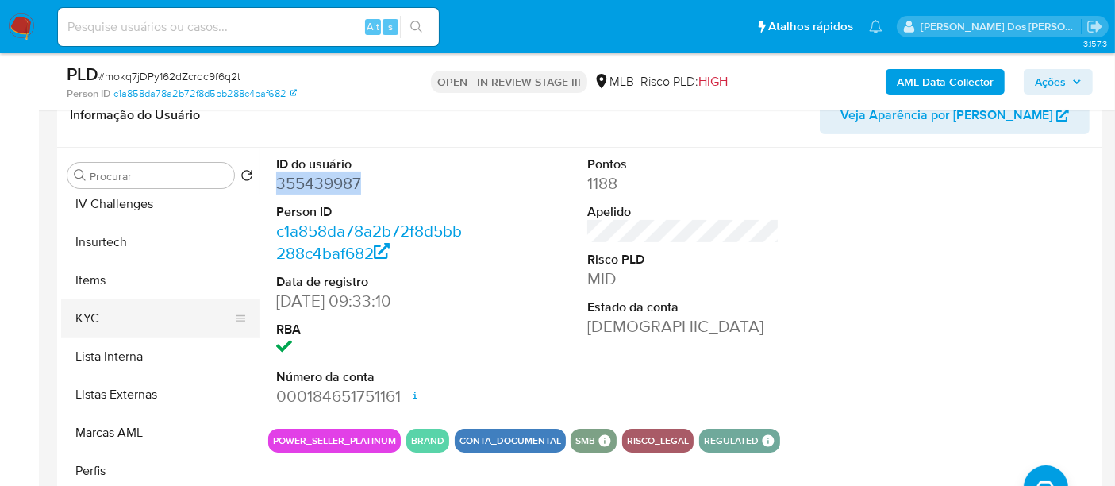
click at [90, 321] on button "KYC" at bounding box center [154, 318] width 186 height 38
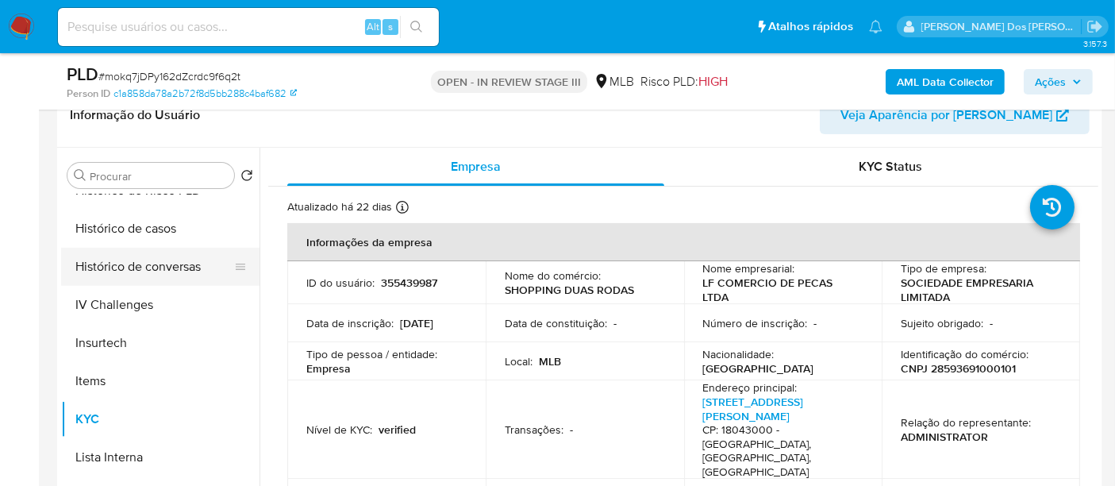
scroll to position [481, 0]
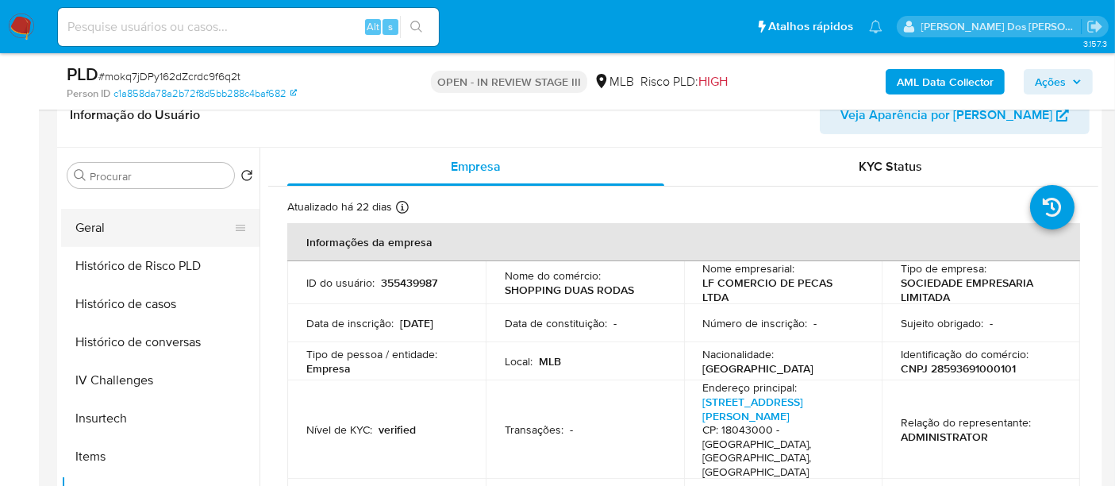
click at [104, 223] on button "Geral" at bounding box center [154, 228] width 186 height 38
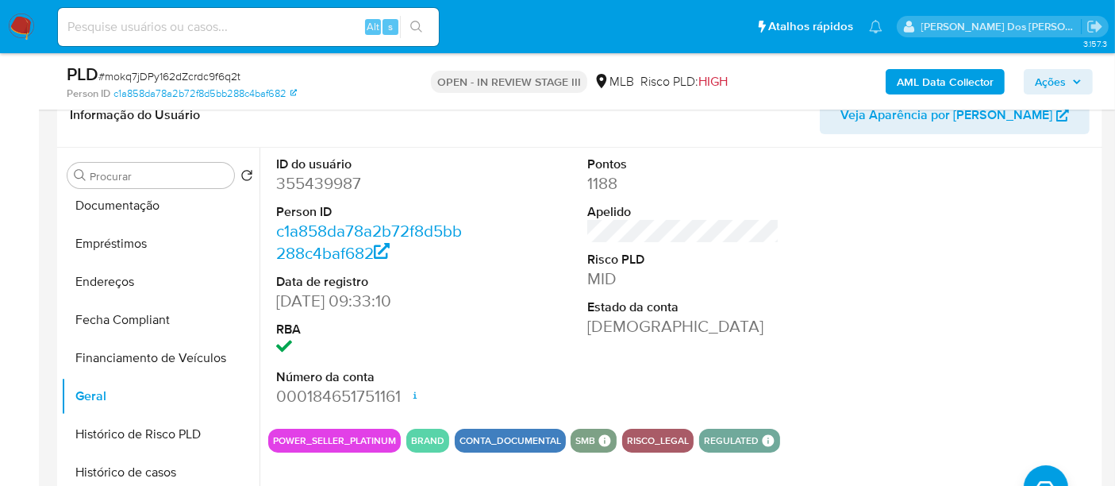
scroll to position [305, 0]
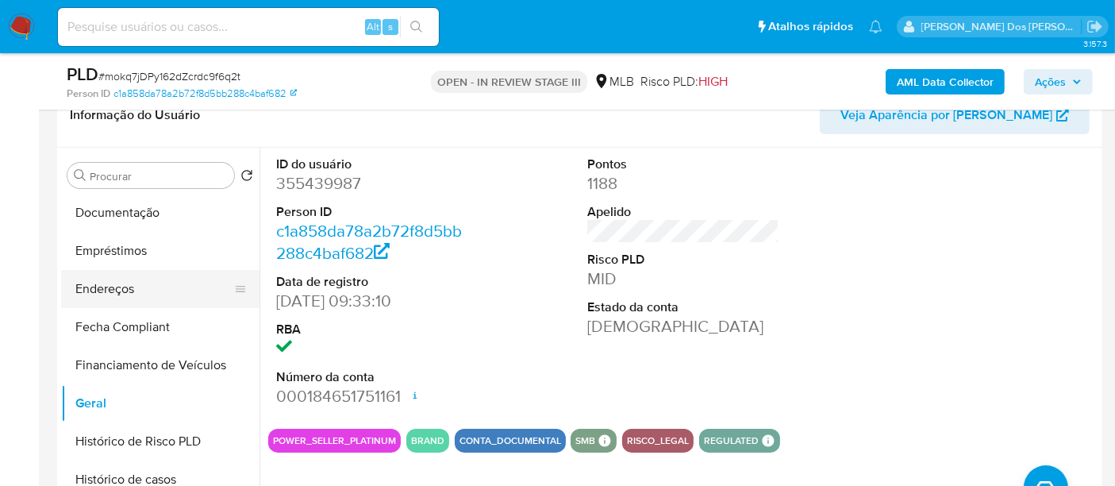
click at [117, 300] on button "Endereços" at bounding box center [154, 289] width 186 height 38
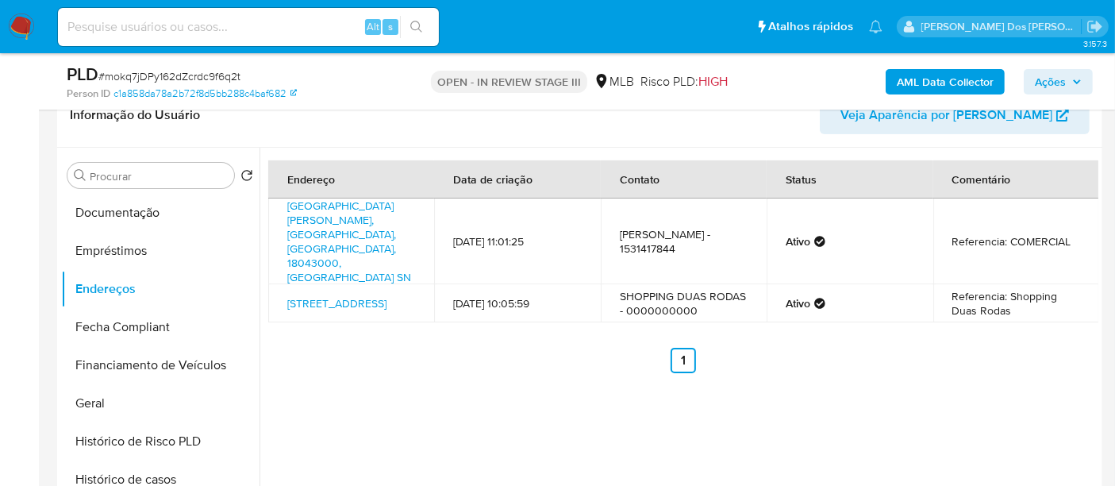
drag, startPoint x: 685, startPoint y: 234, endPoint x: 628, endPoint y: 230, distance: 58.0
click at [628, 230] on td "[PERSON_NAME] - 1531417844" at bounding box center [684, 241] width 166 height 86
copy td "31417844"
click at [121, 214] on button "Documentação" at bounding box center [154, 213] width 186 height 38
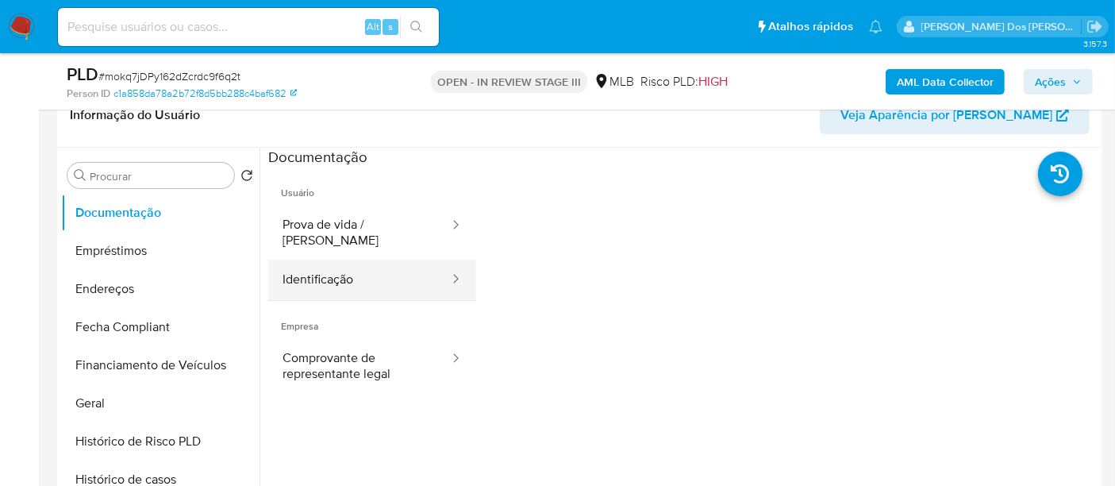
click at [305, 259] on button "Identificação" at bounding box center [359, 279] width 182 height 40
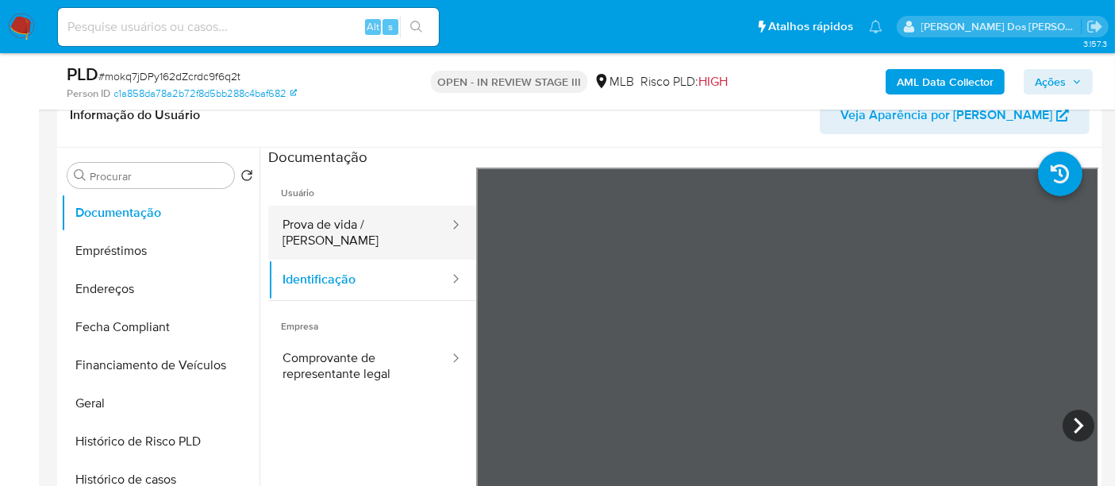
click at [385, 230] on button "Prova de vida / [PERSON_NAME]" at bounding box center [359, 232] width 182 height 54
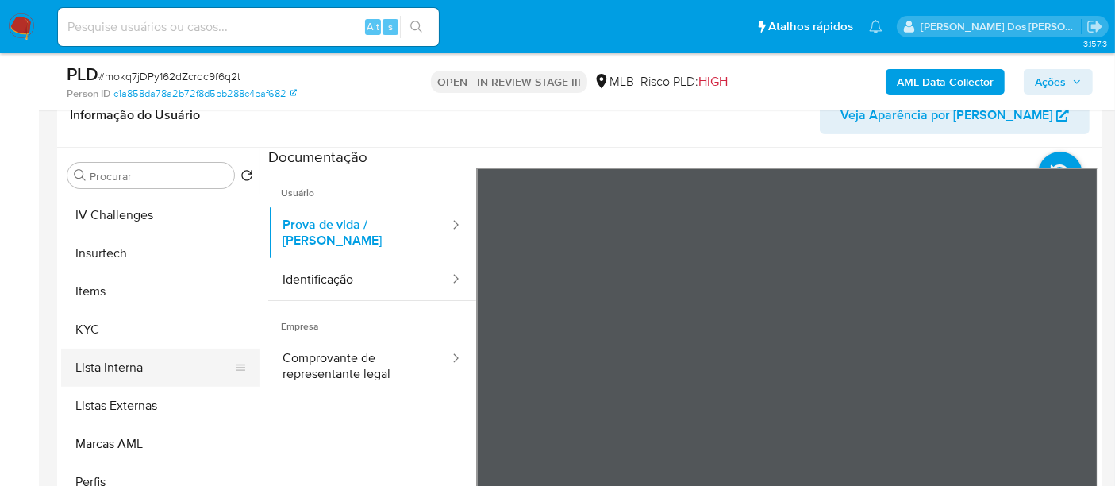
scroll to position [658, 0]
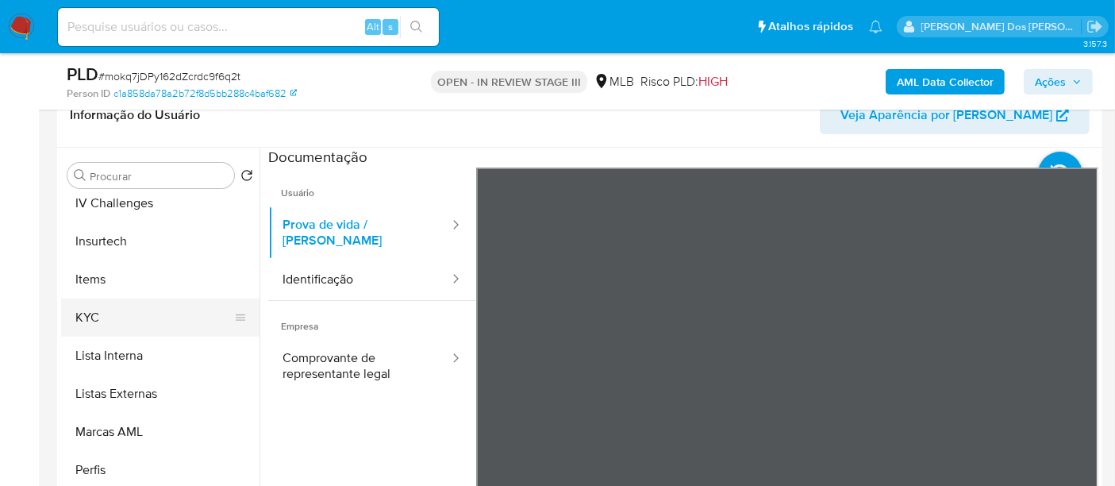
click at [93, 312] on button "KYC" at bounding box center [154, 317] width 186 height 38
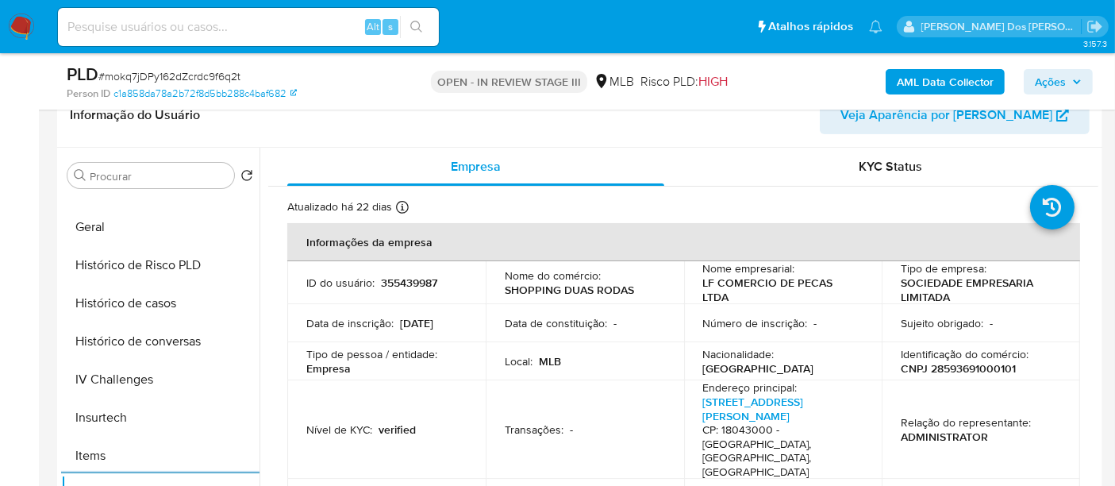
scroll to position [305, 0]
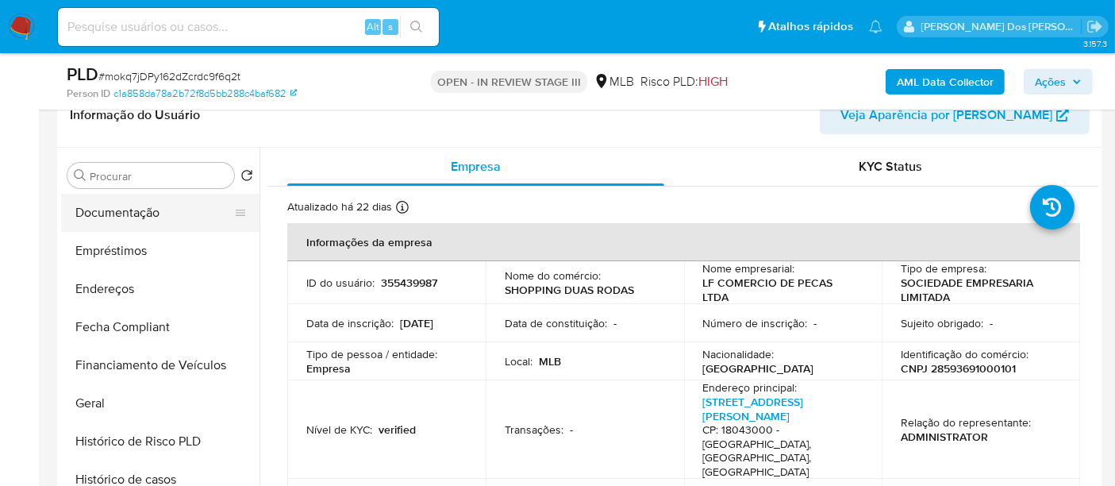
click at [119, 217] on button "Documentação" at bounding box center [154, 213] width 186 height 38
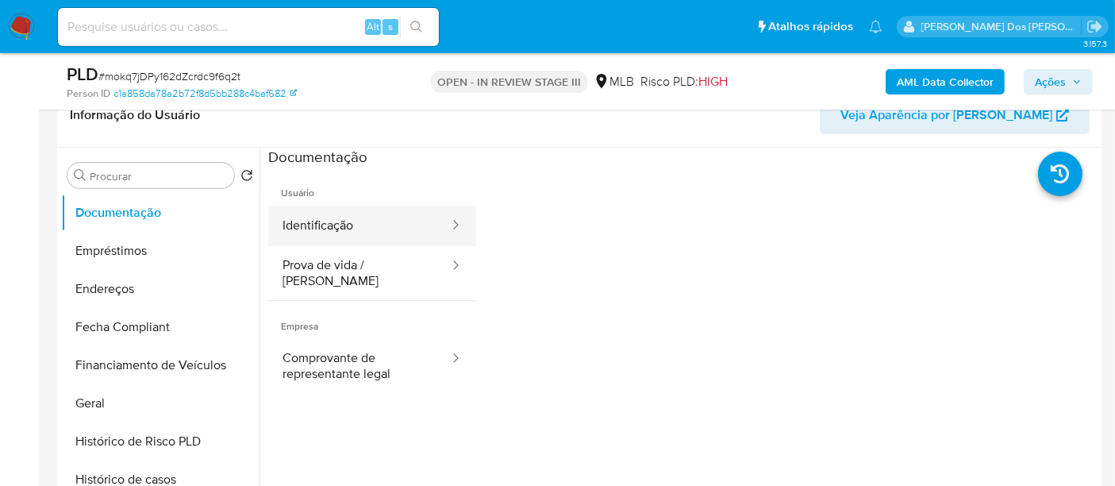
click at [305, 218] on button "Identificação" at bounding box center [359, 225] width 182 height 40
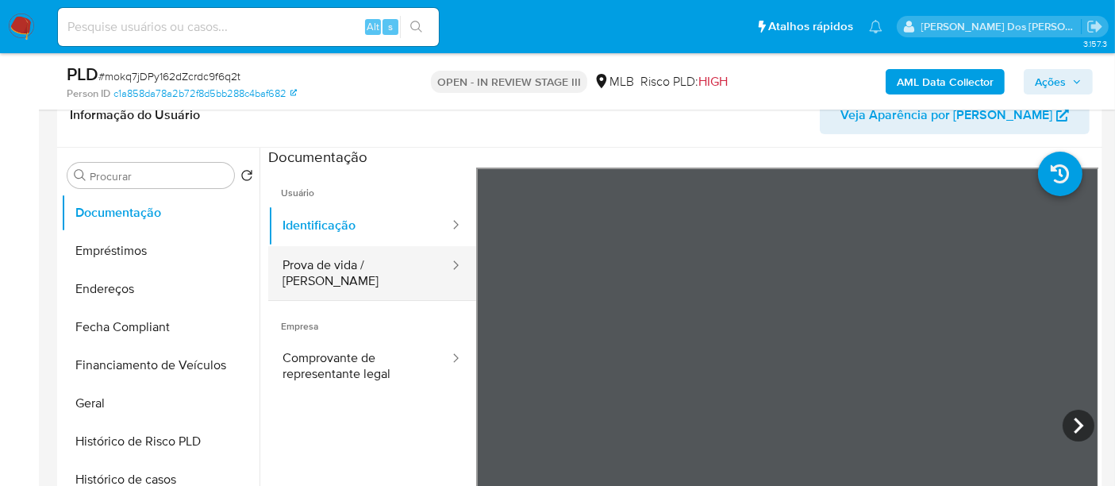
click at [344, 273] on button "Prova de vida / [PERSON_NAME]" at bounding box center [359, 273] width 182 height 54
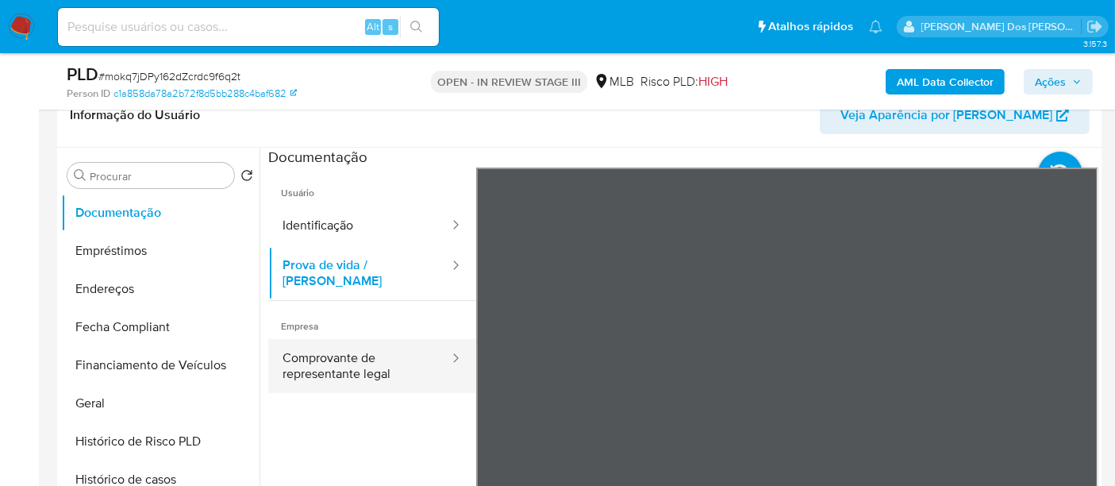
click at [333, 354] on button "Comprovante de representante legal" at bounding box center [359, 366] width 182 height 54
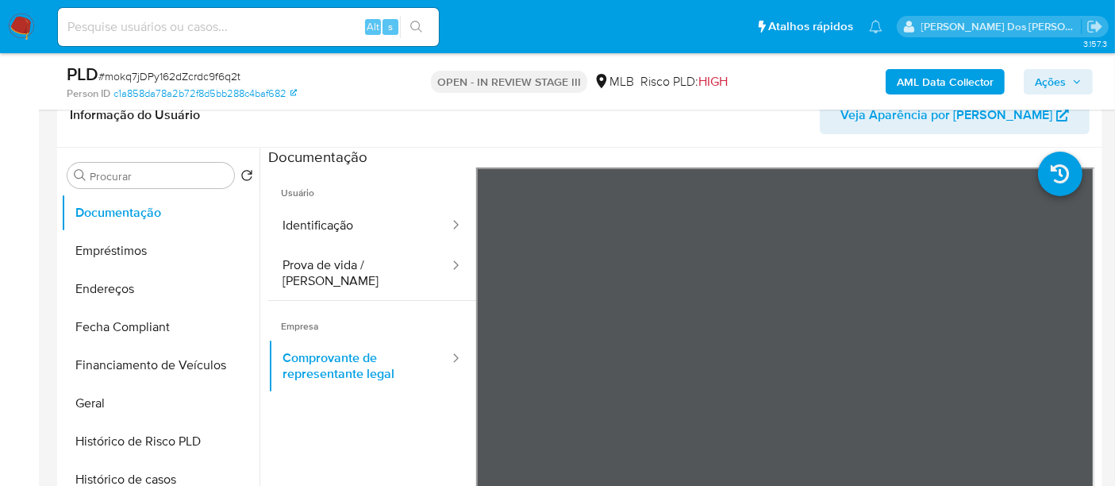
scroll to position [138, 0]
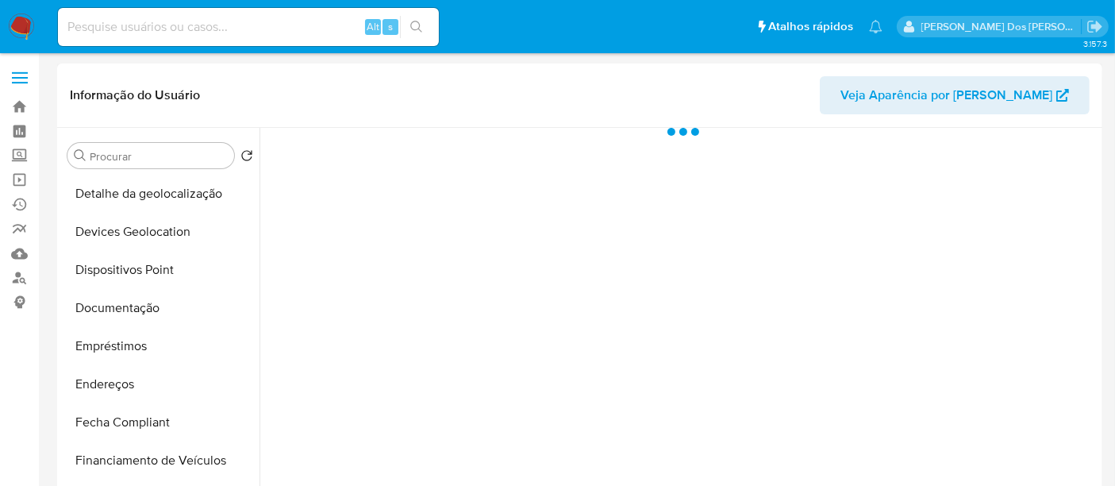
scroll to position [264, 0]
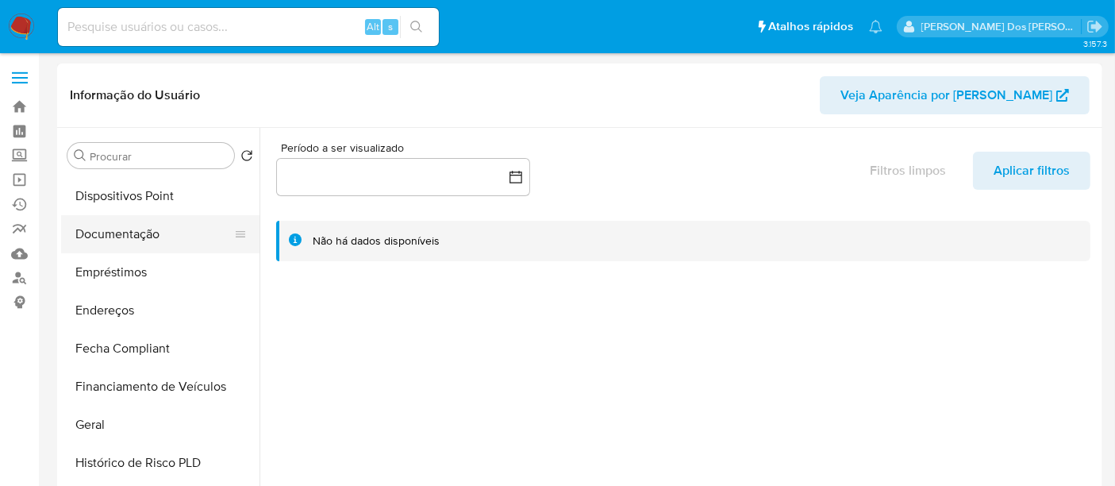
click at [133, 239] on button "Documentação" at bounding box center [154, 234] width 186 height 38
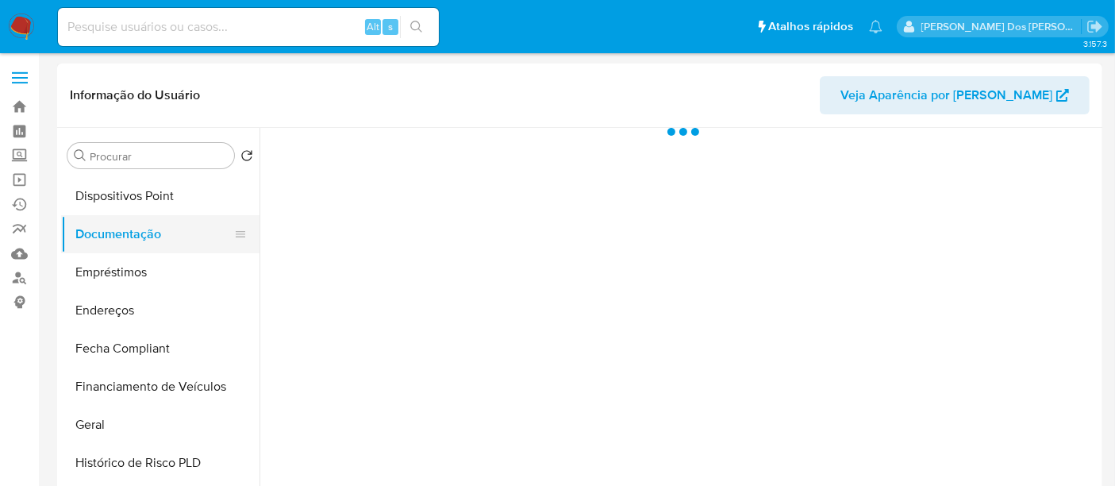
select select "10"
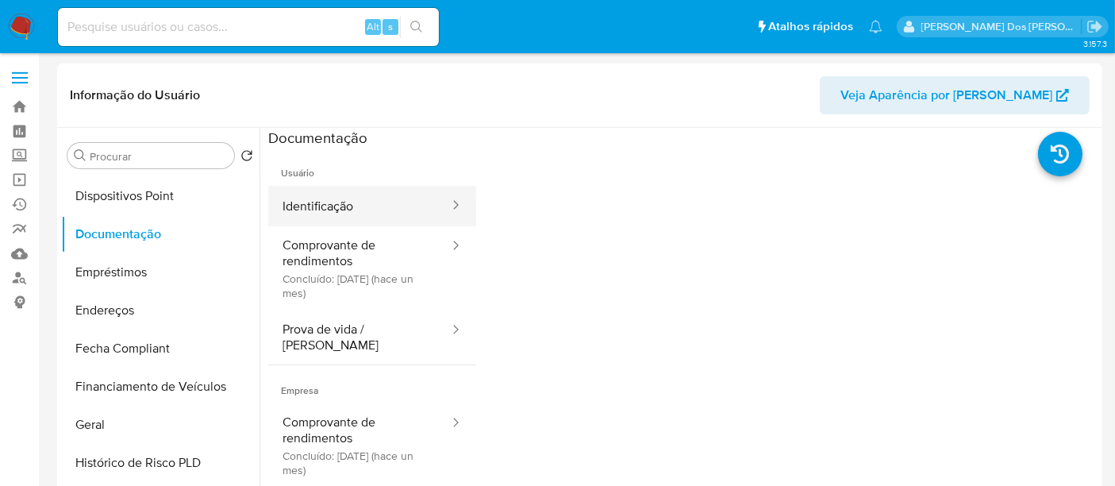
click at [351, 213] on button "Identificação" at bounding box center [359, 206] width 182 height 40
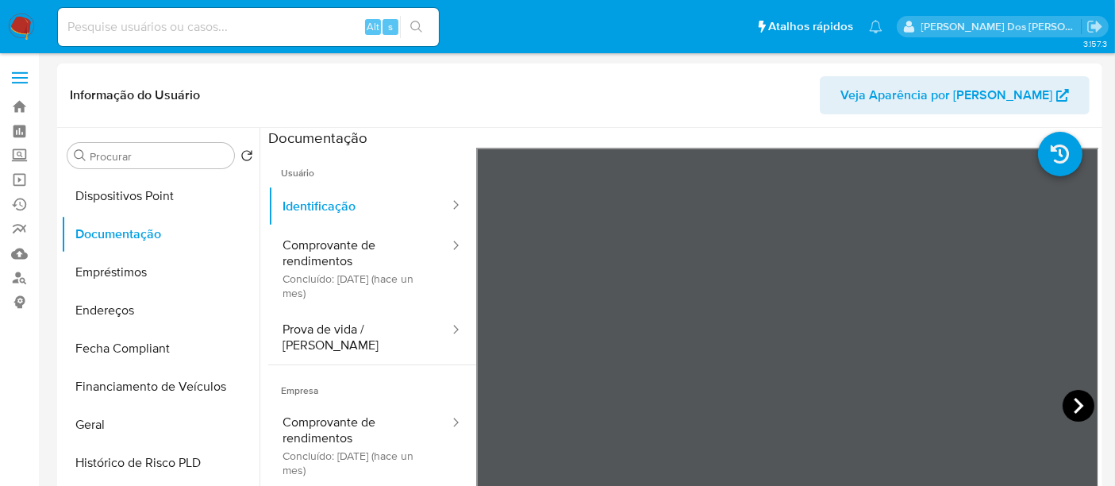
click at [1077, 400] on icon at bounding box center [1078, 406] width 32 height 32
click at [498, 401] on icon at bounding box center [496, 406] width 32 height 32
click at [205, 33] on input at bounding box center [248, 27] width 381 height 21
paste input "1298427748"
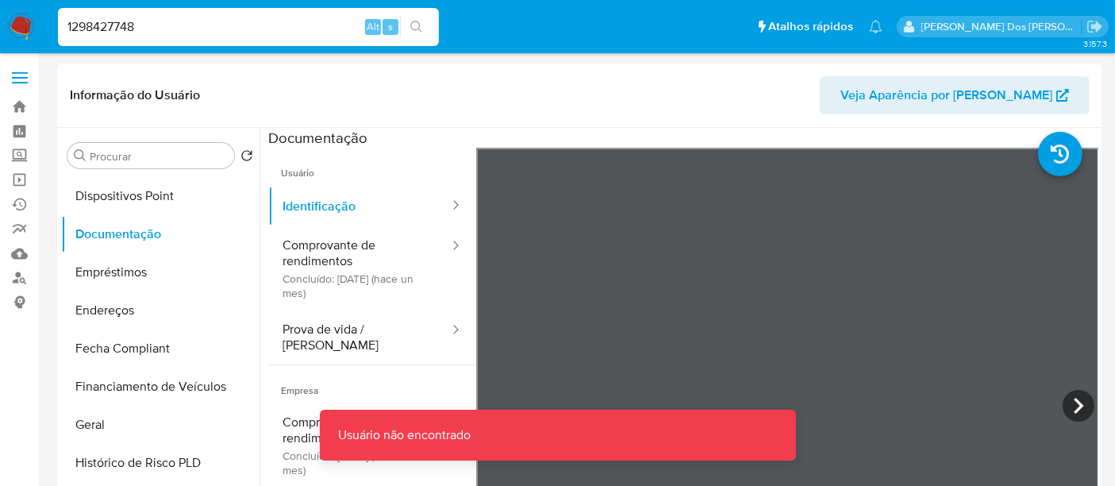
click at [205, 33] on input "1298427748" at bounding box center [248, 27] width 381 height 21
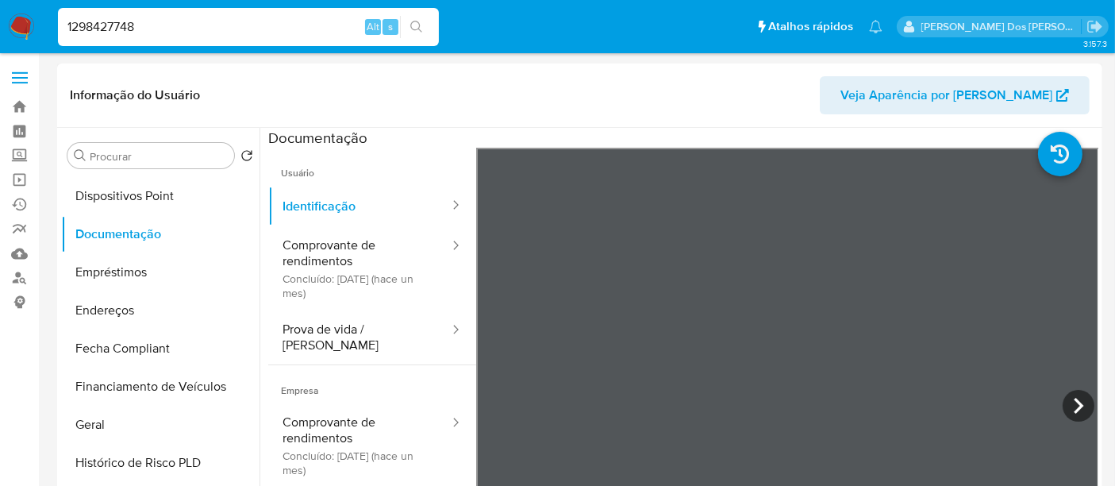
type input "1298427748"
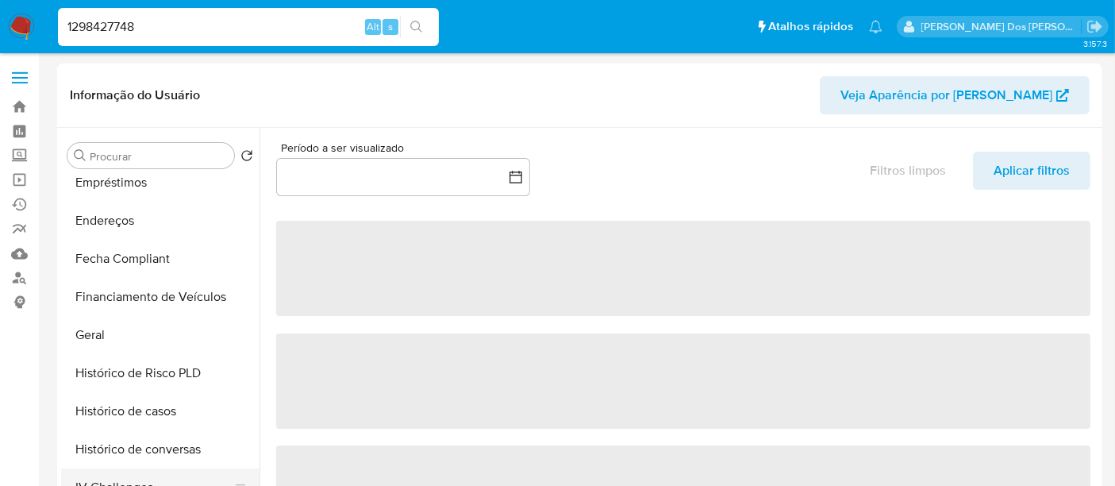
scroll to position [528, 0]
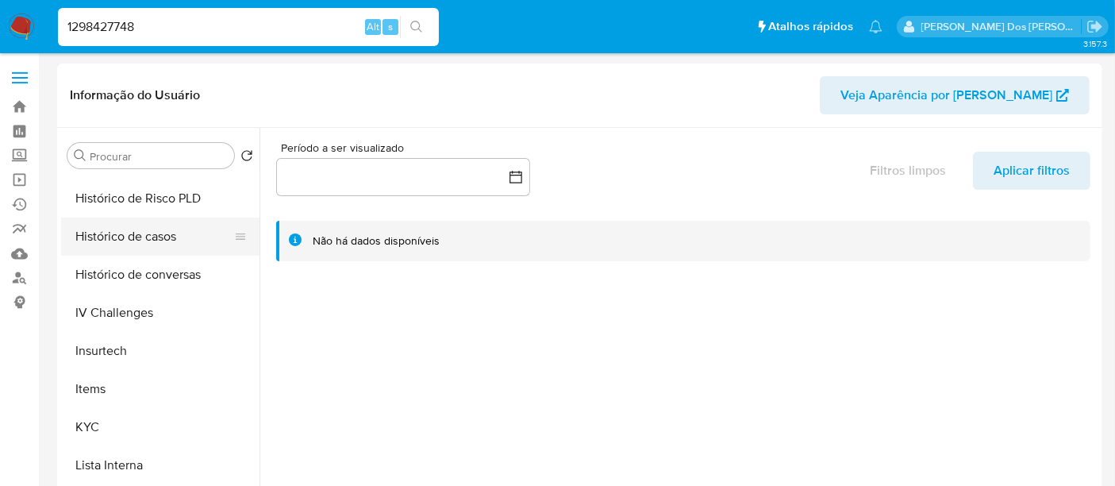
select select "10"
click at [146, 237] on button "Histórico de casos" at bounding box center [154, 236] width 186 height 38
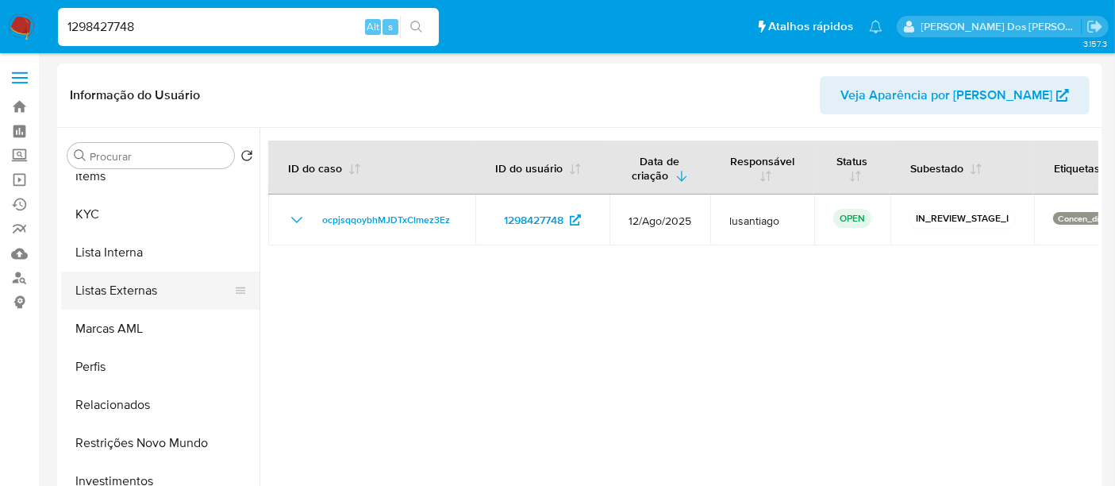
scroll to position [746, 0]
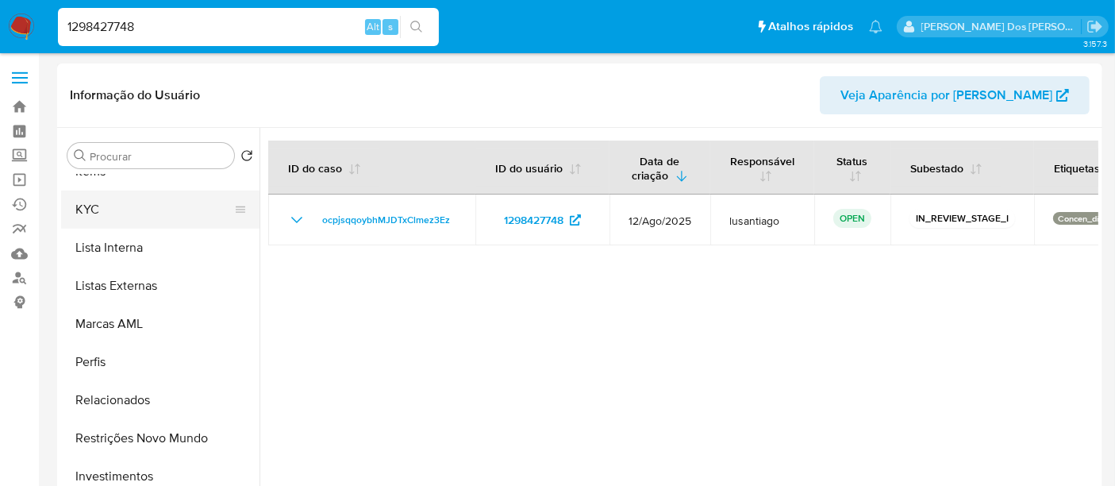
click at [75, 210] on button "KYC" at bounding box center [154, 209] width 186 height 38
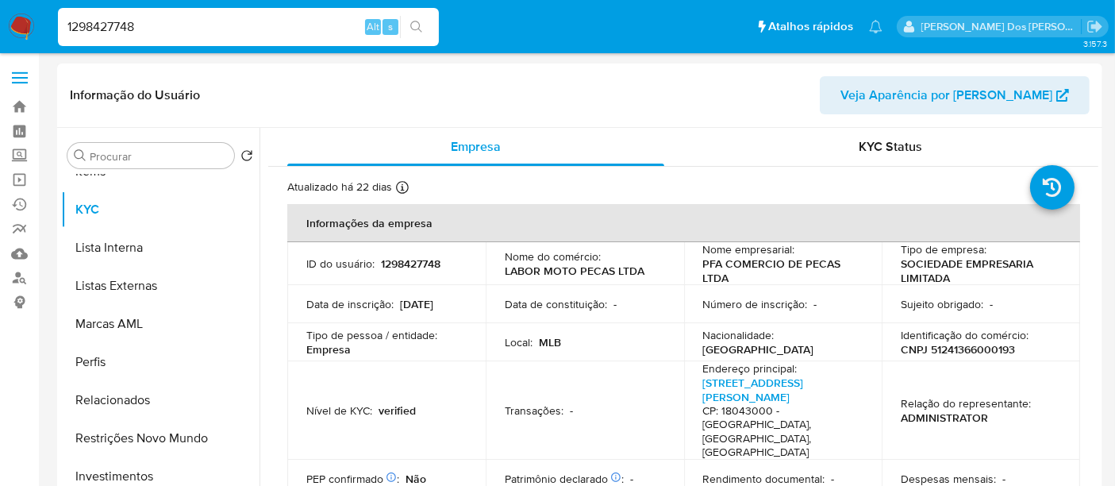
click at [935, 347] on p "CNPJ 51241366000193" at bounding box center [957, 349] width 114 height 14
copy p "51241366000193"
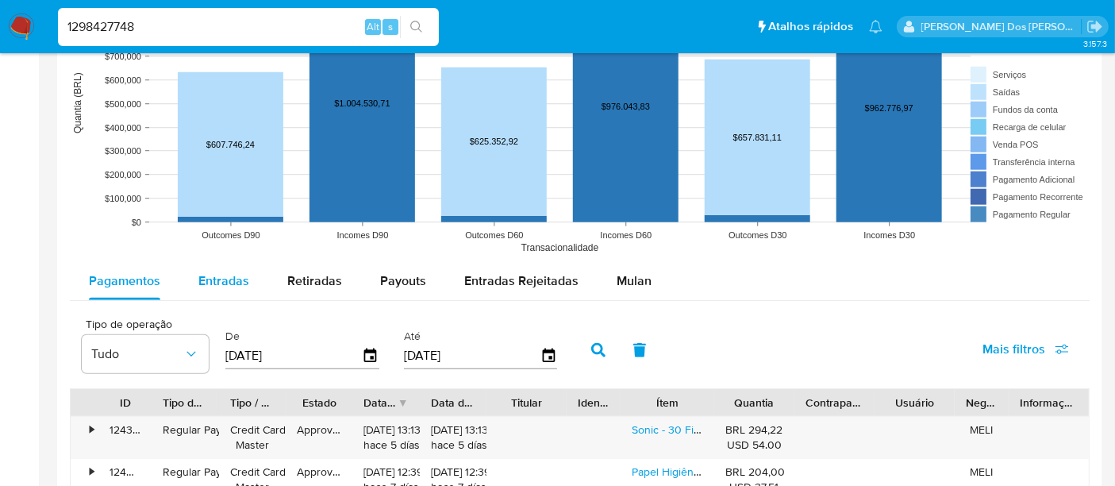
scroll to position [1322, 0]
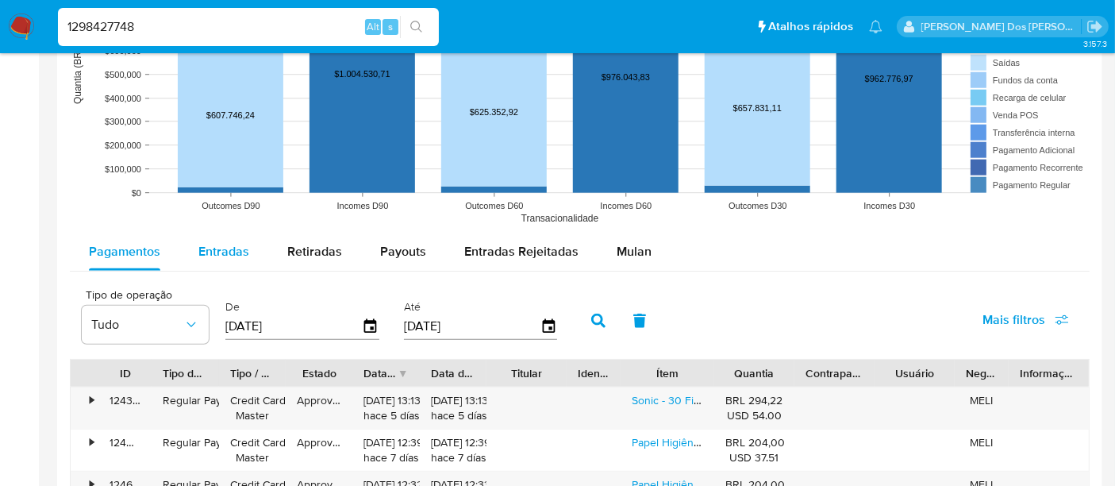
click at [209, 248] on span "Entradas" at bounding box center [223, 251] width 51 height 18
select select "10"
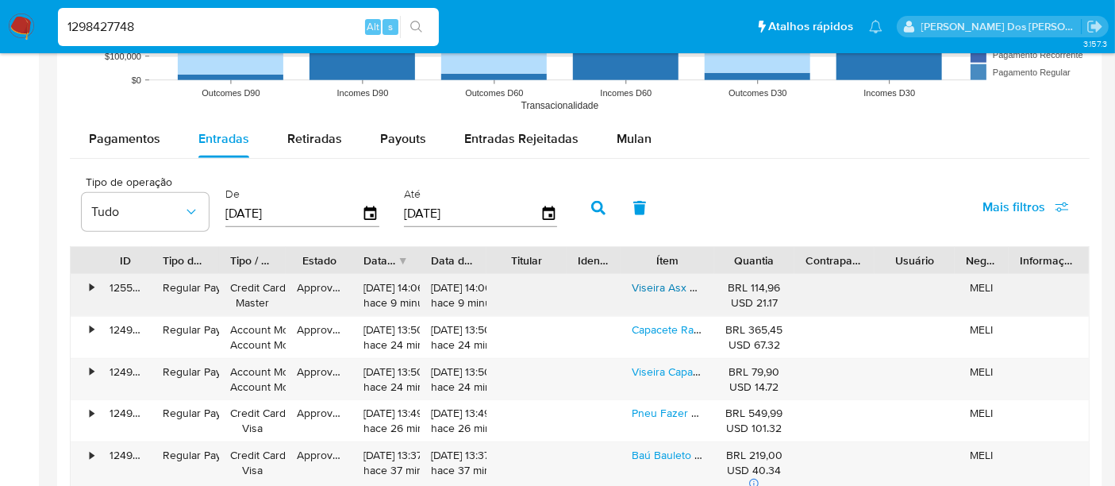
scroll to position [1498, 0]
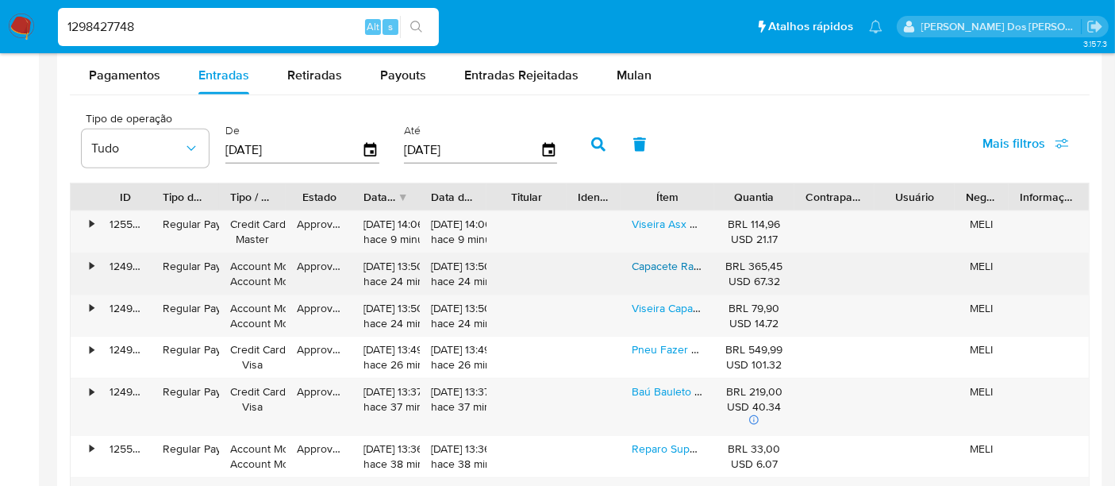
click at [664, 262] on link "Capacete Race Tech Italia Grand Prix Países Racing Champion" at bounding box center [783, 266] width 303 height 16
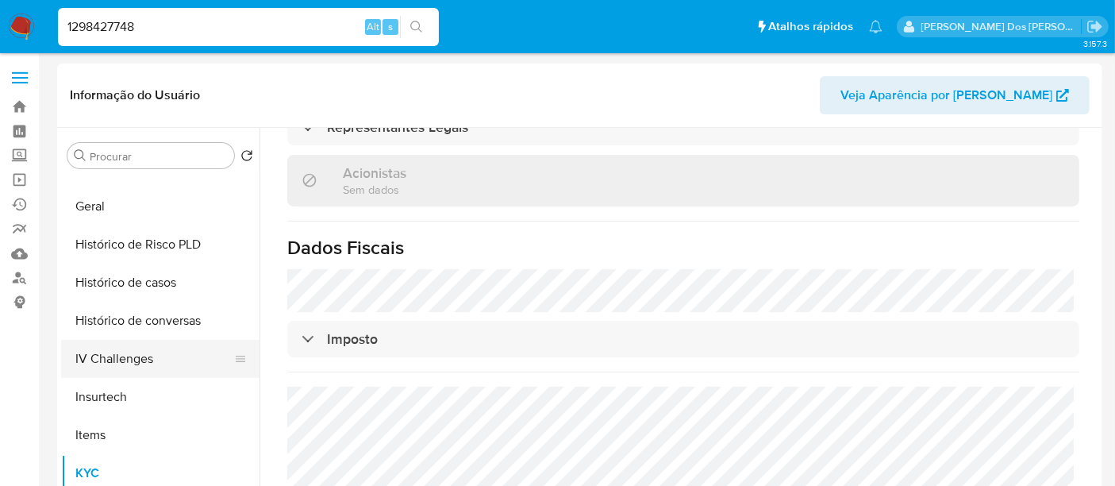
scroll to position [394, 0]
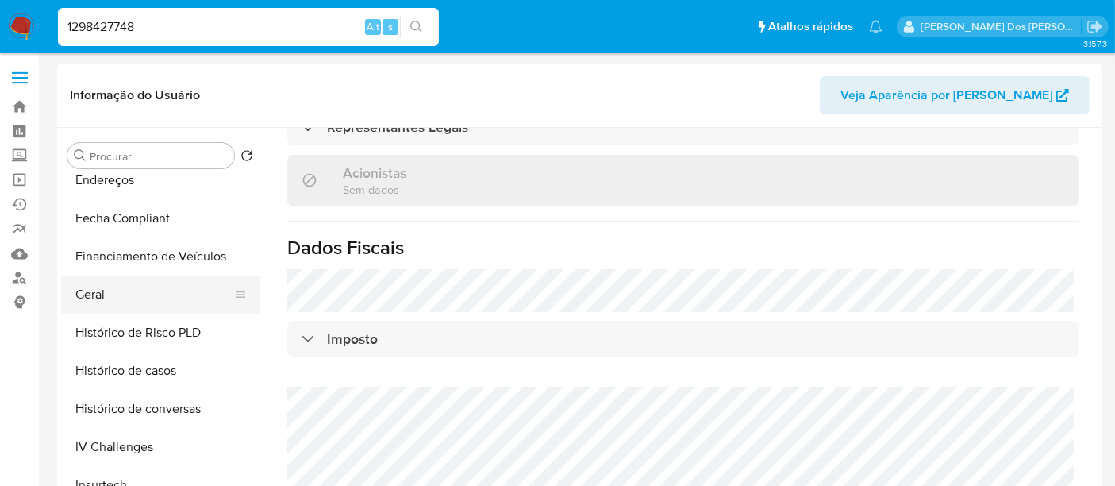
click at [100, 293] on button "Geral" at bounding box center [154, 294] width 186 height 38
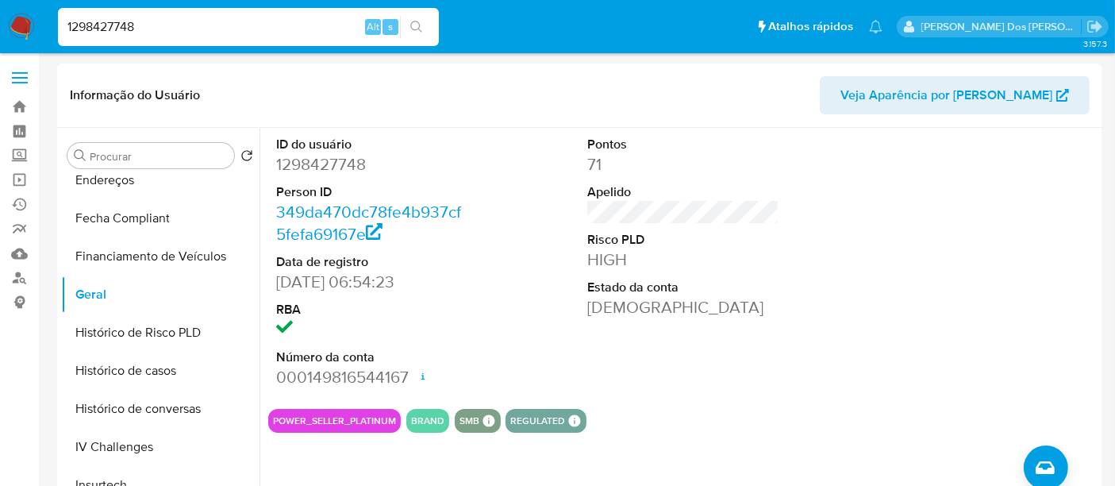
click at [299, 161] on dd "1298427748" at bounding box center [372, 164] width 192 height 22
copy dd "1298427748"
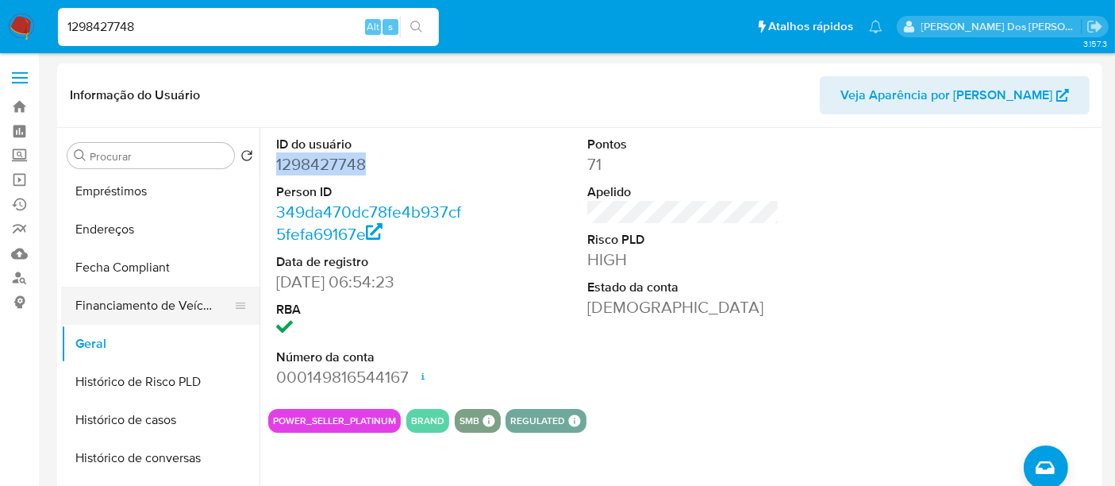
scroll to position [305, 0]
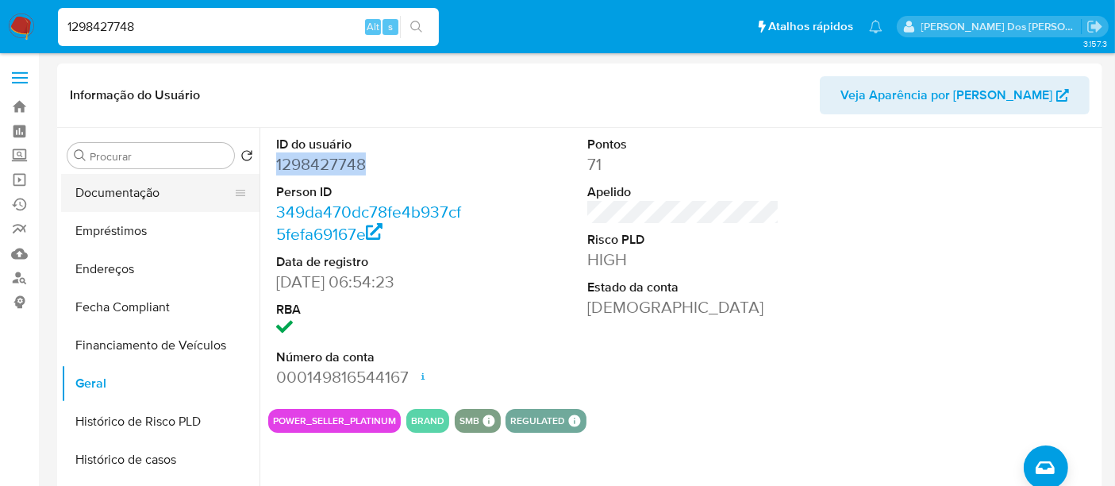
click at [127, 199] on button "Documentação" at bounding box center [154, 193] width 186 height 38
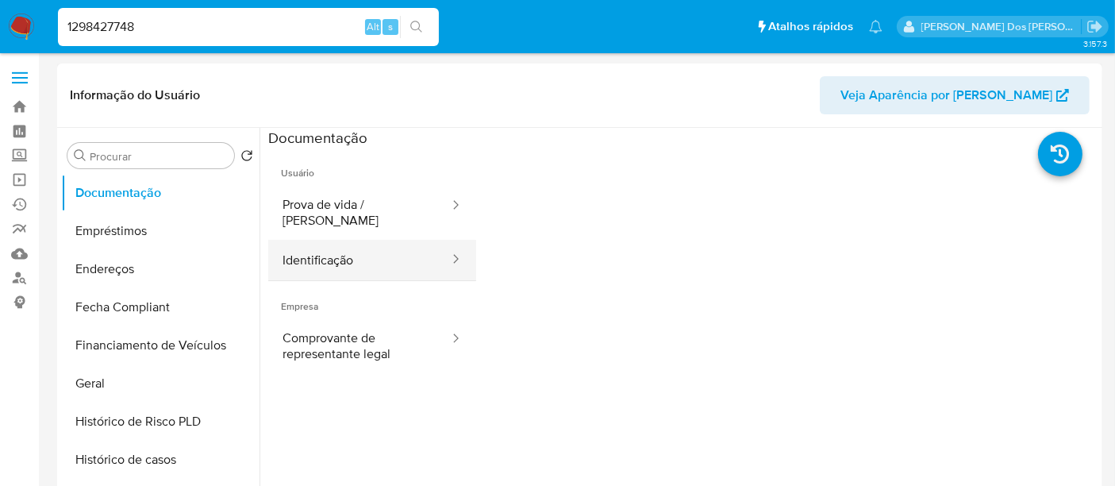
click at [303, 252] on button "Identificação" at bounding box center [359, 260] width 182 height 40
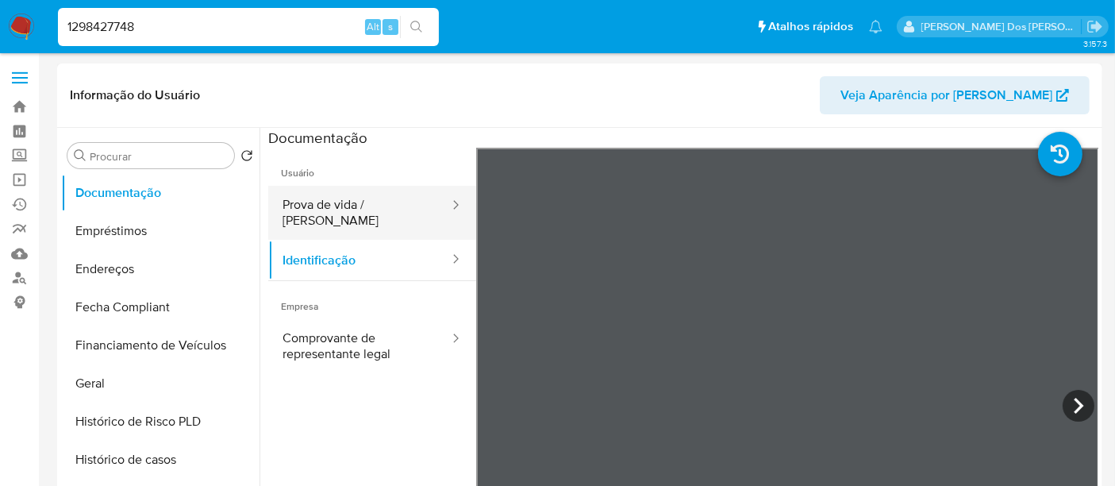
click at [383, 213] on button "Prova de vida / [PERSON_NAME]" at bounding box center [359, 213] width 182 height 54
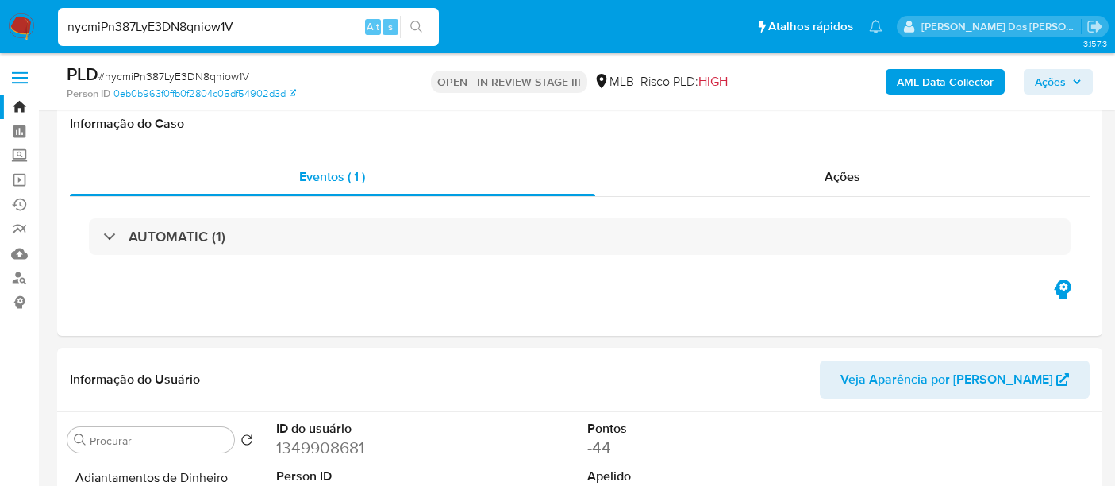
select select "10"
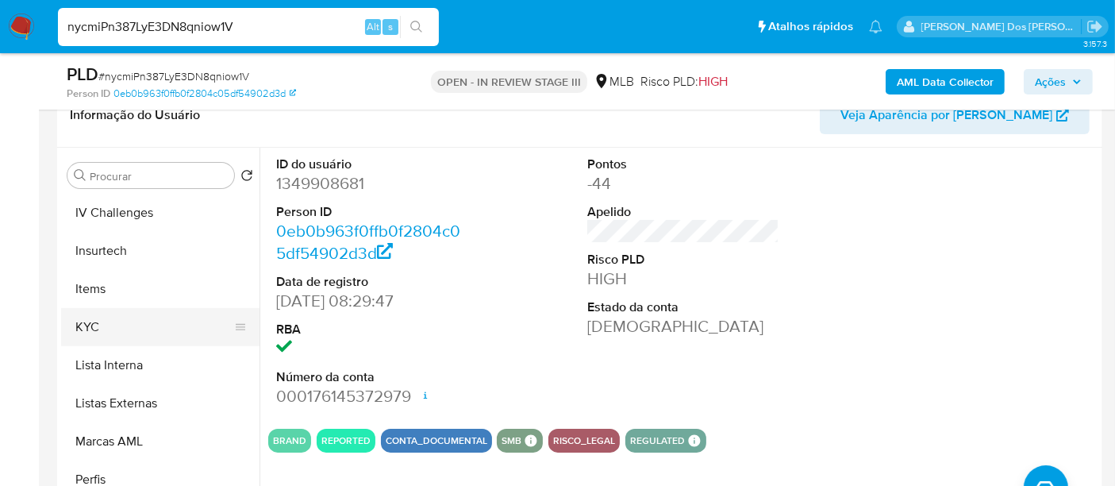
scroll to position [704, 0]
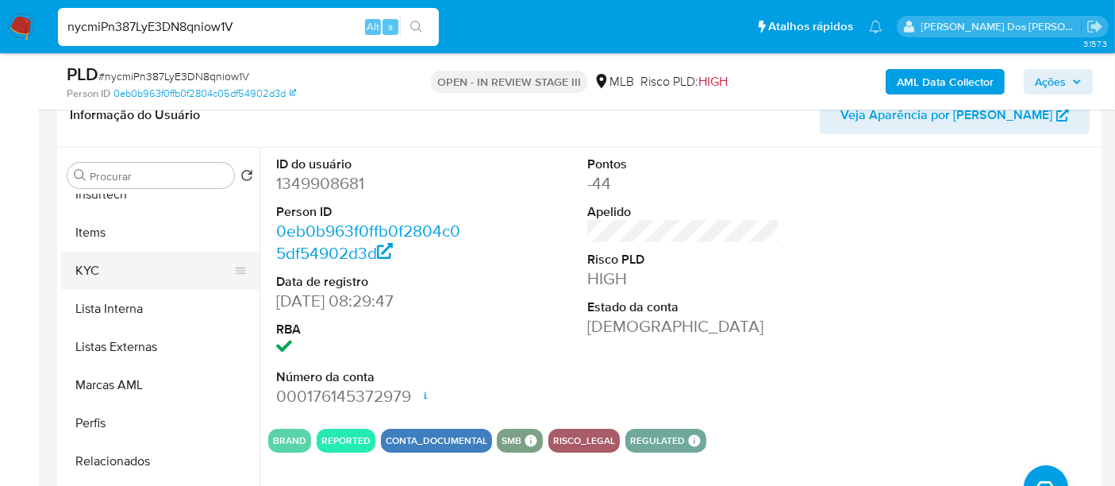
click at [88, 271] on button "KYC" at bounding box center [154, 270] width 186 height 38
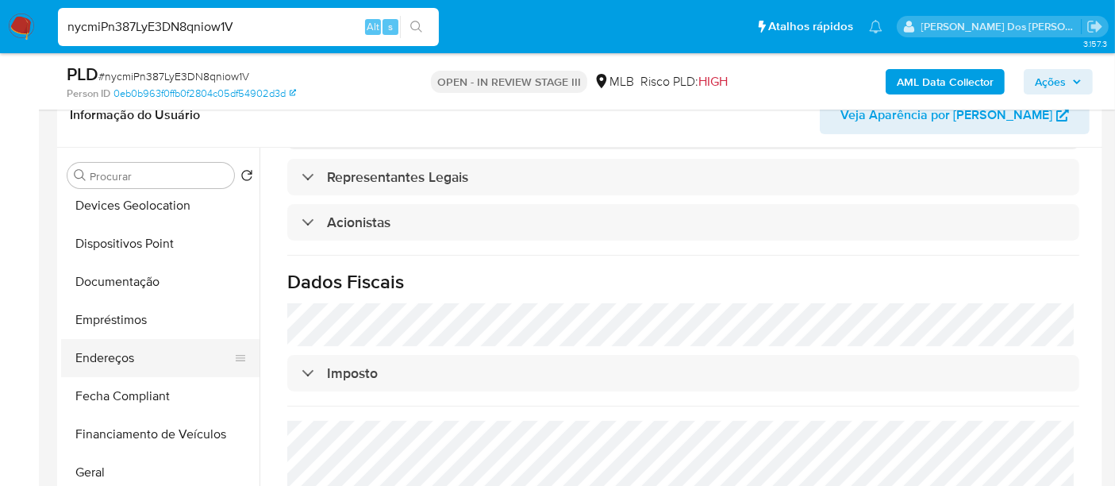
scroll to position [264, 0]
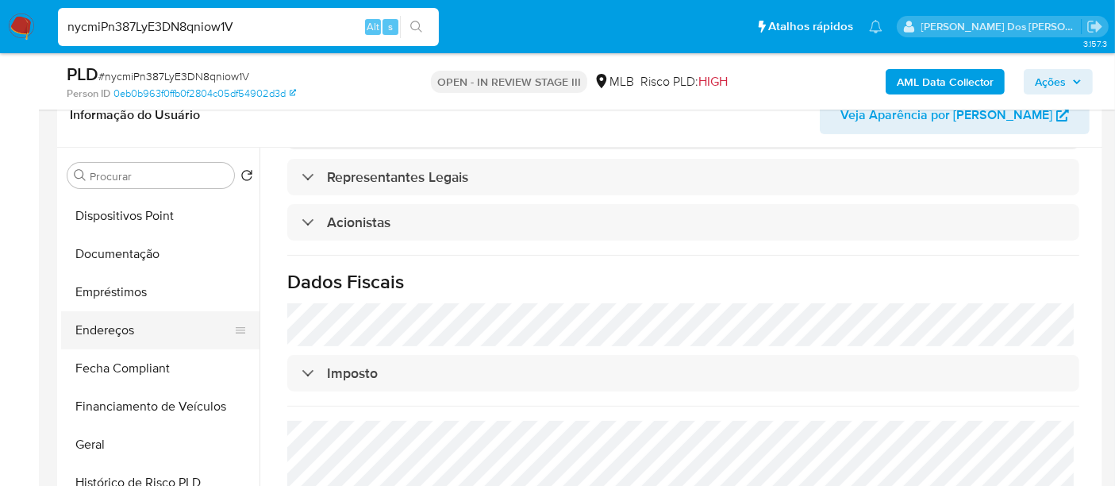
click at [113, 324] on button "Endereços" at bounding box center [154, 330] width 186 height 38
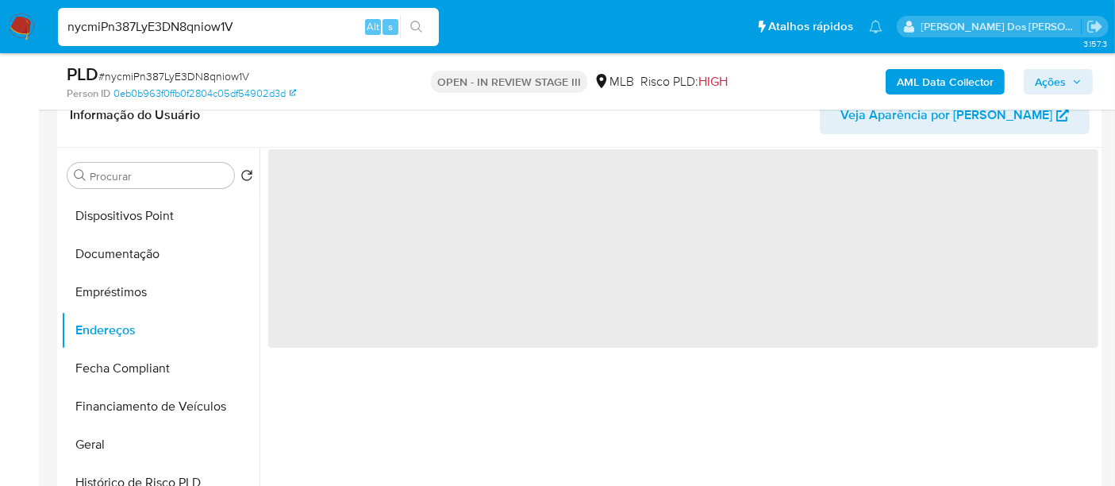
scroll to position [0, 0]
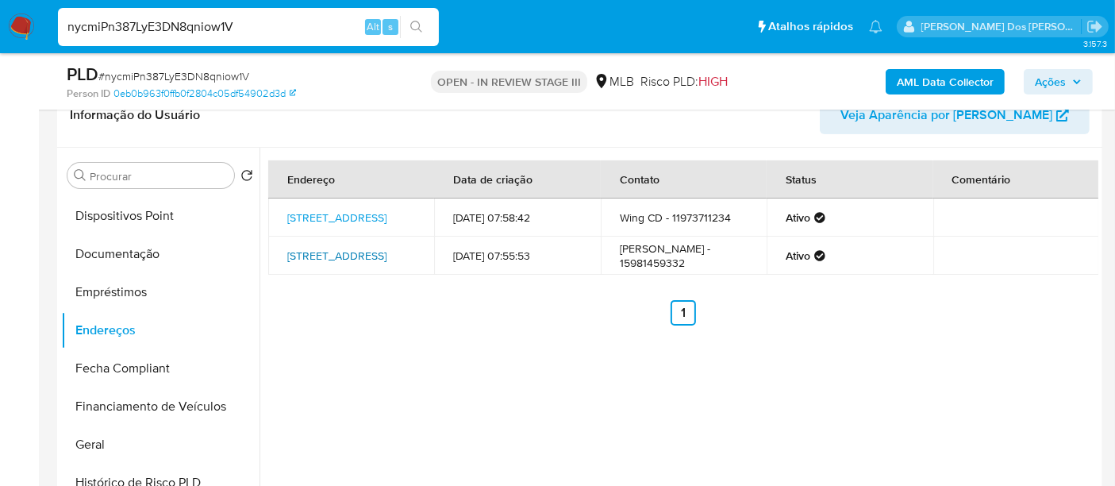
click at [333, 262] on link "[STREET_ADDRESS]" at bounding box center [336, 256] width 99 height 16
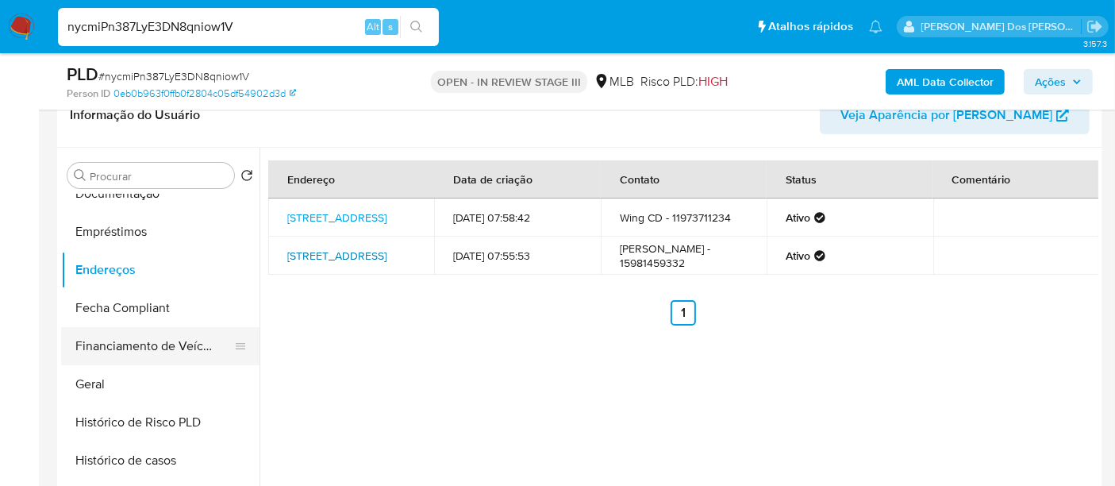
scroll to position [352, 0]
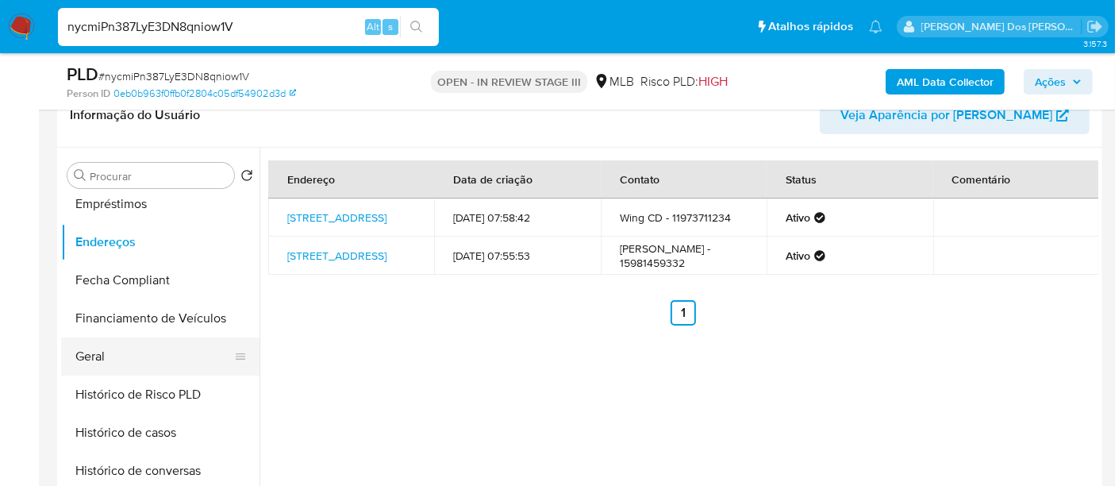
click at [99, 351] on button "Geral" at bounding box center [154, 356] width 186 height 38
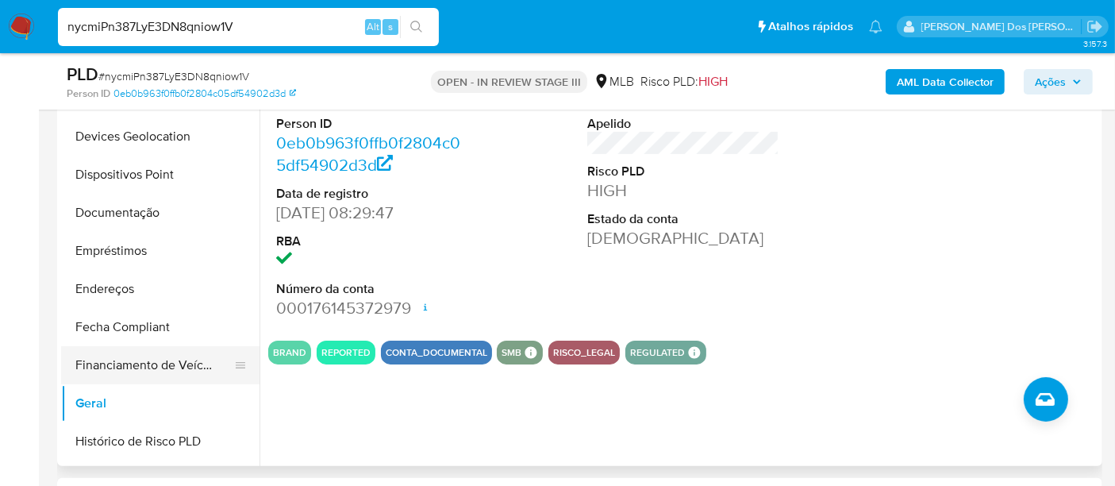
scroll to position [40, 0]
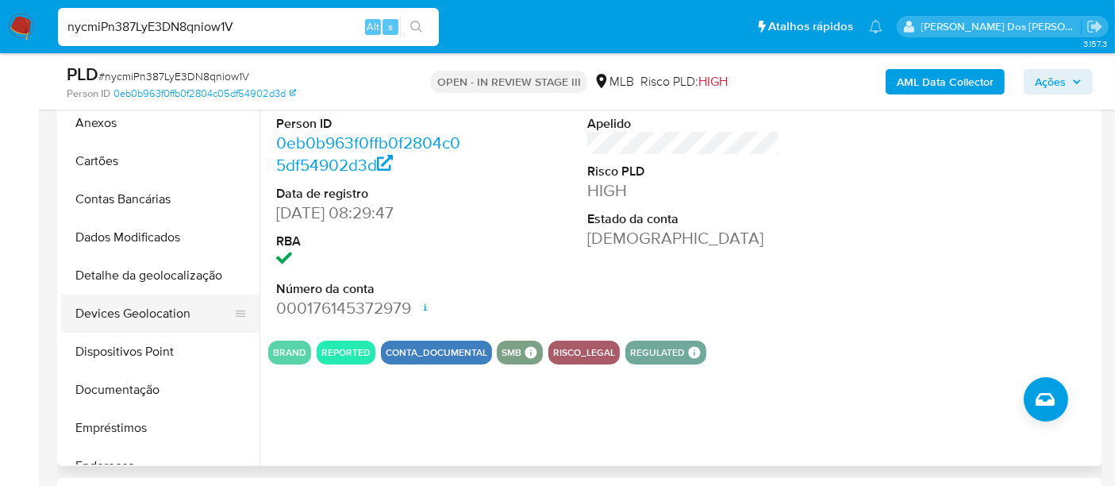
click at [153, 309] on button "Devices Geolocation" at bounding box center [154, 313] width 186 height 38
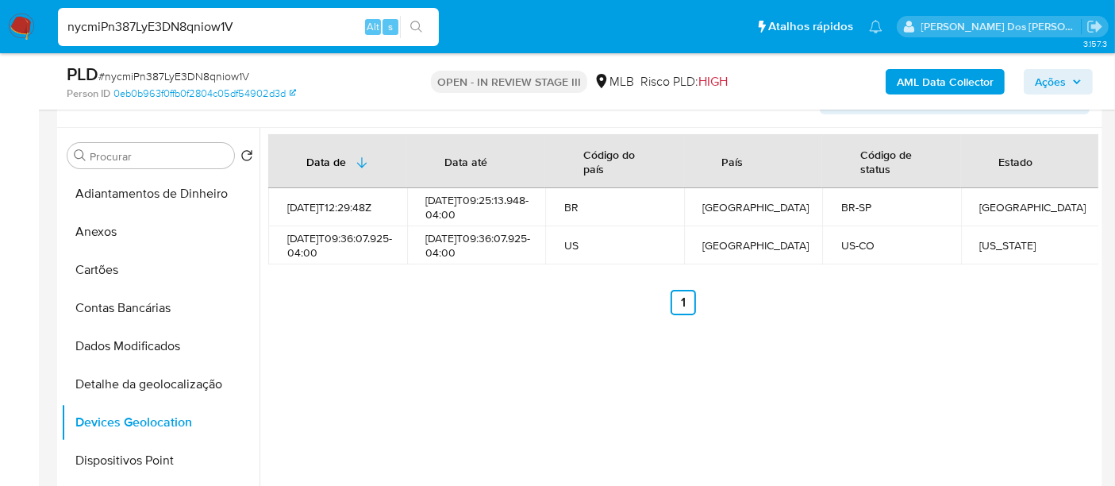
scroll to position [176, 0]
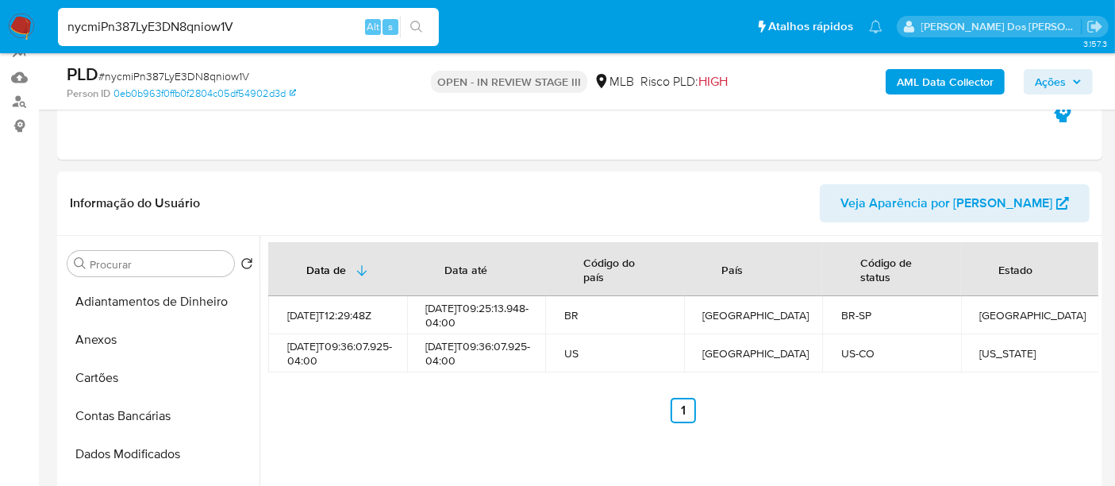
click at [169, 75] on span "# nycmiPn387LyE3DN8qniow1V" at bounding box center [173, 76] width 151 height 16
copy span "nycmiPn387LyE3DN8qniow1V"
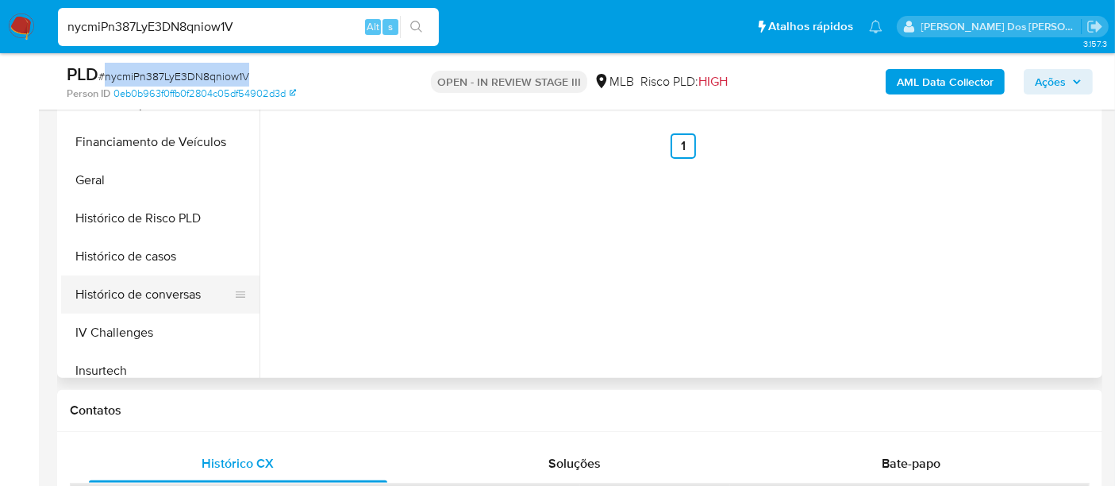
scroll to position [264, 0]
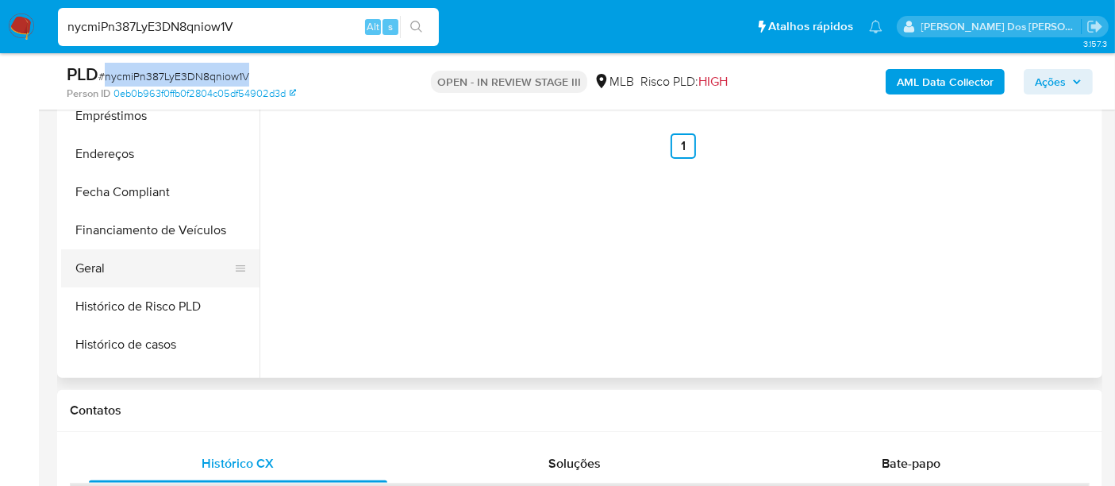
click at [93, 272] on button "Geral" at bounding box center [154, 268] width 186 height 38
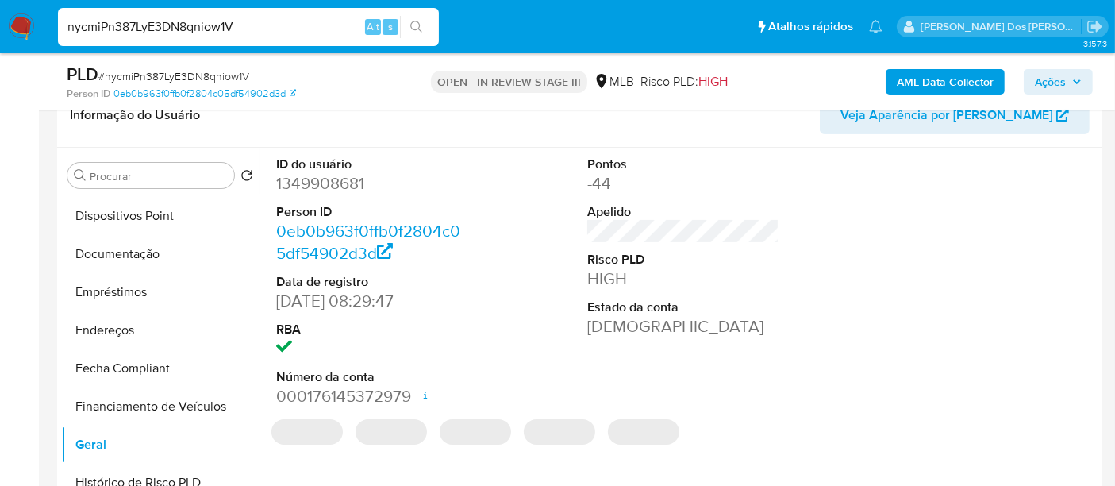
click at [344, 182] on dd "1349908681" at bounding box center [372, 183] width 192 height 22
copy dd "1349908681"
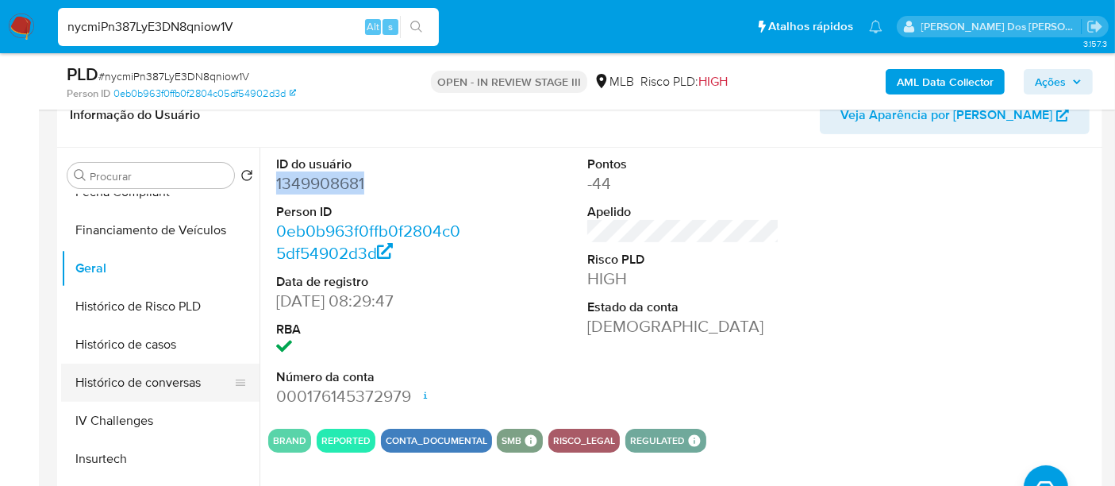
scroll to position [616, 0]
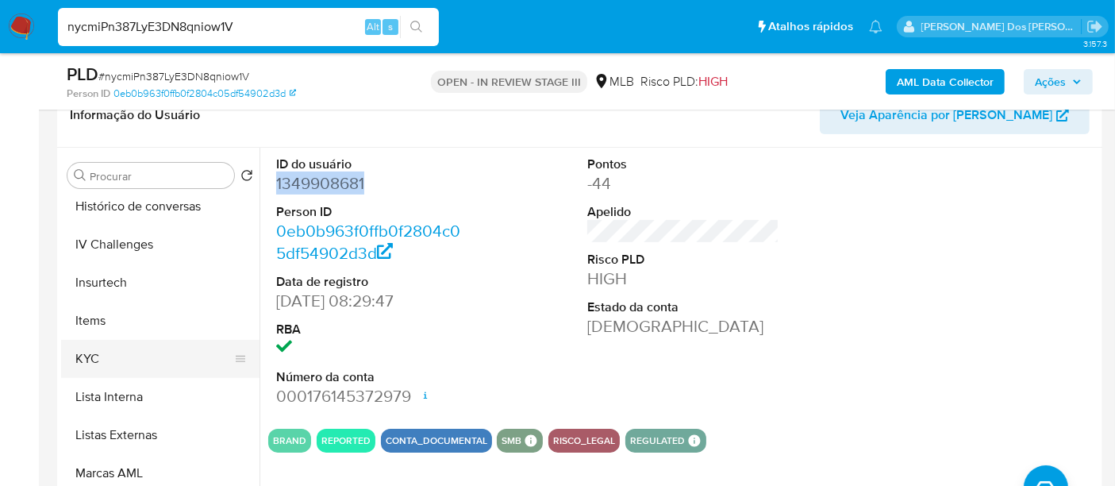
click at [97, 348] on button "KYC" at bounding box center [154, 359] width 186 height 38
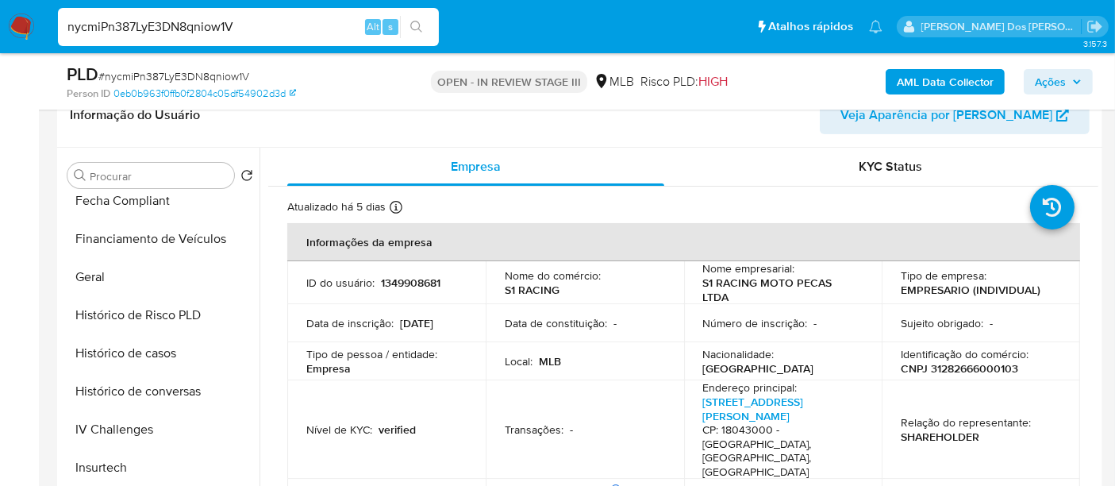
scroll to position [352, 0]
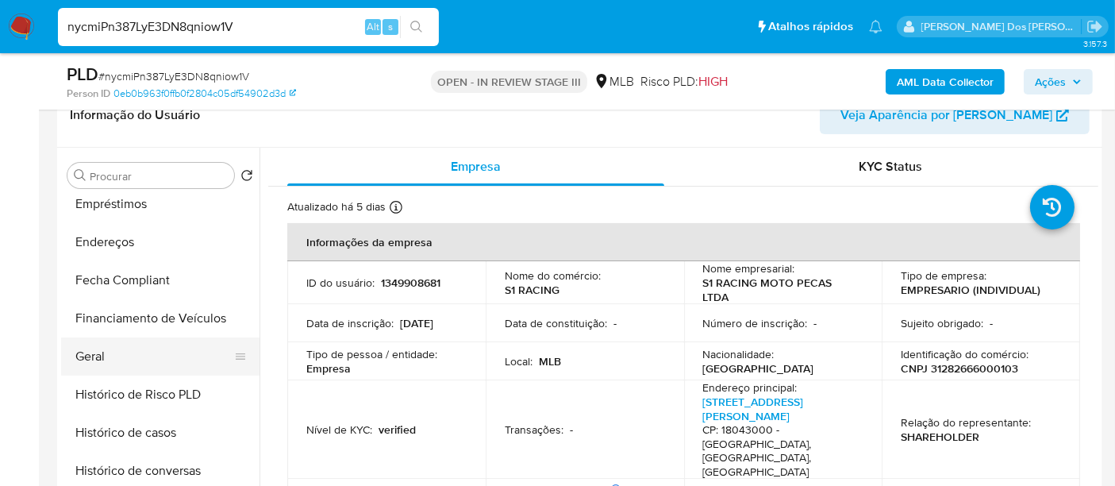
click at [98, 345] on button "Geral" at bounding box center [154, 356] width 186 height 38
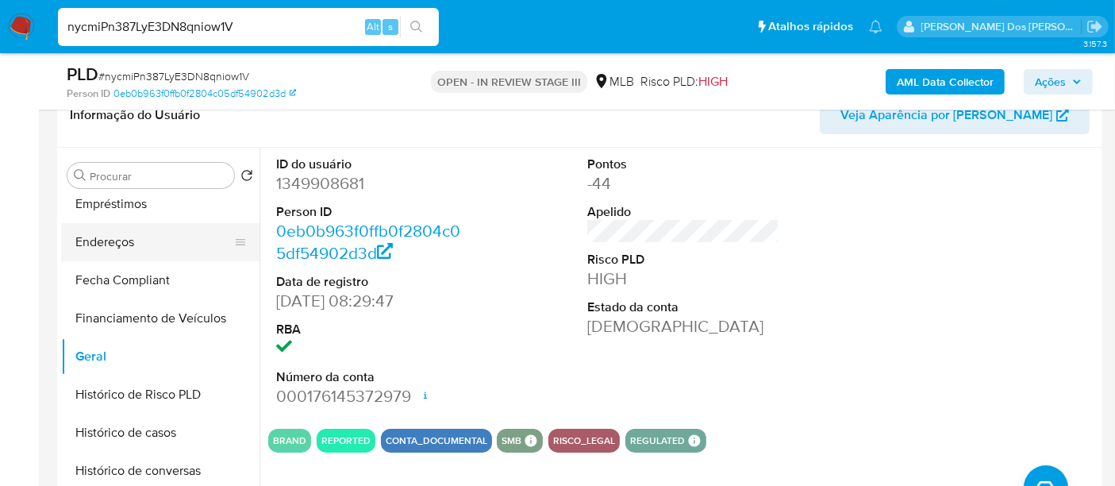
click at [121, 240] on button "Endereços" at bounding box center [154, 242] width 186 height 38
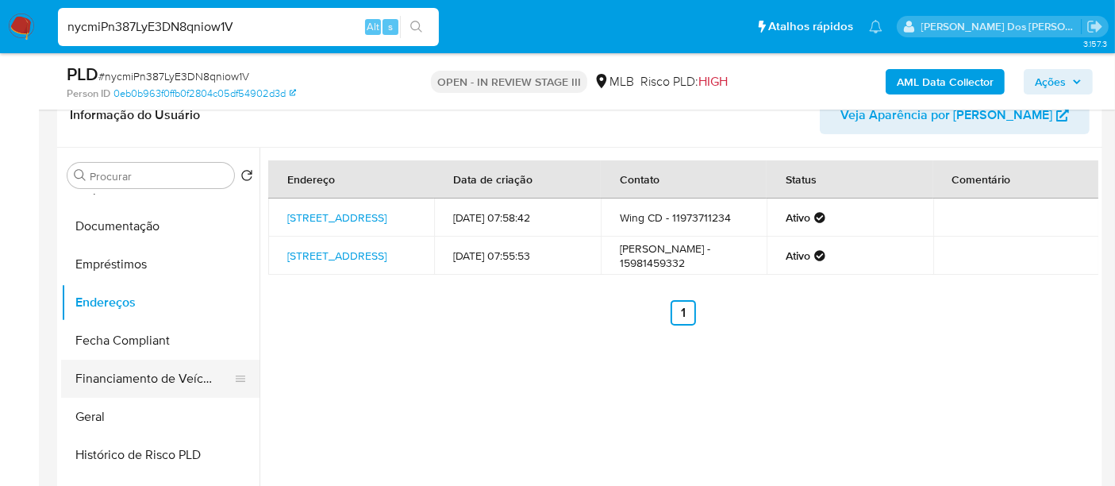
scroll to position [264, 0]
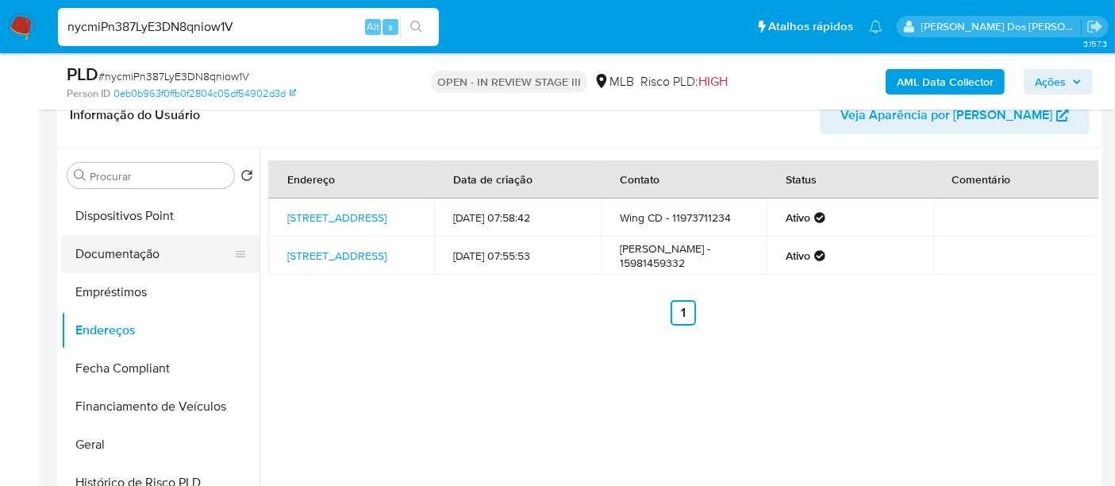
click at [116, 263] on button "Documentação" at bounding box center [154, 254] width 186 height 38
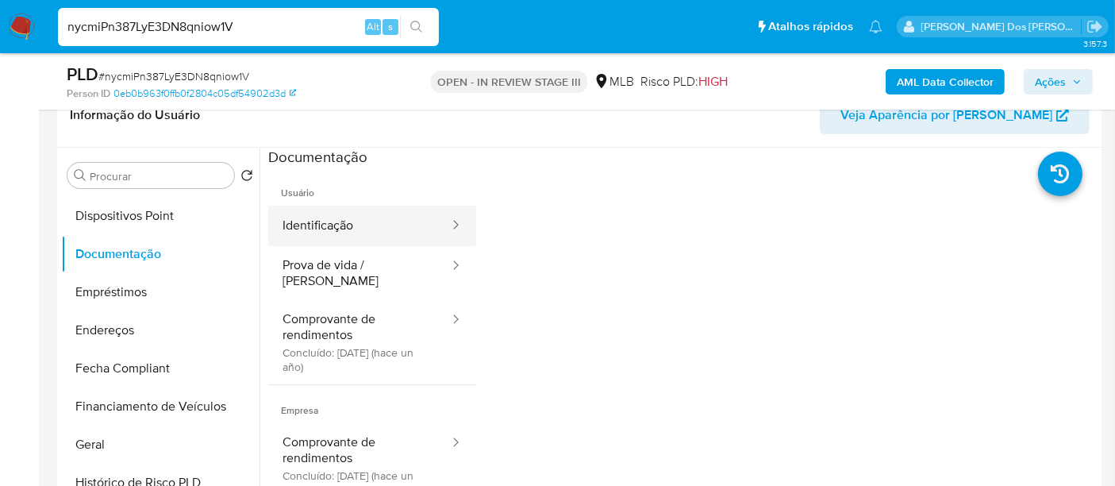
click at [295, 230] on button "Identificação" at bounding box center [359, 225] width 182 height 40
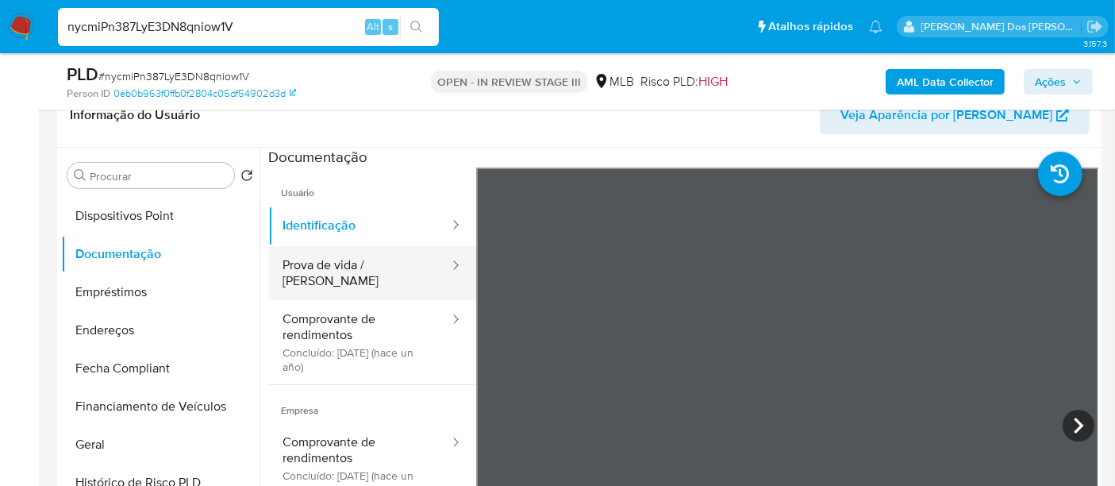
click at [376, 258] on button "Prova de vida / [PERSON_NAME]" at bounding box center [359, 273] width 182 height 54
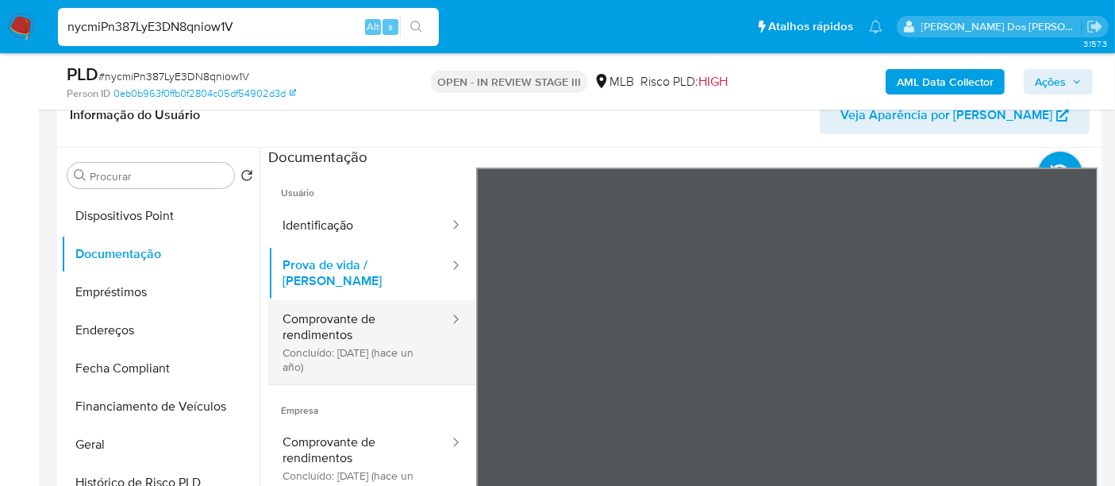
click at [310, 312] on button "Comprovante de rendimentos Concluído: [DATE] (hace un año)" at bounding box center [359, 342] width 182 height 84
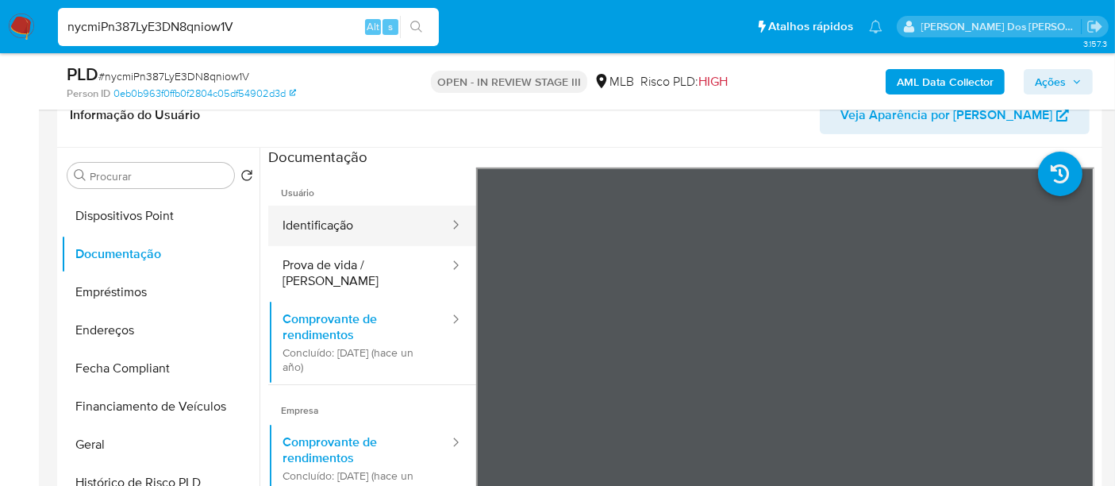
click at [324, 227] on button "Identificação" at bounding box center [359, 225] width 182 height 40
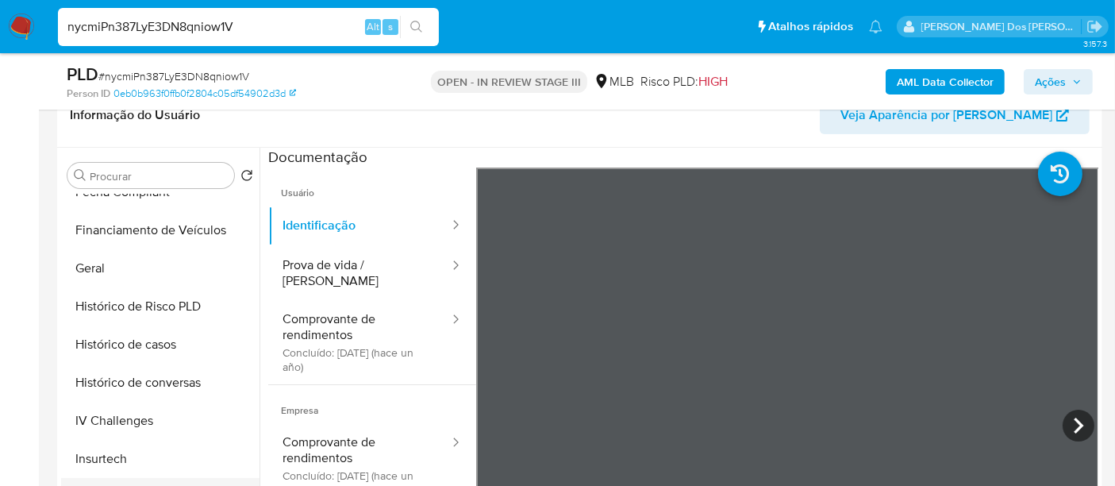
scroll to position [616, 0]
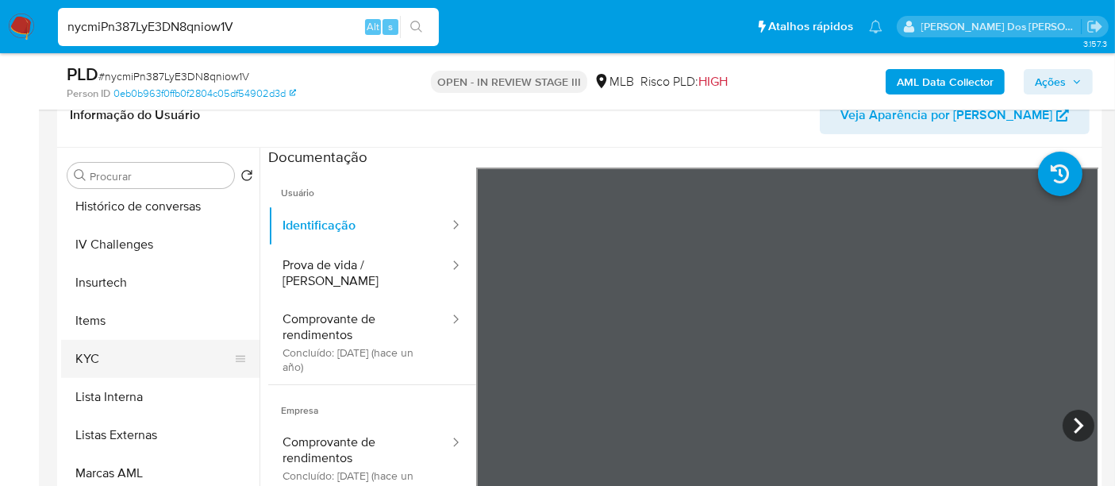
click at [89, 358] on button "KYC" at bounding box center [154, 359] width 186 height 38
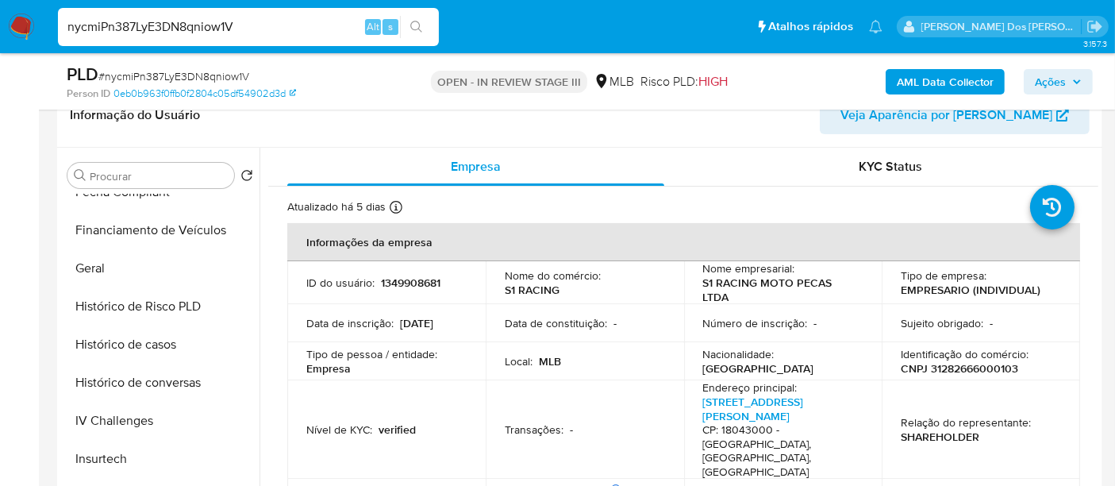
scroll to position [264, 0]
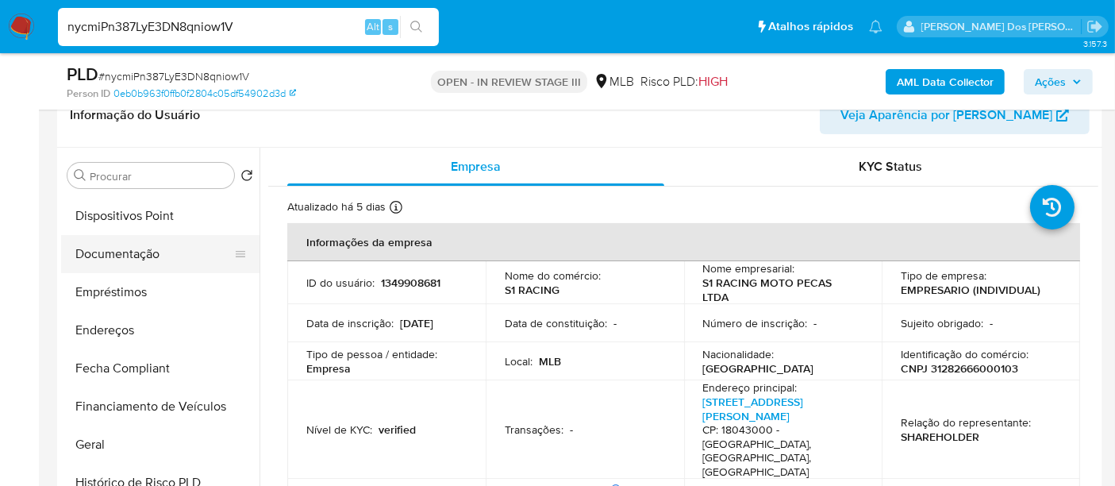
click at [132, 259] on button "Documentação" at bounding box center [154, 254] width 186 height 38
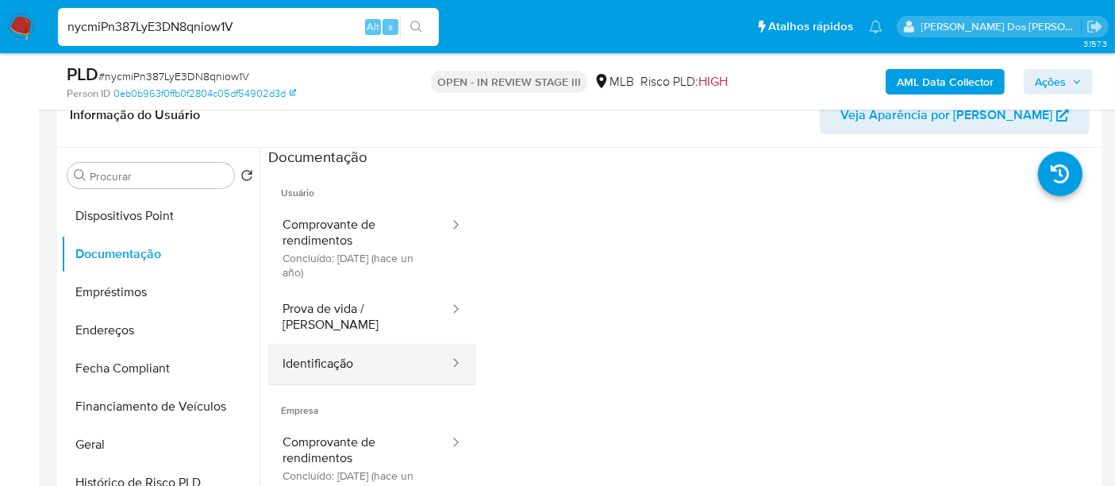
click at [308, 344] on button "Identificação" at bounding box center [359, 364] width 182 height 40
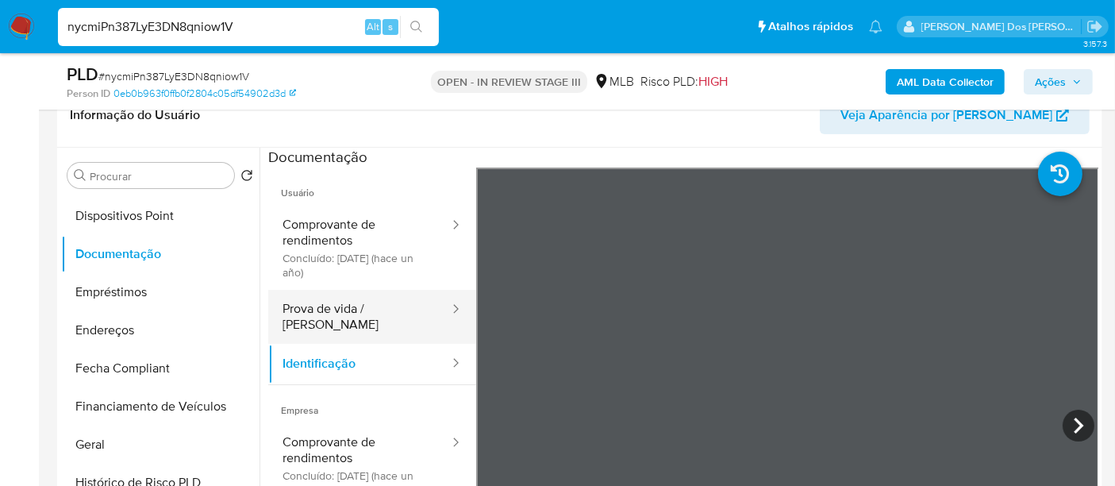
click at [353, 305] on button "Prova de vida / Selfie" at bounding box center [359, 317] width 182 height 54
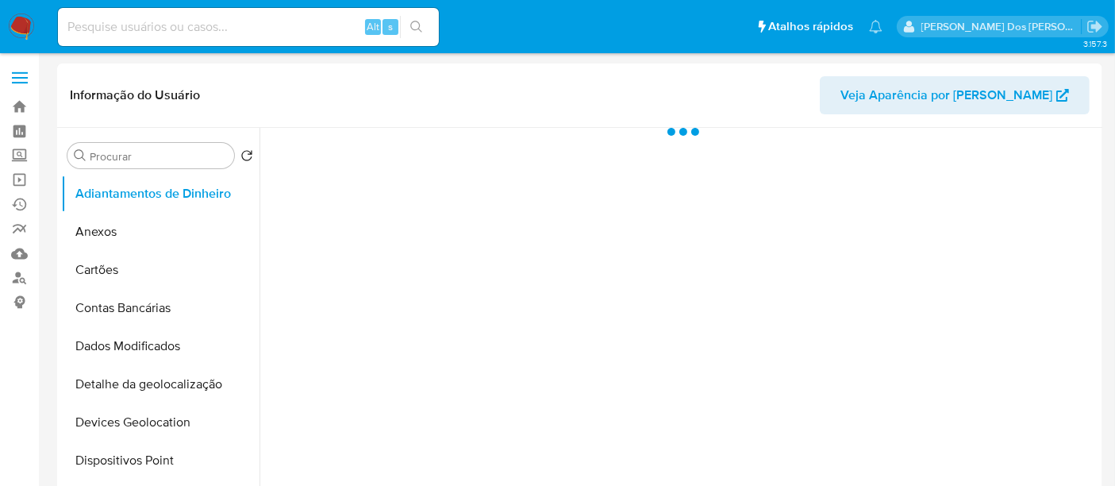
click at [193, 29] on input at bounding box center [248, 27] width 381 height 21
paste input "1046822462"
type input "1046822462"
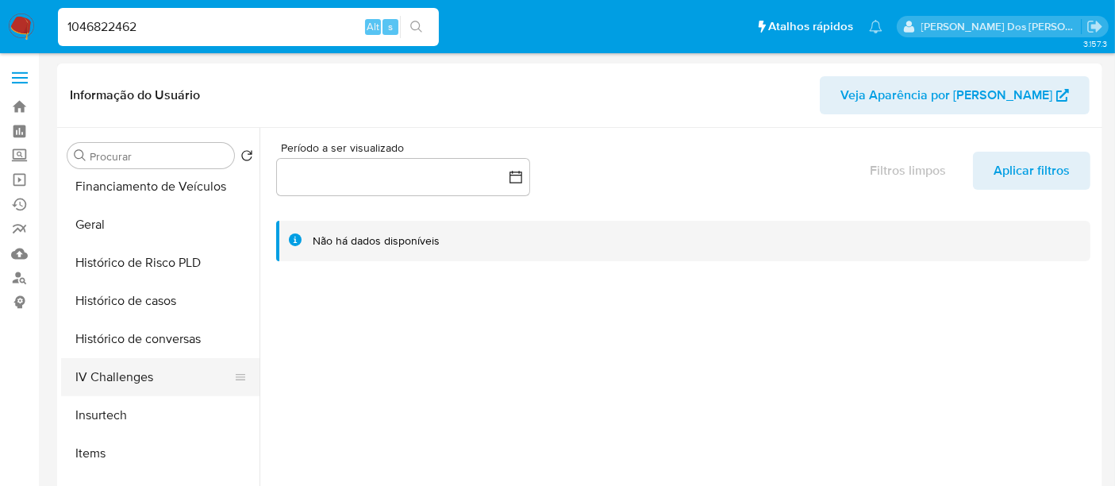
select select "10"
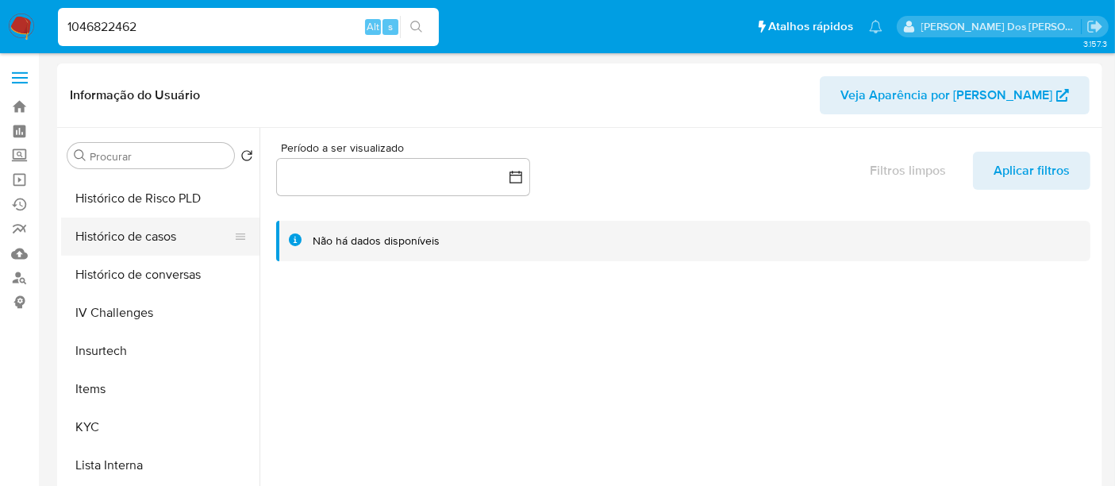
click at [142, 239] on button "Histórico de casos" at bounding box center [154, 236] width 186 height 38
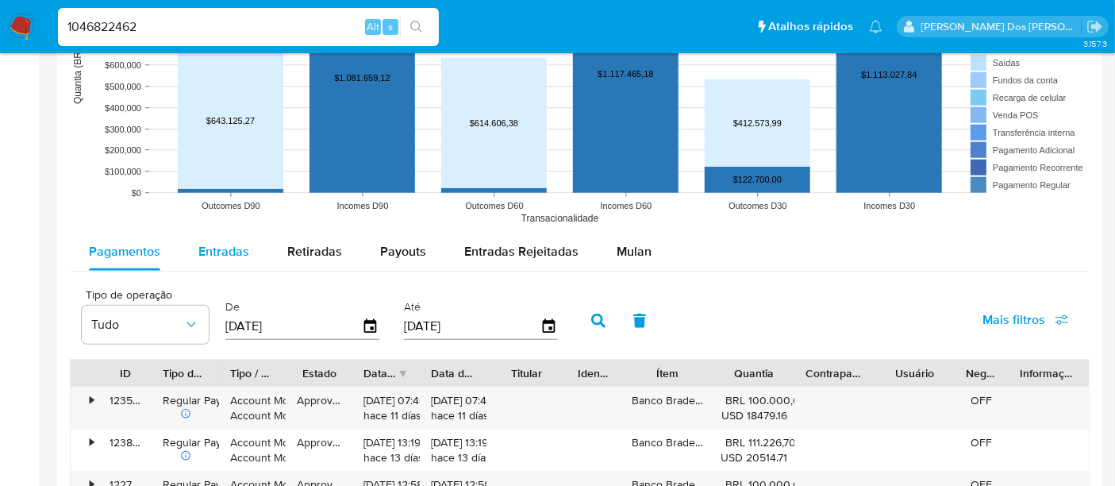
click at [235, 246] on span "Entradas" at bounding box center [223, 251] width 51 height 18
select select "10"
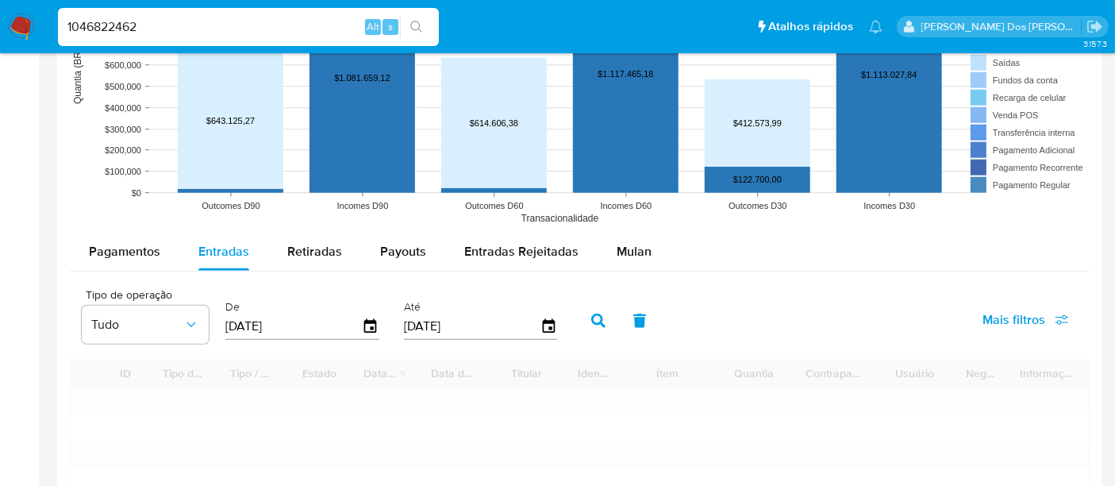
scroll to position [1498, 0]
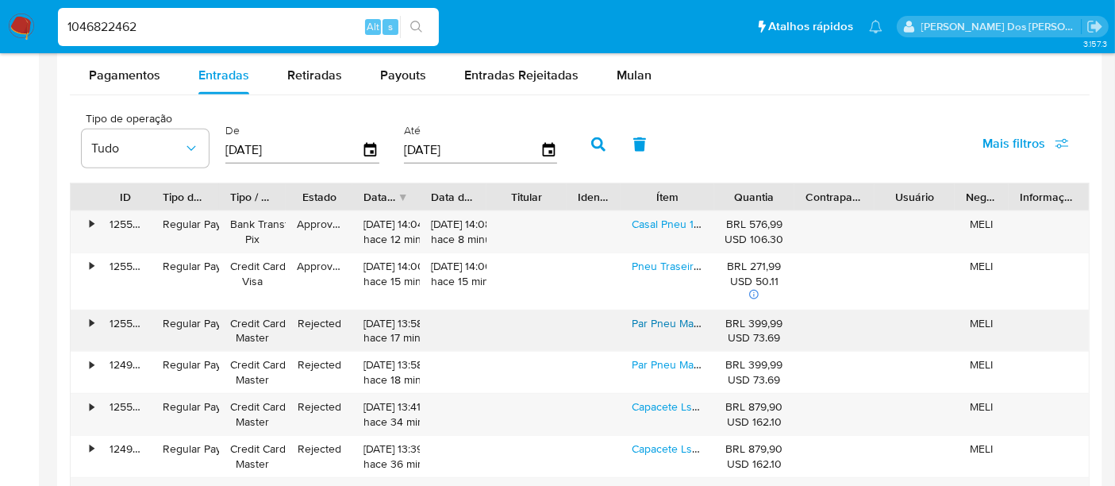
click at [651, 317] on link "Par Pneu Maggion 275/18 E 90/90-18 Predator Titan Ybr S Cam" at bounding box center [786, 323] width 308 height 16
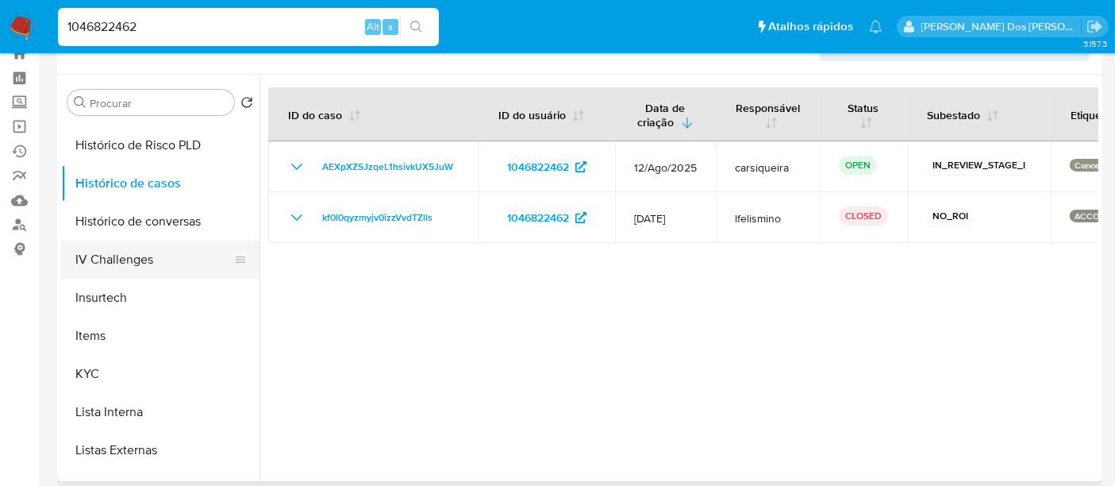
scroll to position [0, 0]
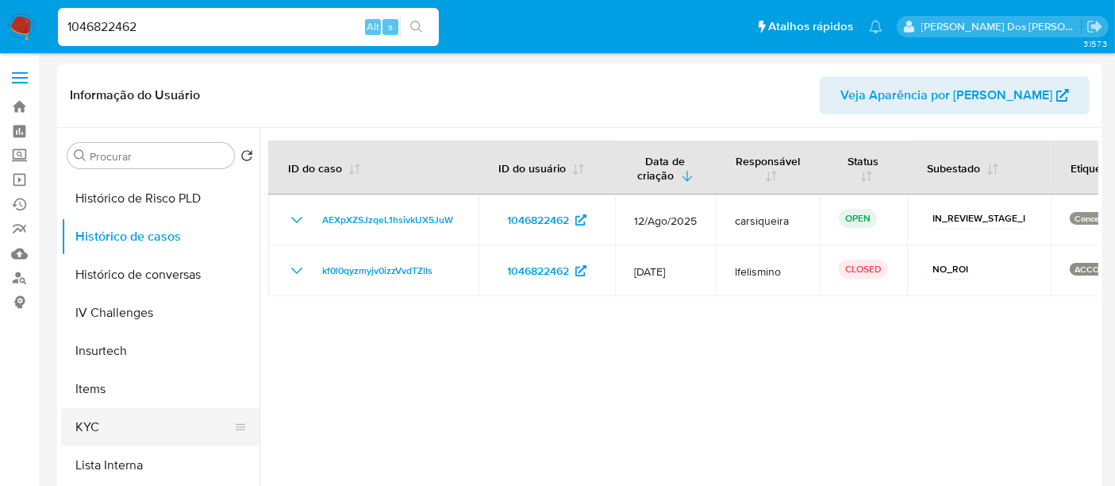
click at [80, 423] on button "KYC" at bounding box center [154, 427] width 186 height 38
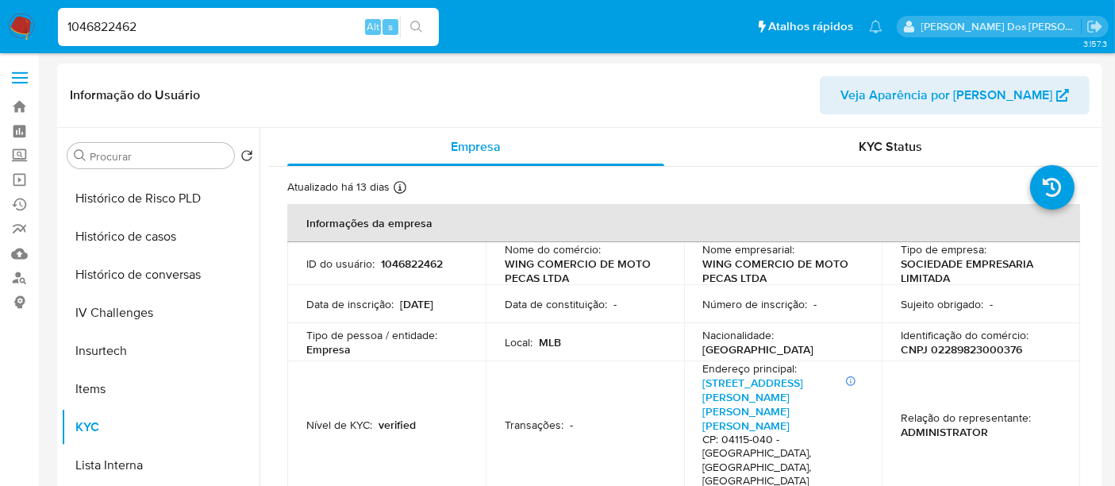
click at [942, 345] on p "CNPJ 02289823000376" at bounding box center [960, 349] width 121 height 14
copy p "02289823000376"
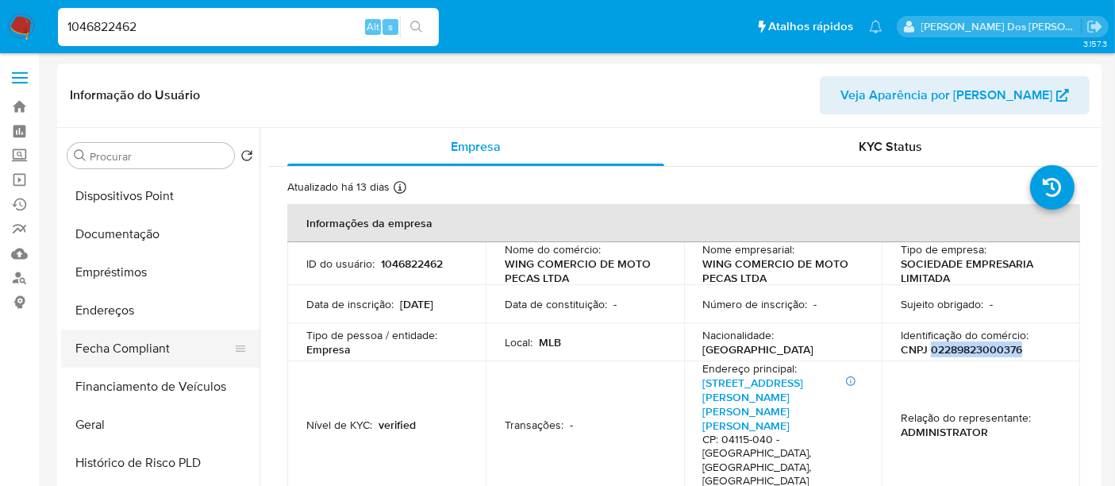
scroll to position [352, 0]
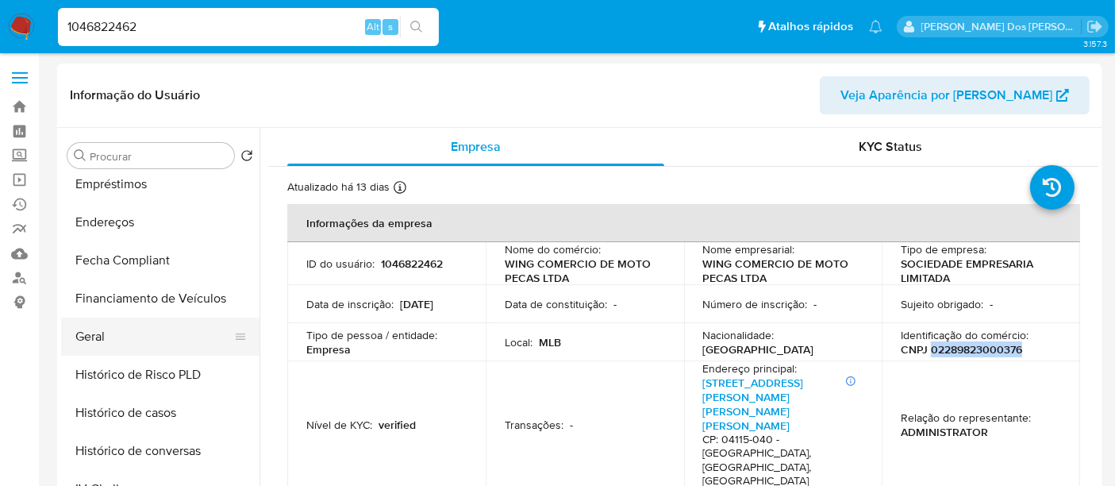
click at [106, 344] on button "Geral" at bounding box center [154, 336] width 186 height 38
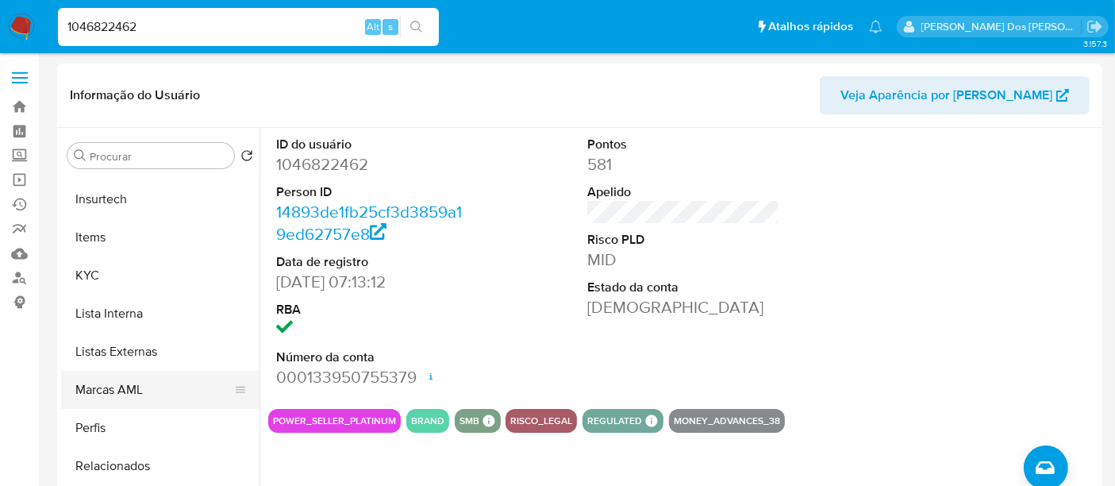
scroll to position [746, 0]
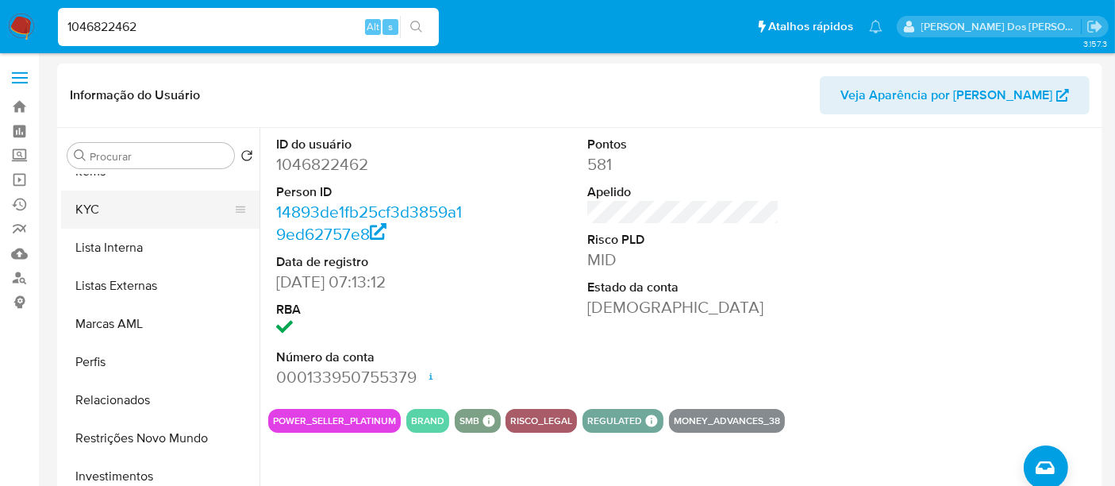
click at [88, 205] on button "KYC" at bounding box center [154, 209] width 186 height 38
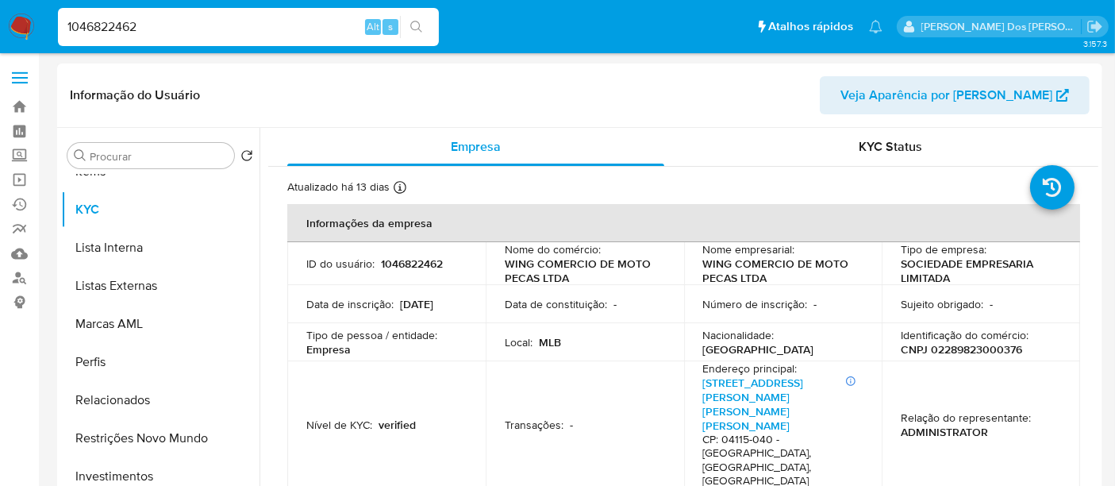
click at [928, 346] on p "CNPJ 02289823000376" at bounding box center [960, 349] width 121 height 14
copy p "02289823000376"
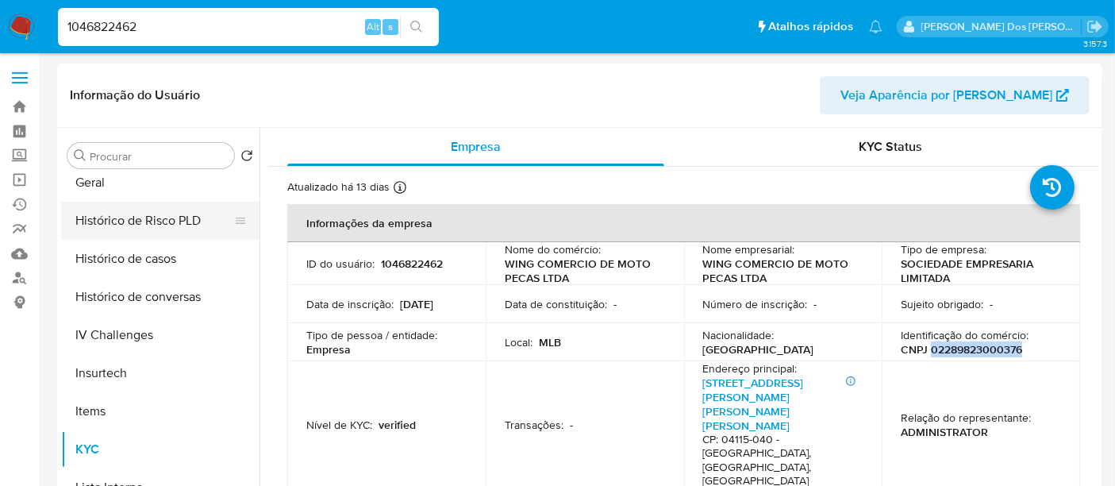
scroll to position [393, 0]
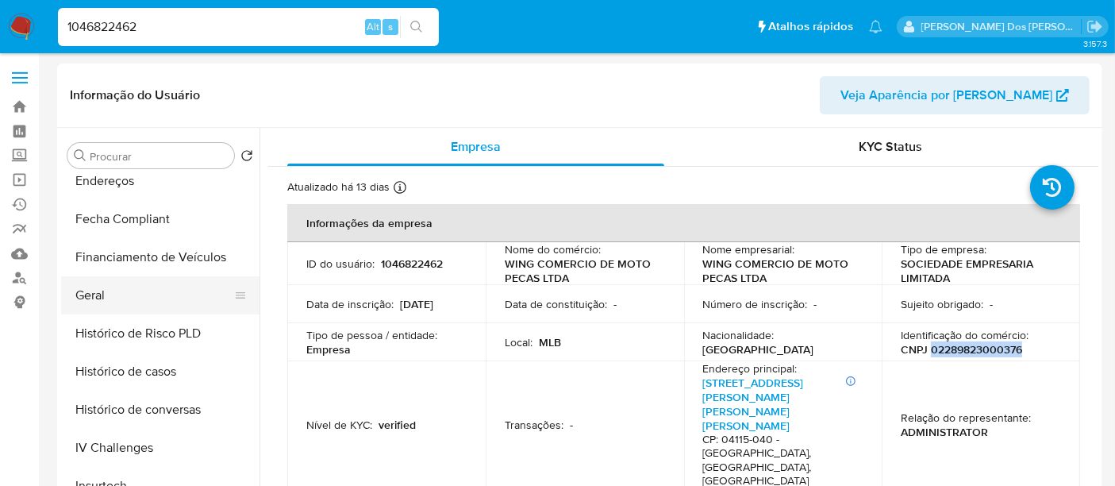
click at [103, 301] on button "Geral" at bounding box center [154, 295] width 186 height 38
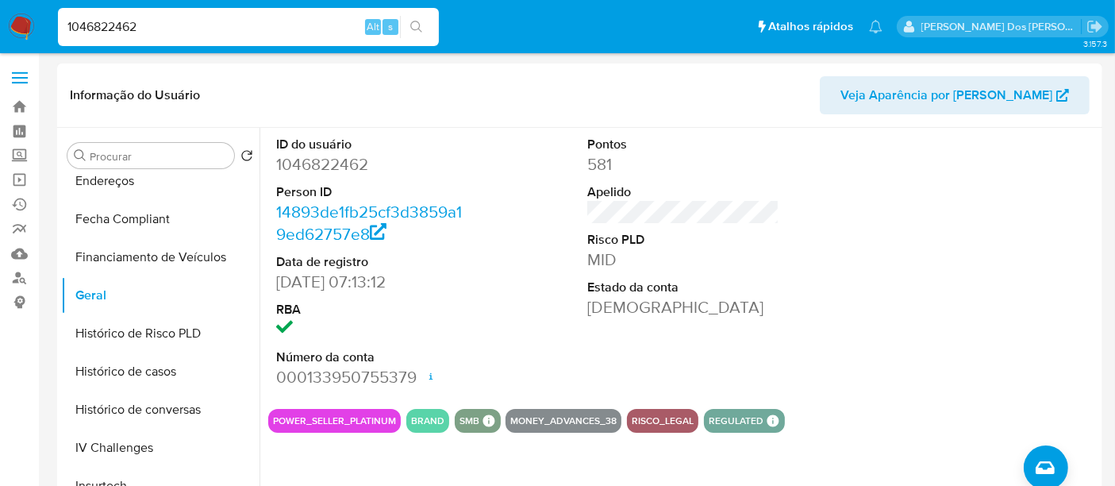
click at [333, 175] on dl "ID do usuário 1046822462 Person ID 14893de1fb25cf3d3859a19ed62757e8 Data de reg…" at bounding box center [372, 262] width 192 height 252
click at [335, 164] on dd "1046822462" at bounding box center [372, 164] width 192 height 22
copy dd "1046822462"
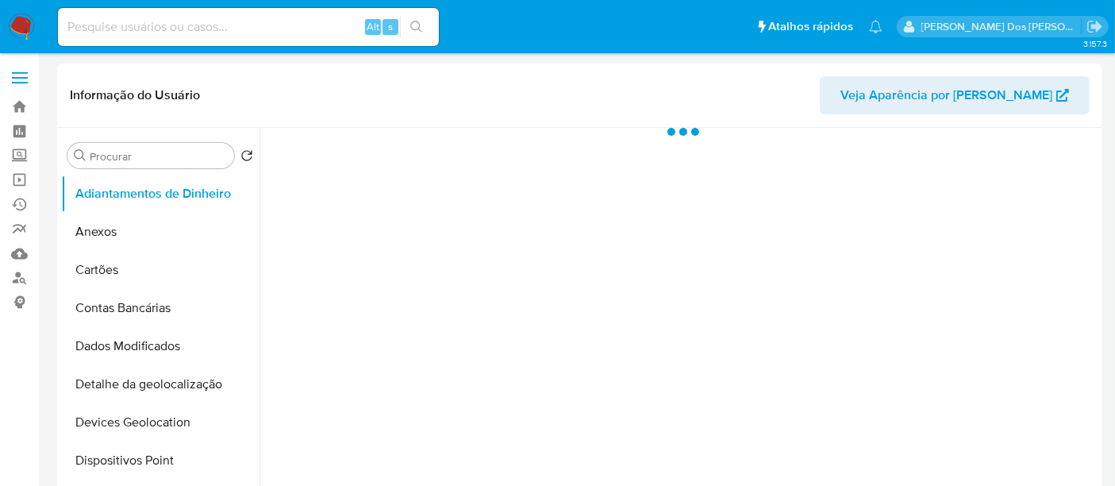
click at [175, 23] on input at bounding box center [248, 27] width 381 height 21
paste input "63791348"
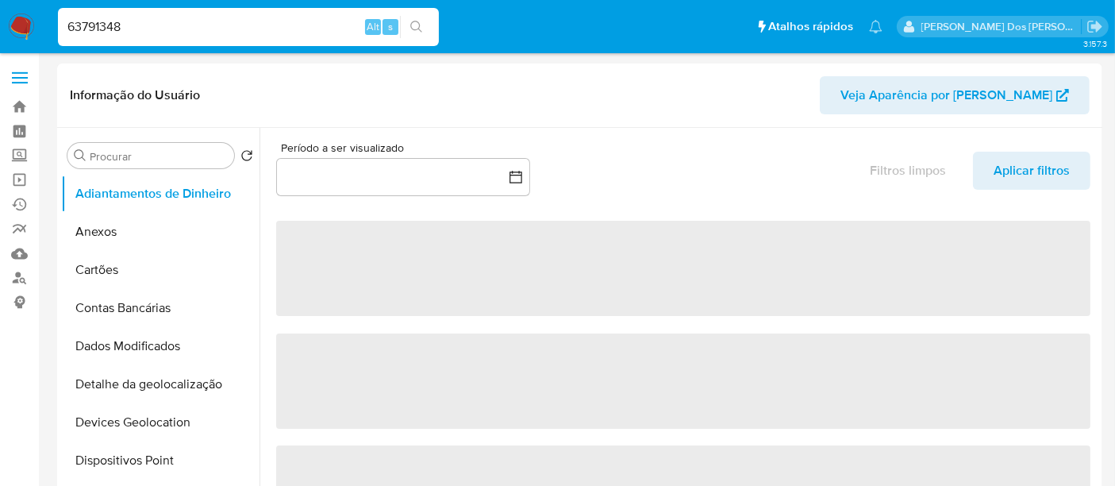
type input "63791348"
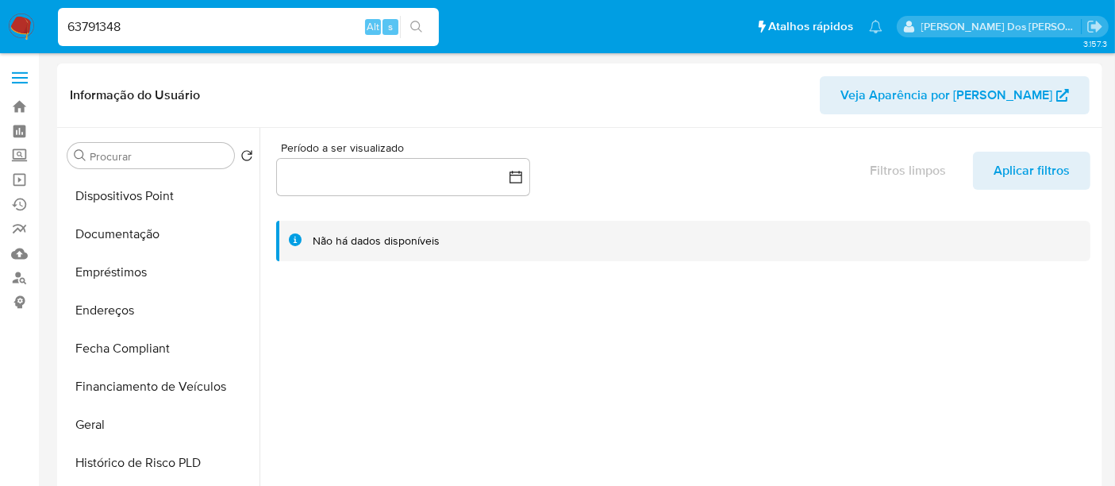
scroll to position [352, 0]
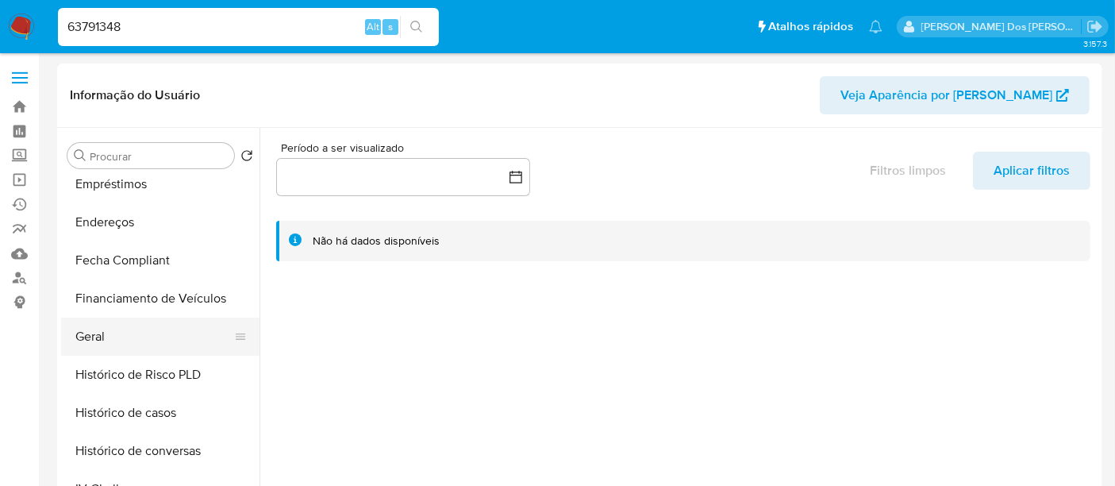
select select "10"
click at [97, 338] on button "Geral" at bounding box center [154, 336] width 186 height 38
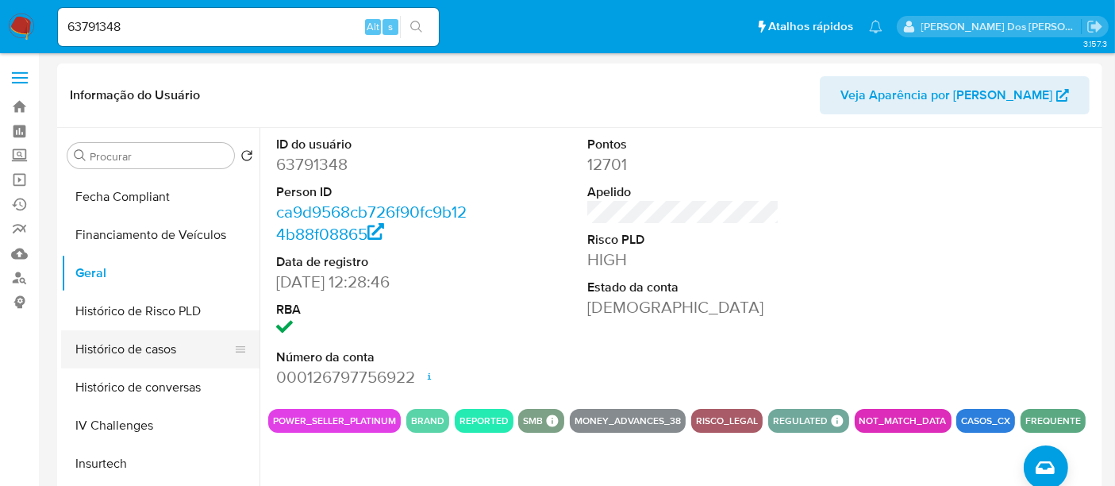
scroll to position [440, 0]
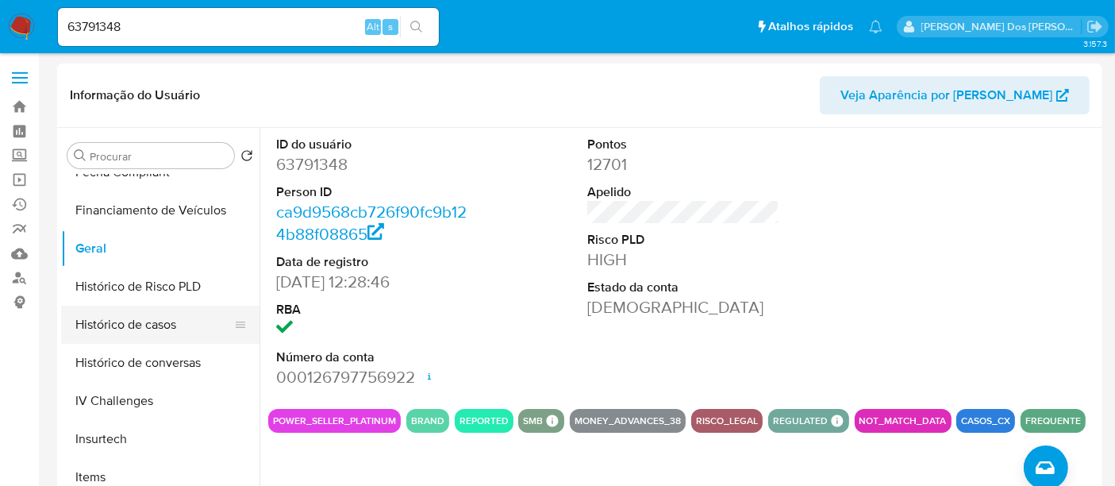
click at [138, 323] on button "Histórico de casos" at bounding box center [154, 324] width 186 height 38
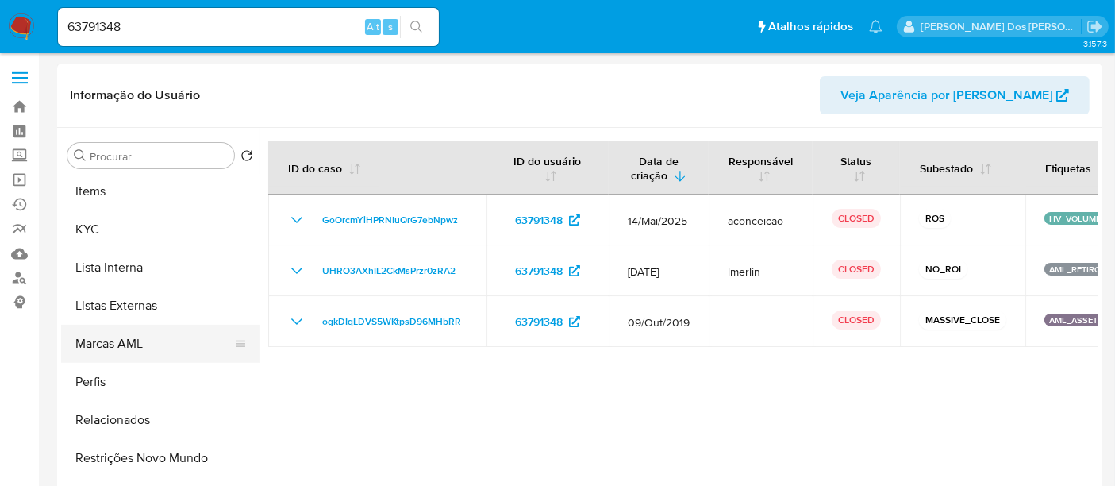
scroll to position [746, 0]
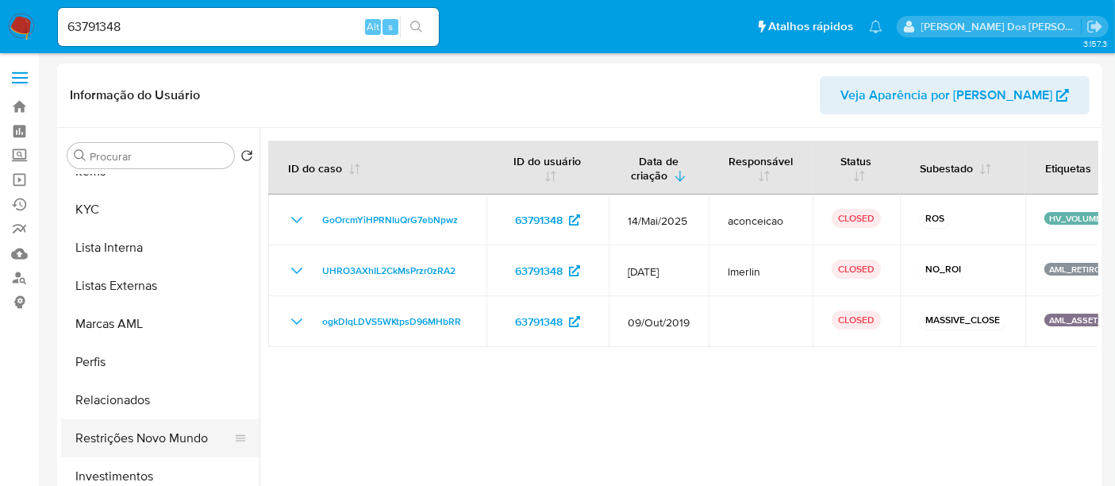
click at [153, 436] on button "Restrições Novo Mundo" at bounding box center [154, 438] width 186 height 38
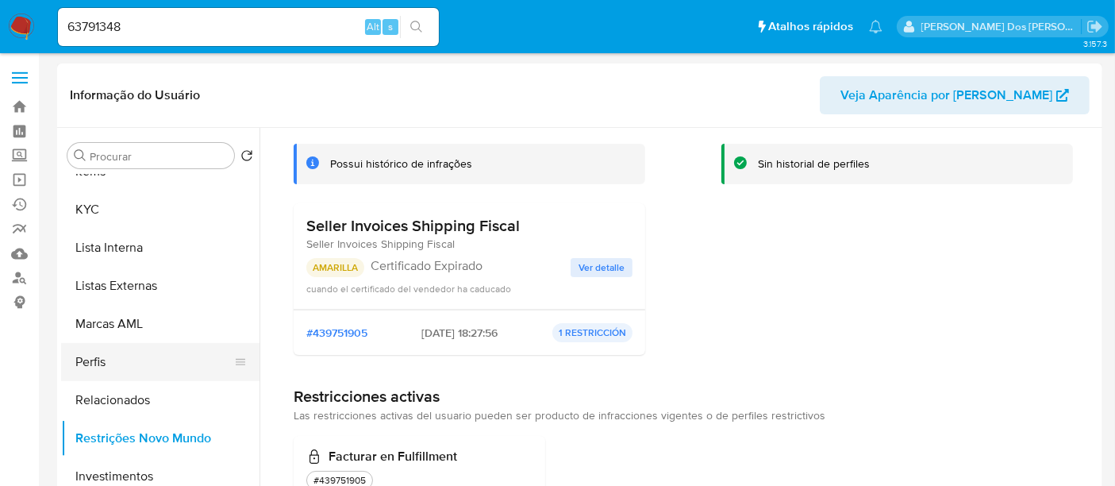
scroll to position [570, 0]
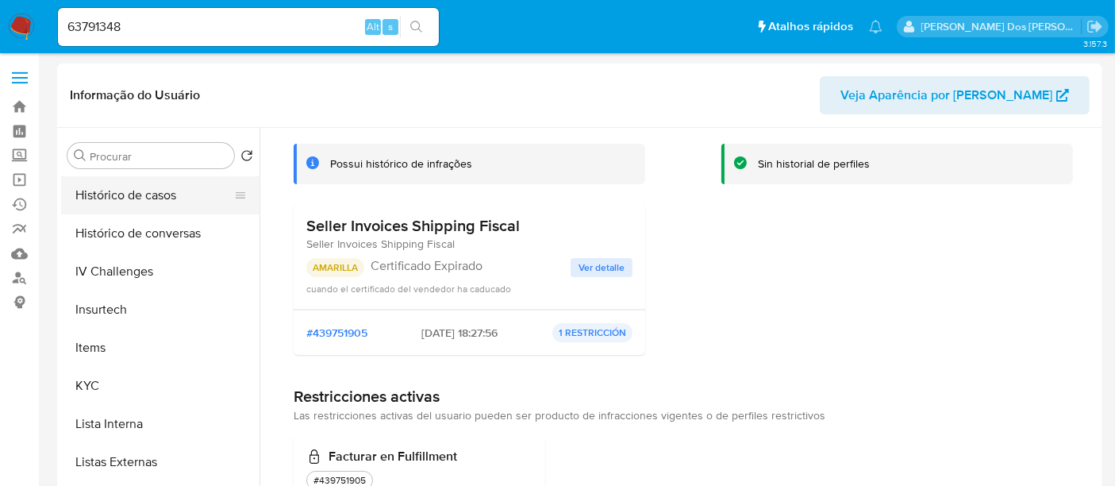
click at [143, 206] on button "Histórico de casos" at bounding box center [154, 195] width 186 height 38
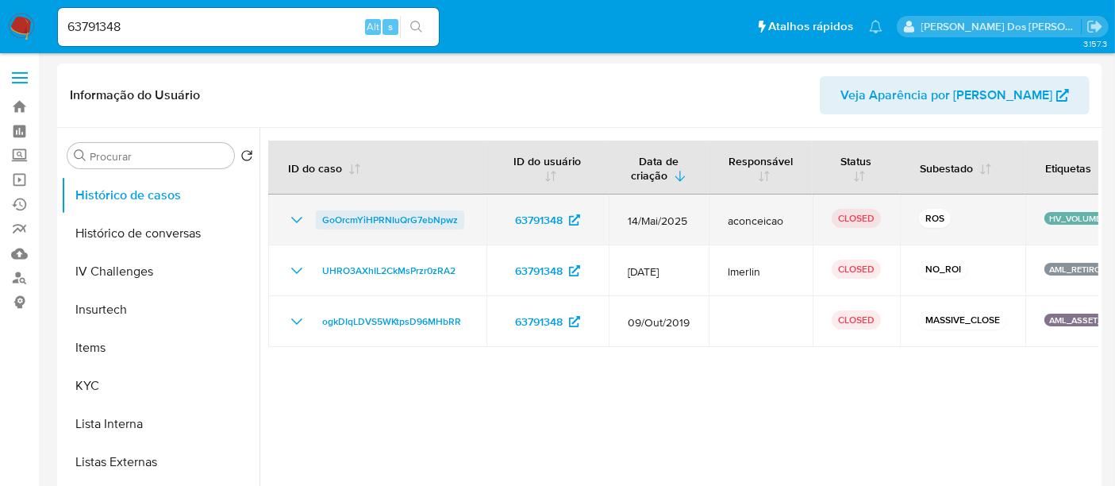
click at [355, 216] on span "GoOrcmYiHPRNIuQrG7ebNpwz" at bounding box center [390, 219] width 136 height 19
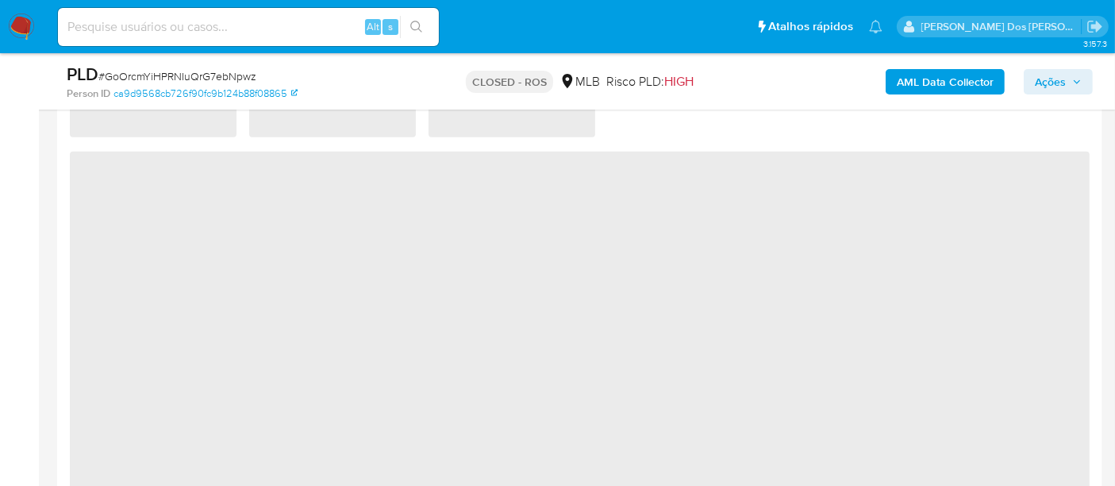
select select "10"
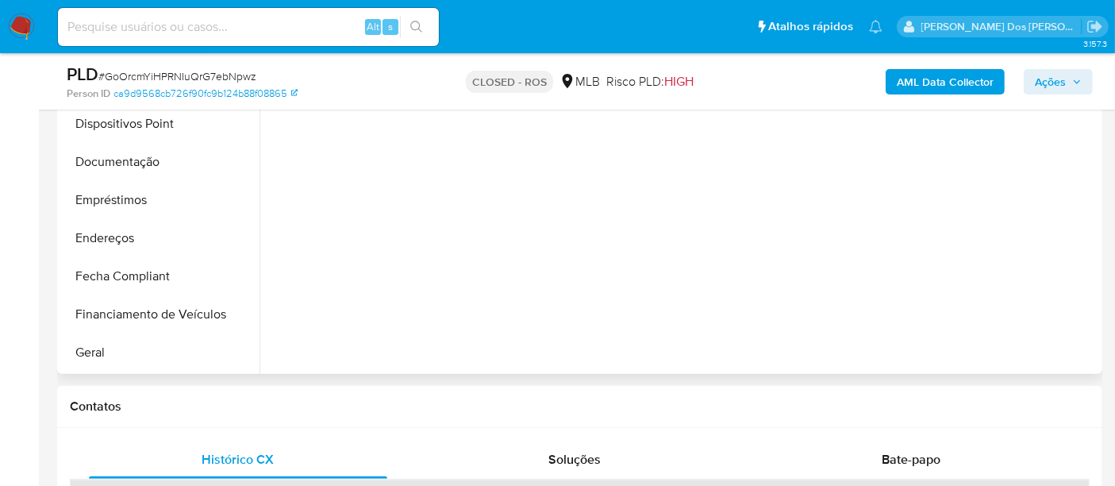
scroll to position [352, 0]
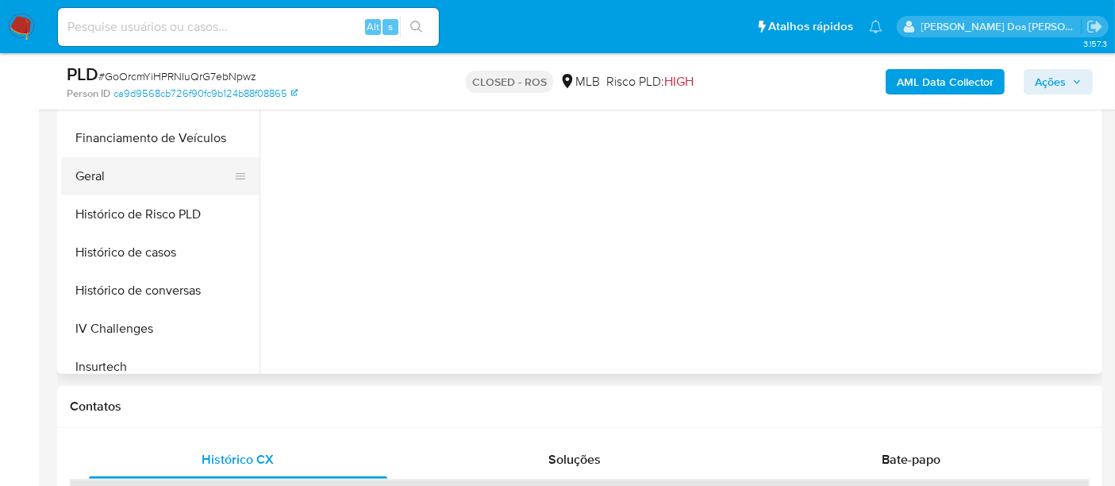
click at [90, 164] on button "Geral" at bounding box center [154, 176] width 186 height 38
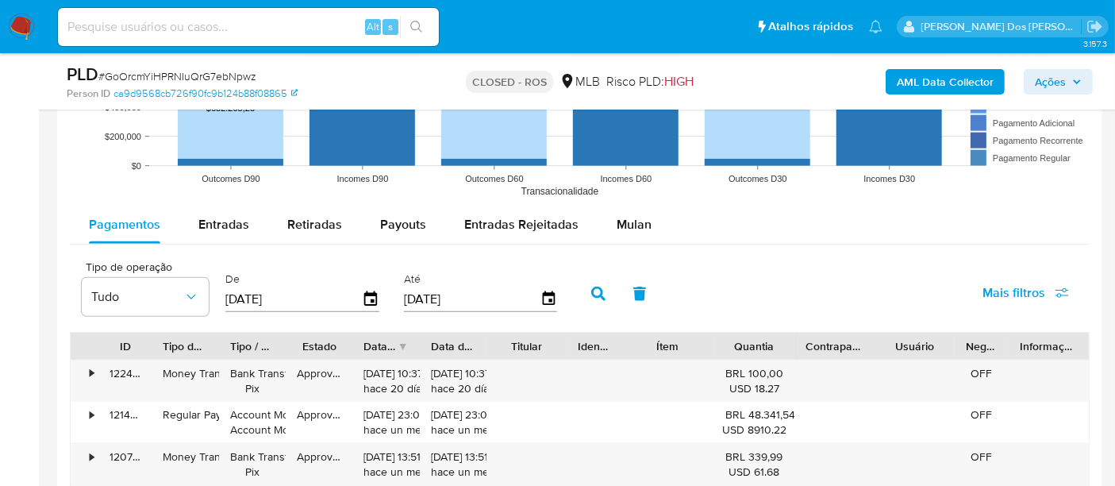
scroll to position [1675, 0]
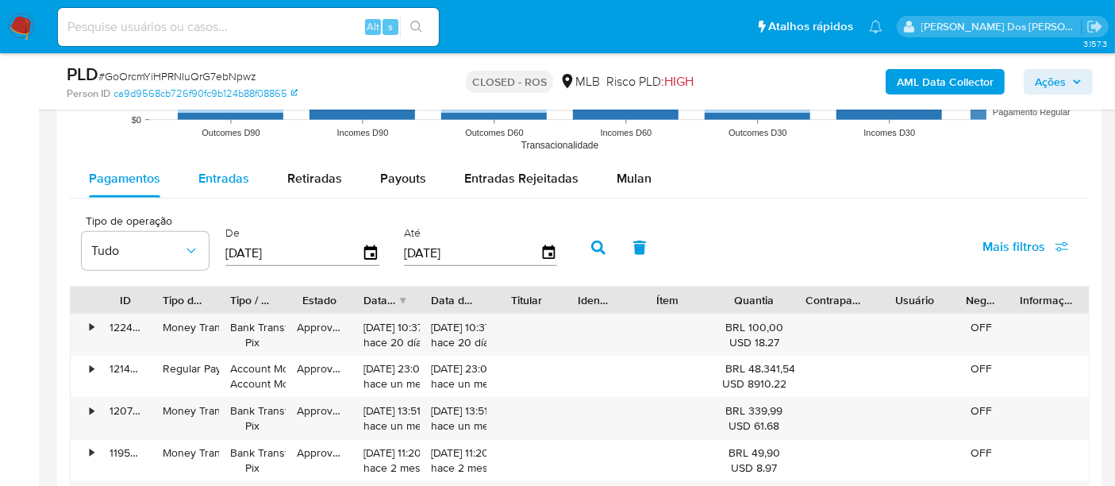
click at [229, 175] on span "Entradas" at bounding box center [223, 178] width 51 height 18
select select "10"
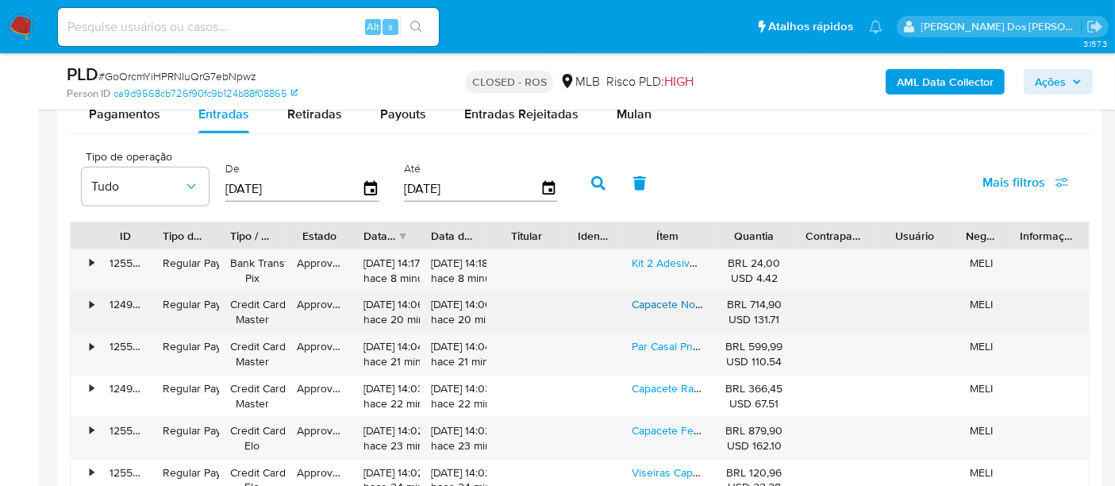
scroll to position [1763, 0]
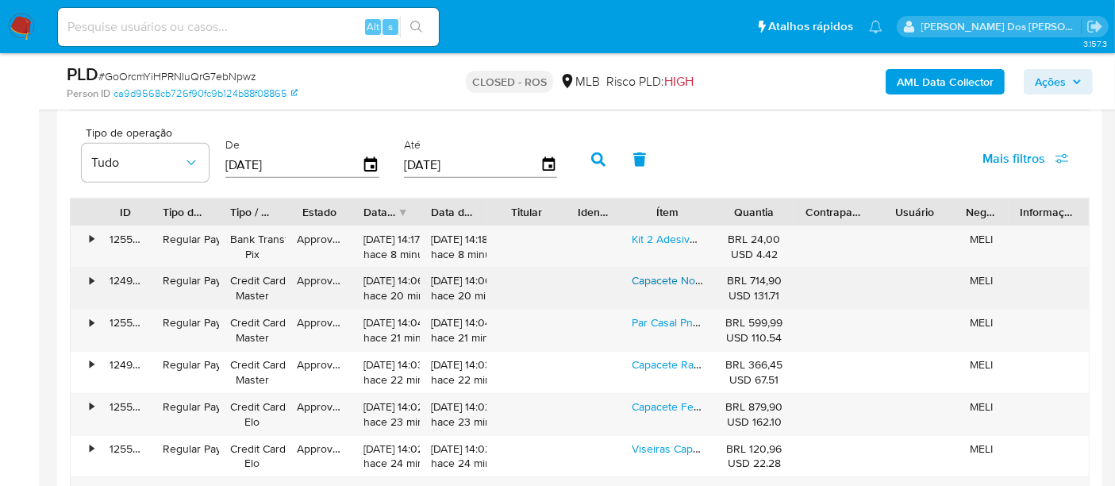
click at [647, 275] on link "Capacete Norisk Speedmax Laranja Novidade + Viseira Extra" at bounding box center [780, 280] width 297 height 16
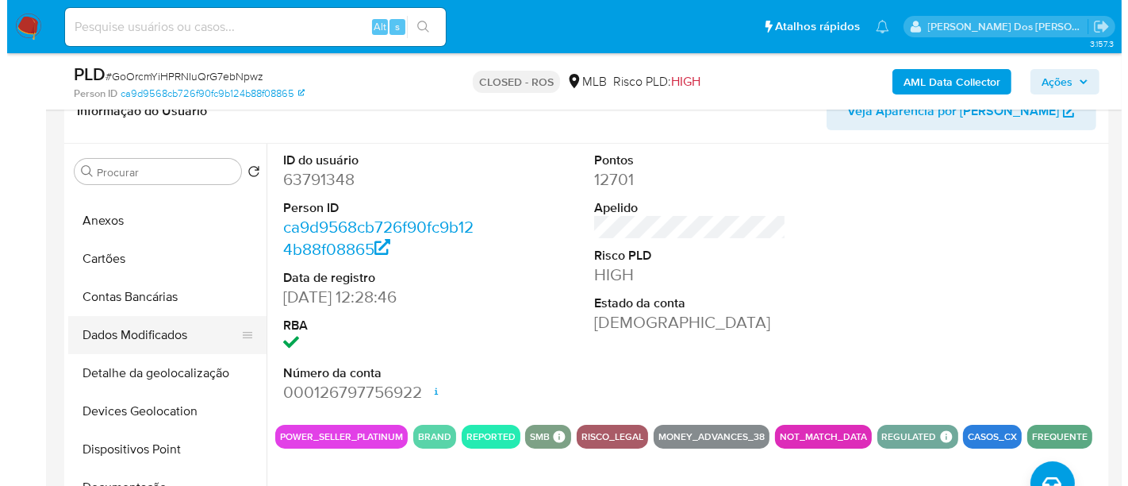
scroll to position [0, 0]
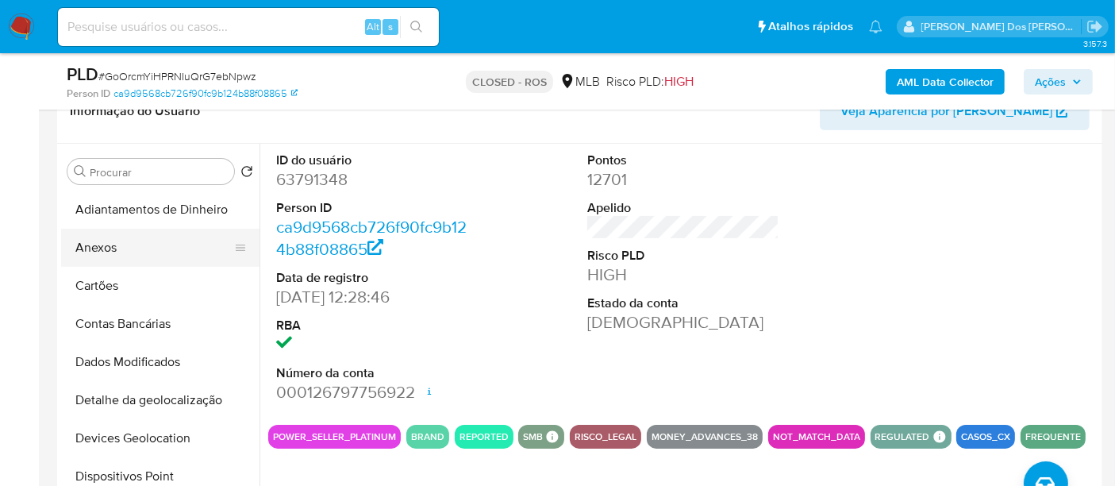
click at [106, 246] on button "Anexos" at bounding box center [154, 247] width 186 height 38
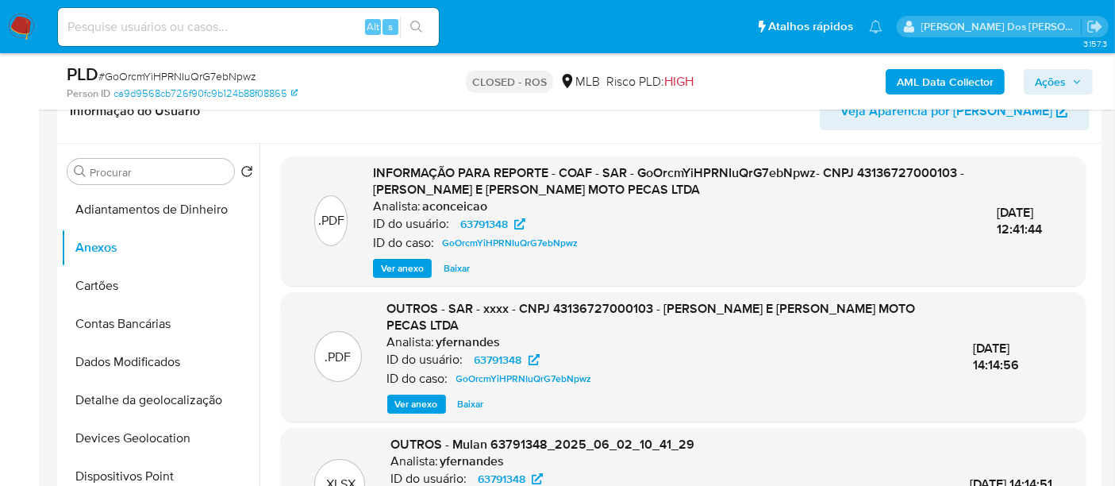
click at [413, 262] on span "Ver anexo" at bounding box center [402, 268] width 43 height 16
